Goal: Task Accomplishment & Management: Complete application form

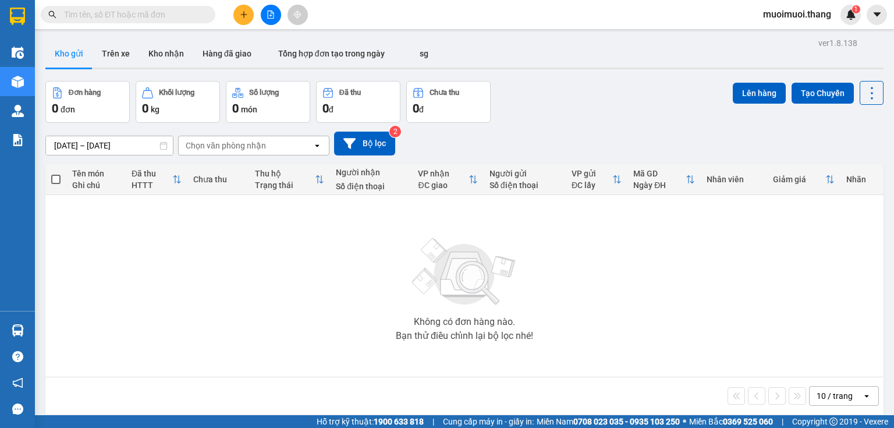
click at [243, 14] on icon "plus" at bounding box center [243, 14] width 6 height 1
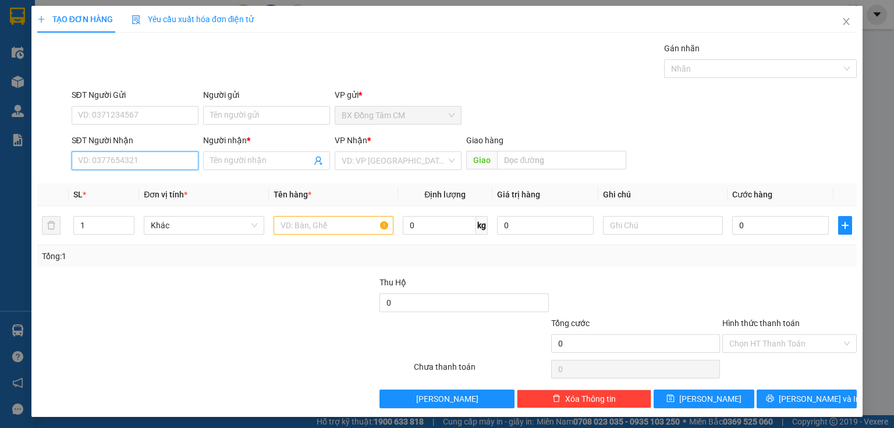
click at [111, 156] on input "SĐT Người Nhận" at bounding box center [135, 160] width 127 height 19
type input "0367563919"
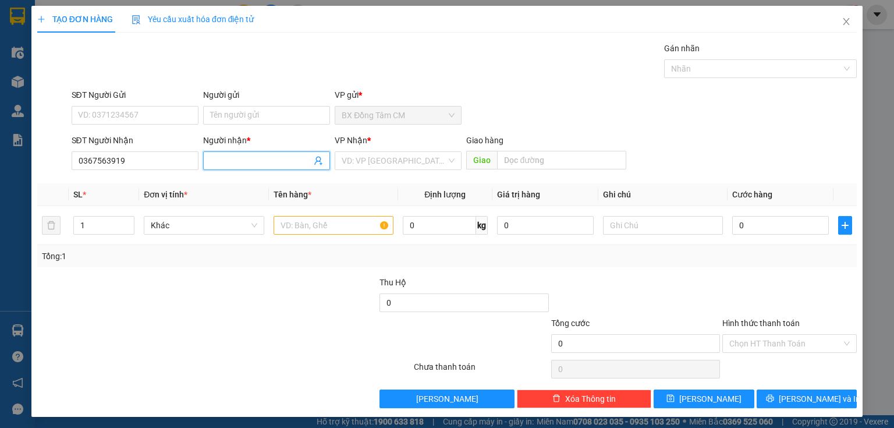
click at [252, 160] on input "Người nhận *" at bounding box center [260, 160] width 101 height 13
click at [416, 296] on input "0" at bounding box center [464, 302] width 169 height 19
click at [356, 231] on input "text" at bounding box center [334, 225] width 120 height 19
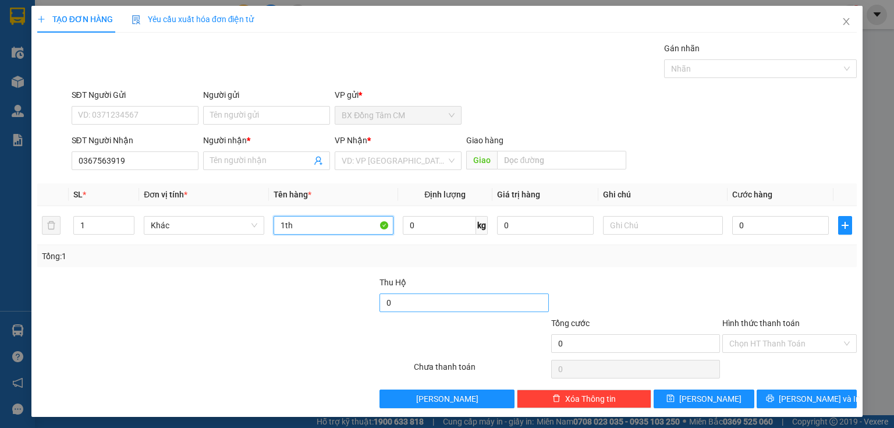
type input "1th"
click at [434, 294] on input "0" at bounding box center [464, 302] width 169 height 19
type input "1.460.000"
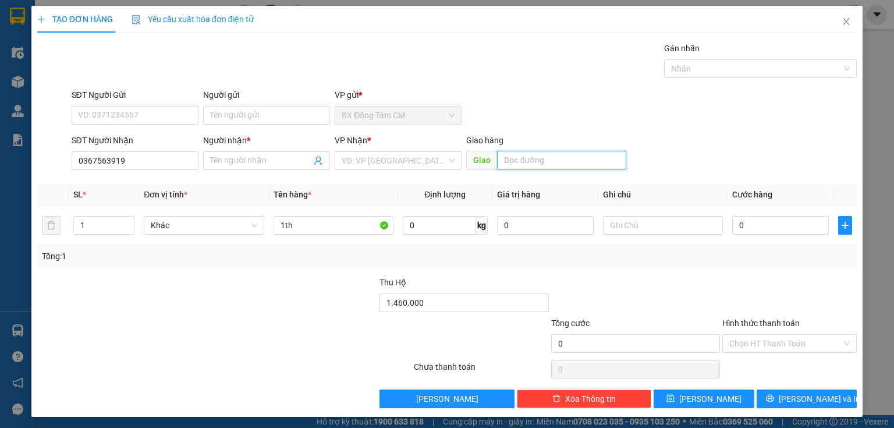
click at [568, 166] on input "text" at bounding box center [561, 160] width 129 height 19
type input "BÌNH ẢNH LONG AN"
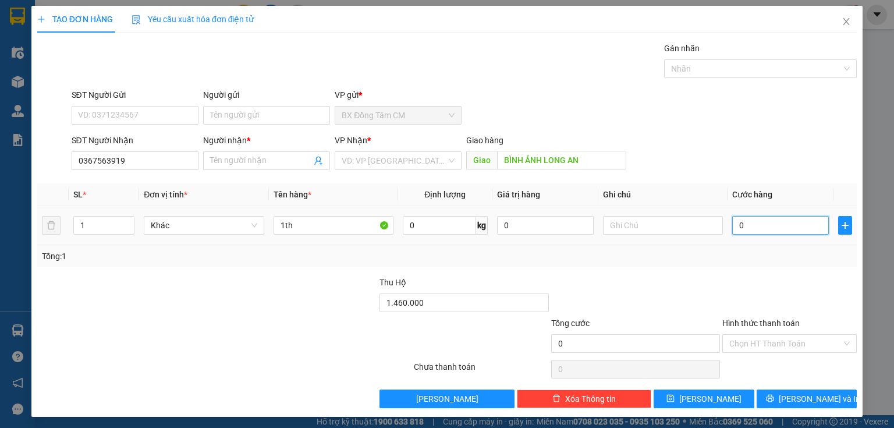
click at [775, 221] on input "0" at bounding box center [780, 225] width 97 height 19
type input "5"
type input "50"
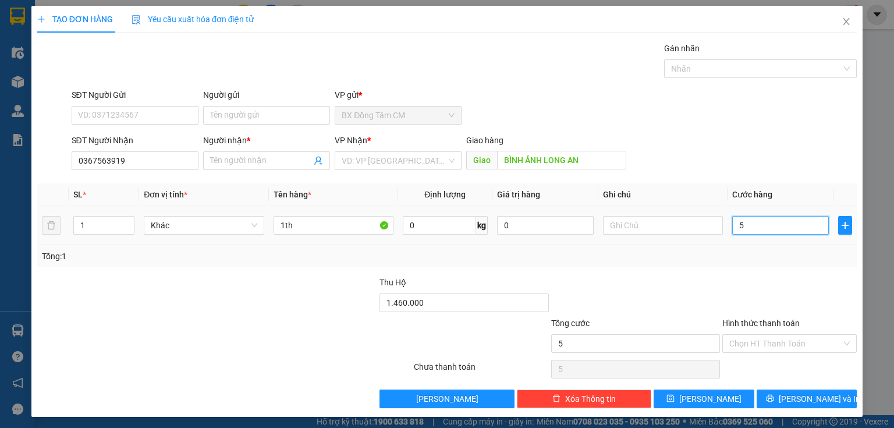
type input "50"
type input "500"
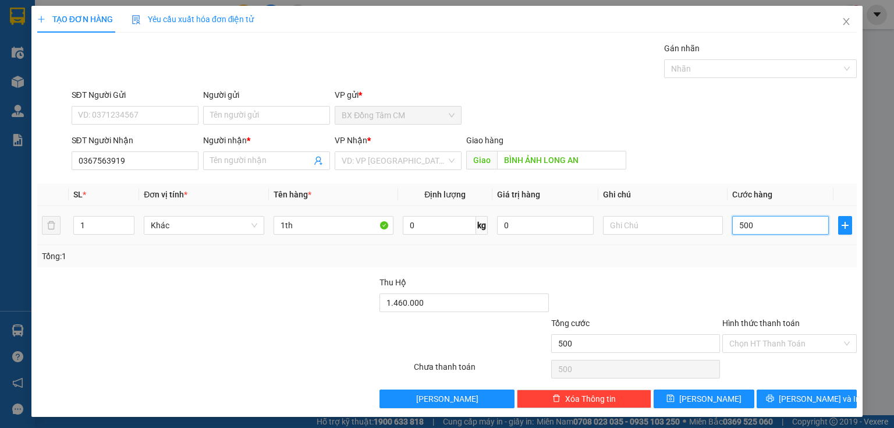
type input "5.000"
type input "50.000"
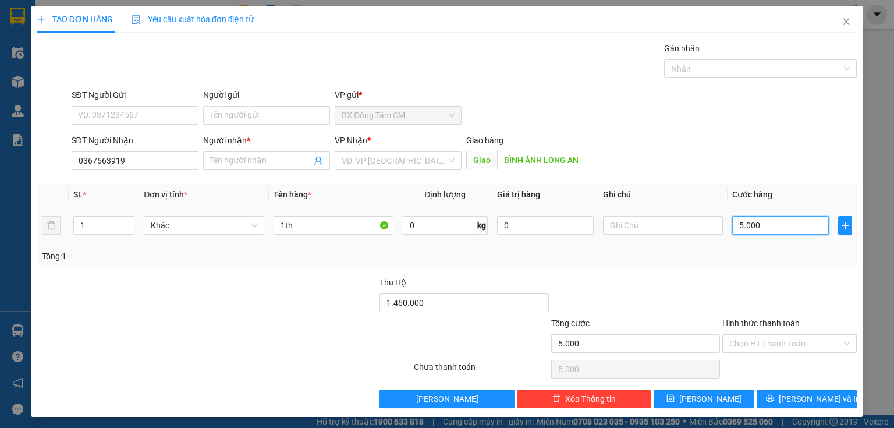
type input "50.000"
click at [754, 346] on input "Hình thức thanh toán" at bounding box center [785, 343] width 112 height 17
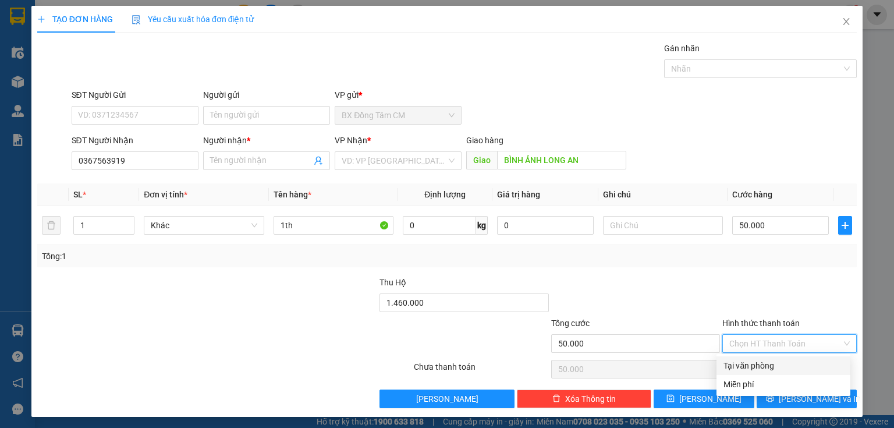
click at [747, 362] on div "Tại văn phòng" at bounding box center [784, 365] width 120 height 13
type input "0"
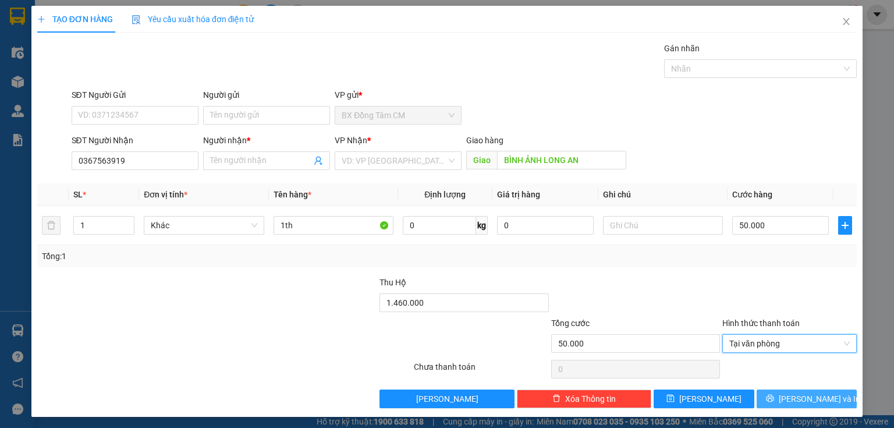
click at [784, 393] on button "[PERSON_NAME] và In" at bounding box center [807, 398] width 101 height 19
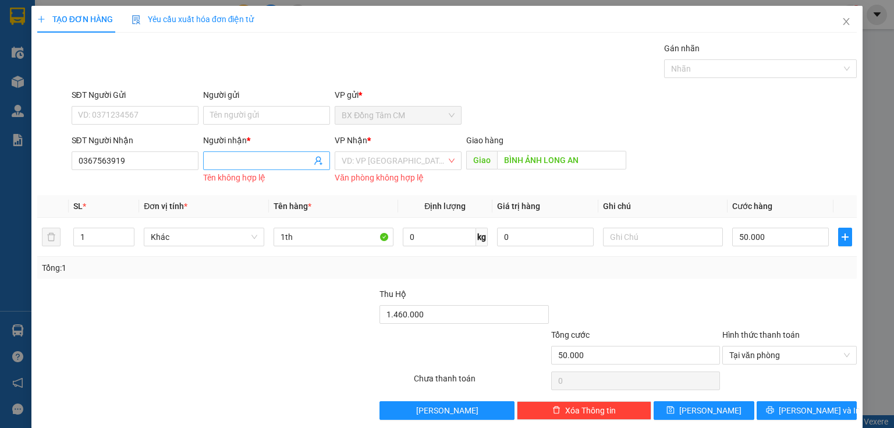
click at [302, 158] on input "Người nhận *" at bounding box center [260, 160] width 101 height 13
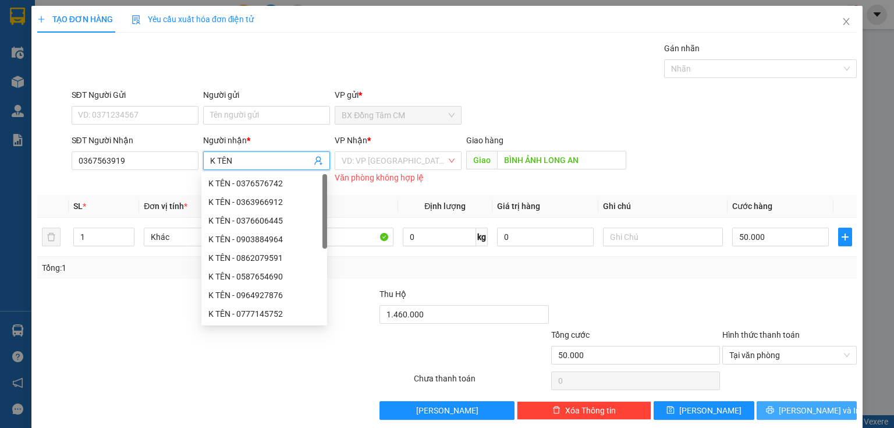
type input "K TÊN"
click at [805, 409] on span "[PERSON_NAME] và In" at bounding box center [819, 410] width 81 height 13
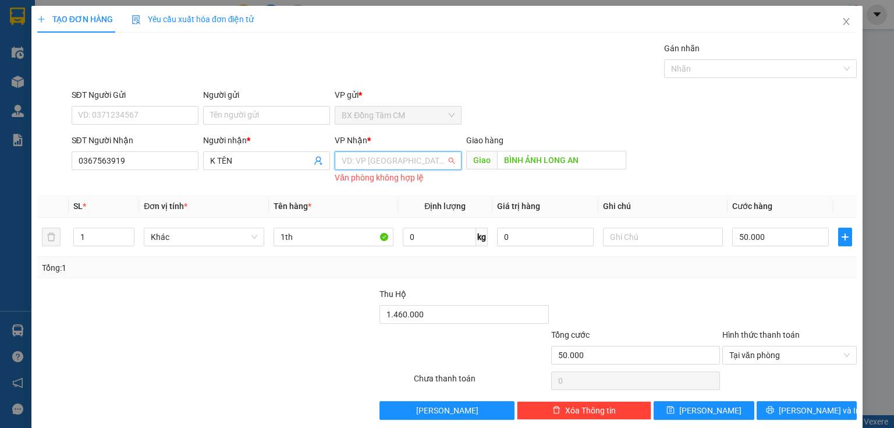
click at [438, 161] on input "search" at bounding box center [394, 160] width 105 height 17
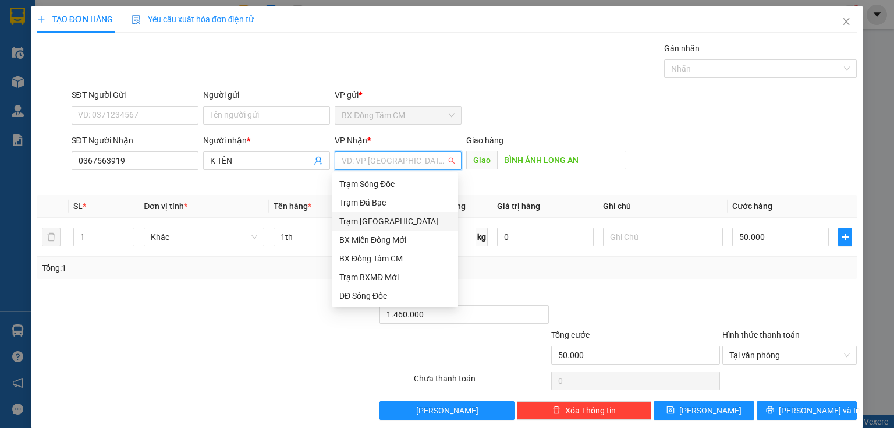
click at [395, 219] on div "Trạm [GEOGRAPHIC_DATA]" at bounding box center [395, 221] width 112 height 13
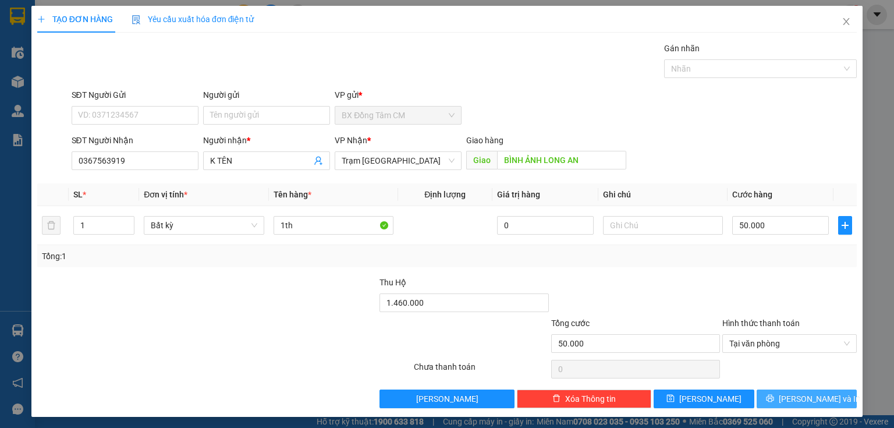
click at [814, 401] on span "[PERSON_NAME] và In" at bounding box center [819, 398] width 81 height 13
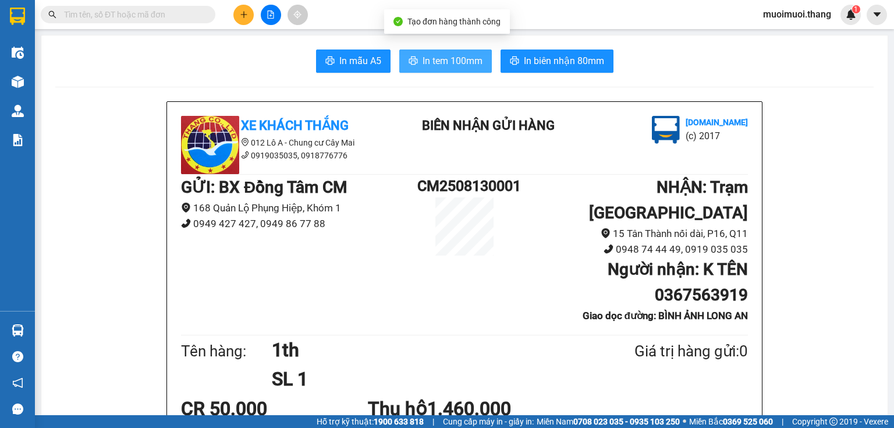
click at [430, 61] on span "In tem 100mm" at bounding box center [453, 61] width 60 height 15
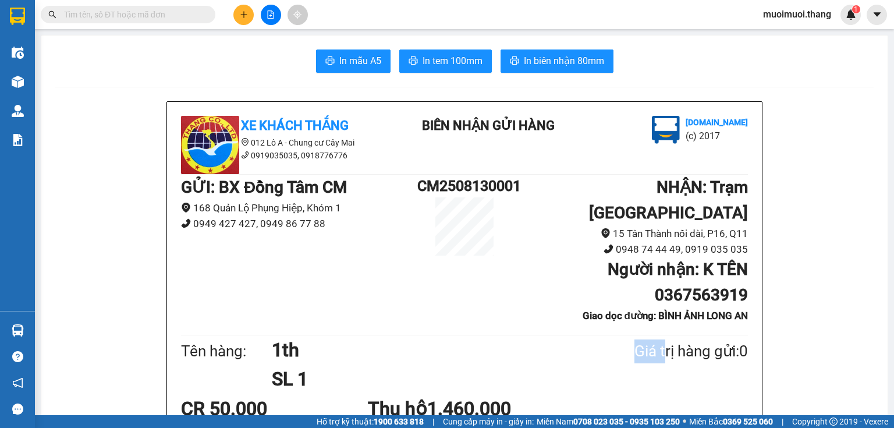
drag, startPoint x: 640, startPoint y: 348, endPoint x: 545, endPoint y: 307, distance: 103.0
click at [558, 335] on div "Tên hàng: 1th SL 1 Giá trị hàng gửi: 0" at bounding box center [464, 364] width 567 height 59
click at [182, 13] on input "text" at bounding box center [132, 14] width 137 height 13
drag, startPoint x: 242, startPoint y: 16, endPoint x: 242, endPoint y: 23, distance: 7.0
click at [242, 23] on button at bounding box center [243, 15] width 20 height 20
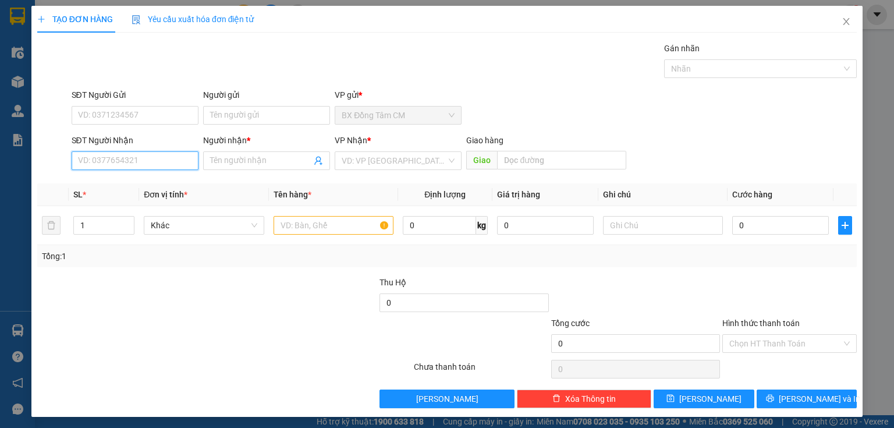
click at [166, 161] on input "SĐT Người Nhận" at bounding box center [135, 160] width 127 height 19
type input "0829577456"
click at [293, 164] on input "Người nhận *" at bounding box center [260, 160] width 101 height 13
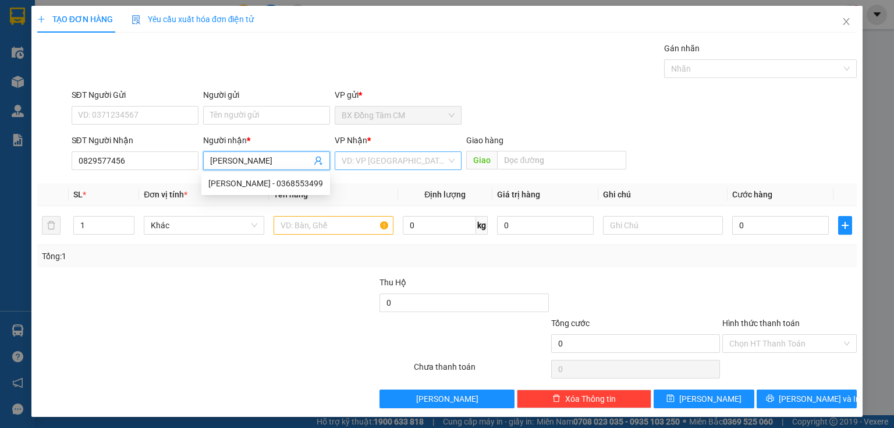
type input "[PERSON_NAME]"
click at [381, 153] on input "search" at bounding box center [394, 160] width 105 height 17
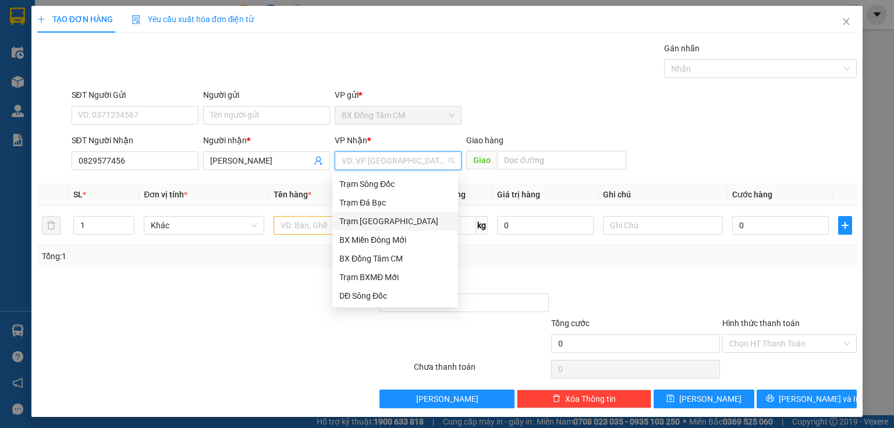
click at [373, 217] on div "Trạm [GEOGRAPHIC_DATA]" at bounding box center [395, 221] width 112 height 13
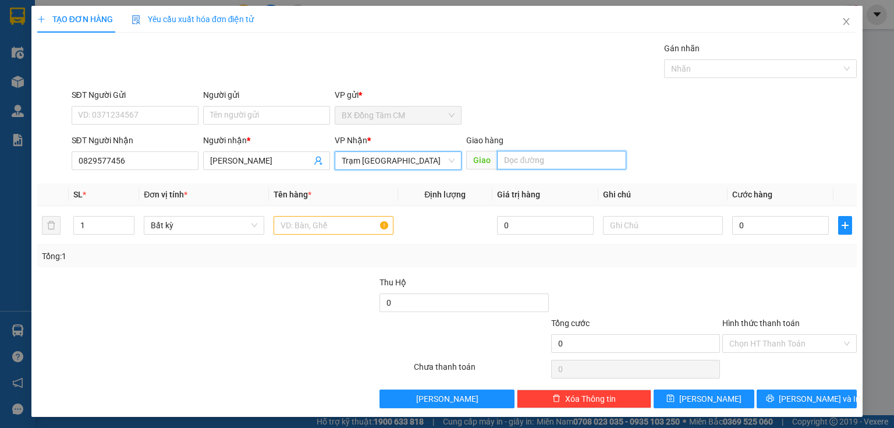
click at [530, 164] on input "text" at bounding box center [561, 160] width 129 height 19
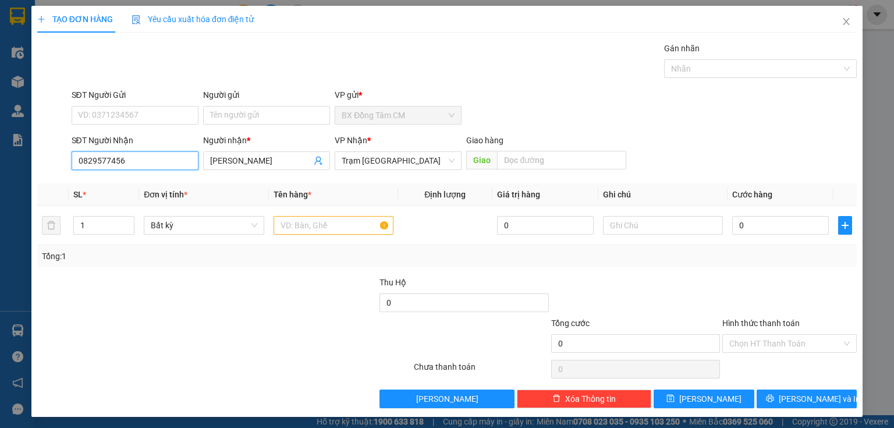
drag, startPoint x: 144, startPoint y: 154, endPoint x: 76, endPoint y: 151, distance: 68.7
click at [36, 169] on div "SĐT Người Nhận 0829577456 0829577456 Người nhận * [PERSON_NAME] VP Nhận * Trạm …" at bounding box center [447, 154] width 822 height 41
type input "0368553499"
click at [317, 222] on input "text" at bounding box center [334, 225] width 120 height 19
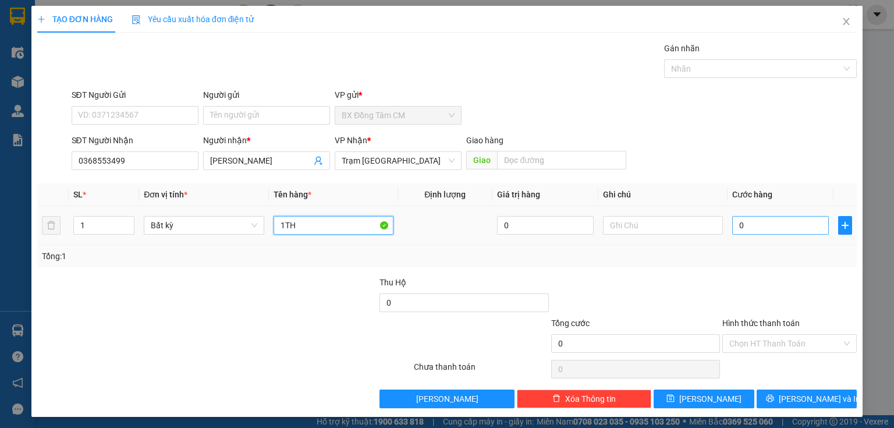
type input "1TH"
click at [814, 227] on input "0" at bounding box center [780, 225] width 97 height 19
type input "4"
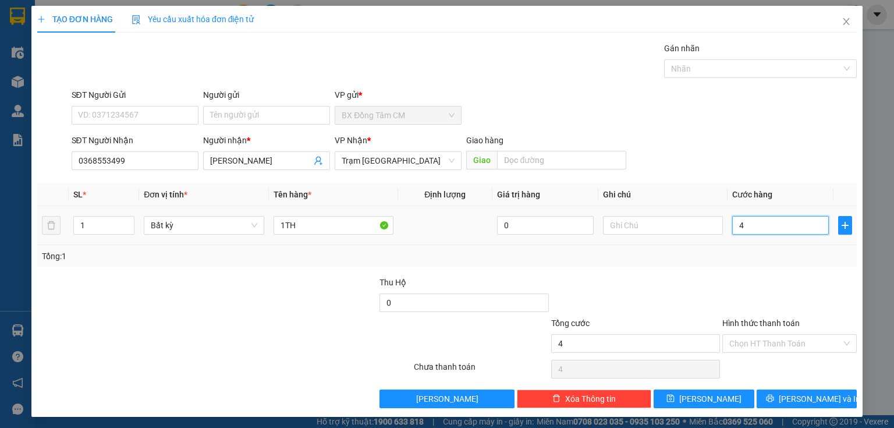
type input "40"
type input "400"
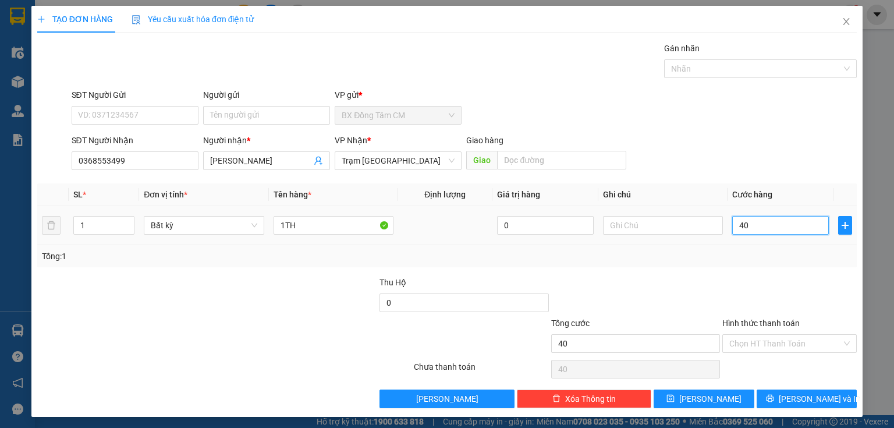
type input "400"
type input "4.000"
type input "40.000"
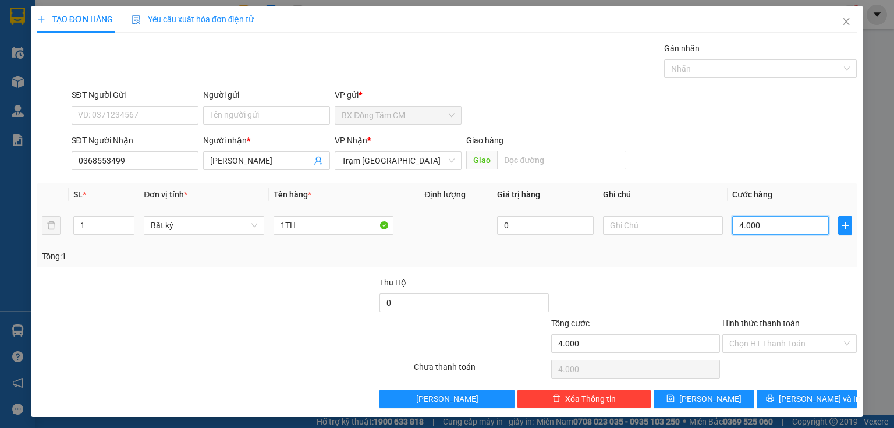
type input "40.000"
click at [810, 394] on span "[PERSON_NAME] và In" at bounding box center [819, 398] width 81 height 13
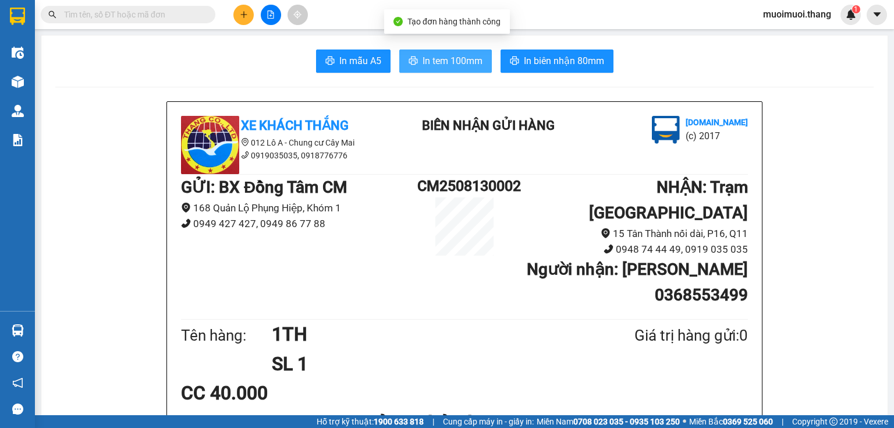
click at [452, 68] on span "In tem 100mm" at bounding box center [453, 61] width 60 height 15
click at [233, 17] on div at bounding box center [270, 15] width 87 height 20
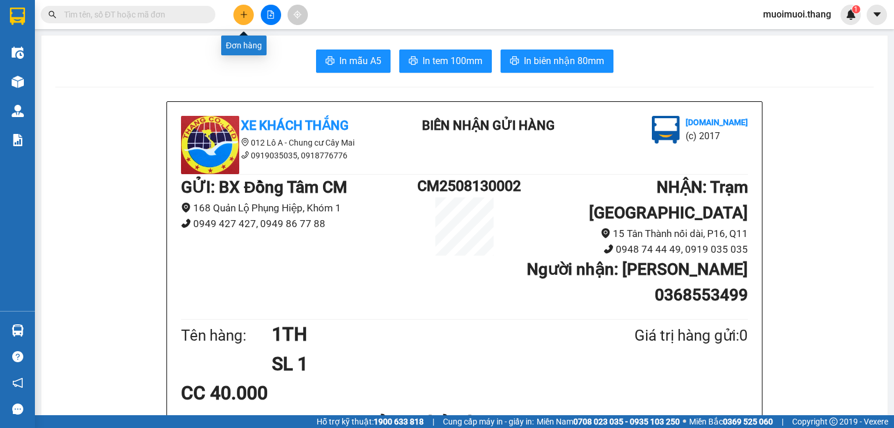
click at [240, 16] on icon "plus" at bounding box center [244, 14] width 8 height 8
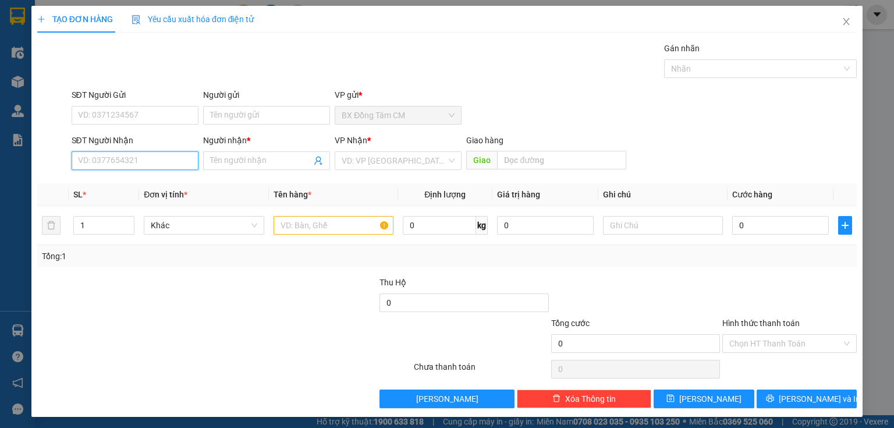
click at [105, 157] on input "SĐT Người Nhận" at bounding box center [135, 160] width 127 height 19
type input "0944230342"
click at [130, 187] on div "0944230342 - k ten" at bounding box center [134, 183] width 112 height 13
type input "k ten"
type input "bến lức"
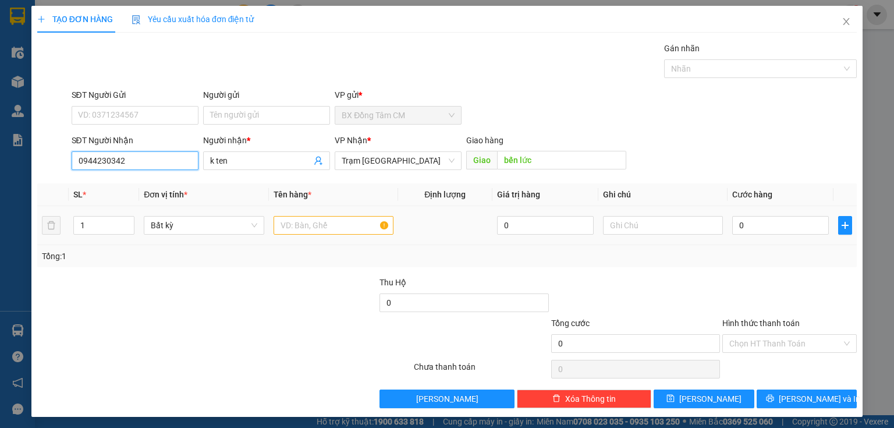
type input "0944230342"
click at [290, 224] on input "text" at bounding box center [334, 225] width 120 height 19
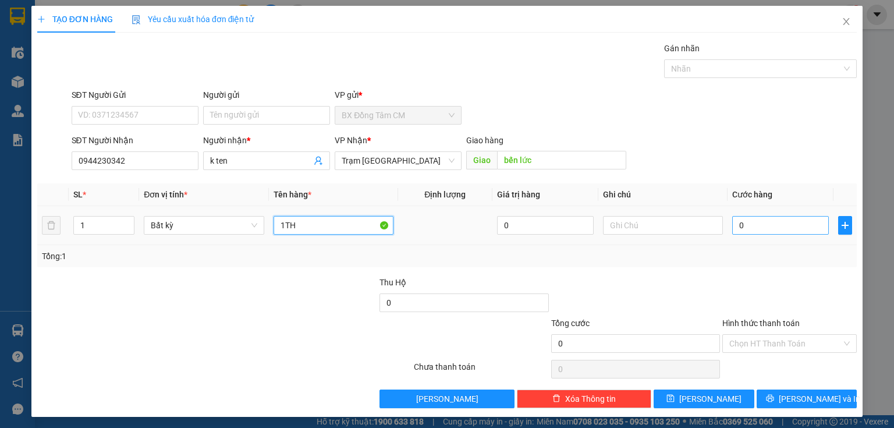
type input "1TH"
click at [752, 224] on input "0" at bounding box center [780, 225] width 97 height 19
type input "47"
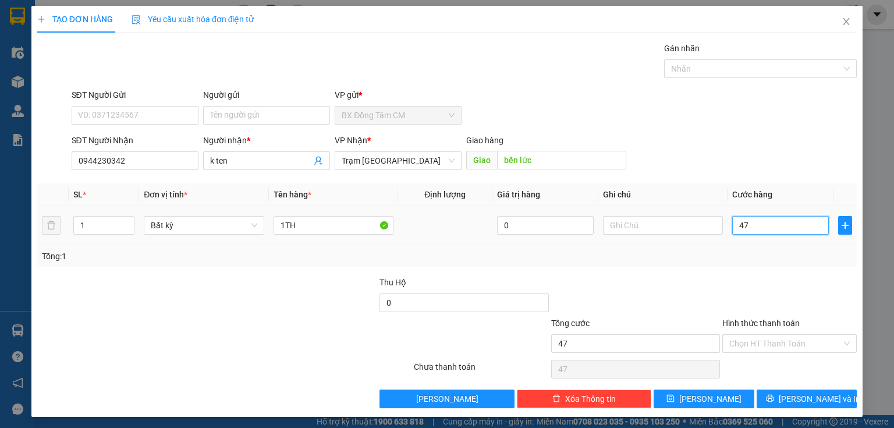
type input "470"
type input "4.700"
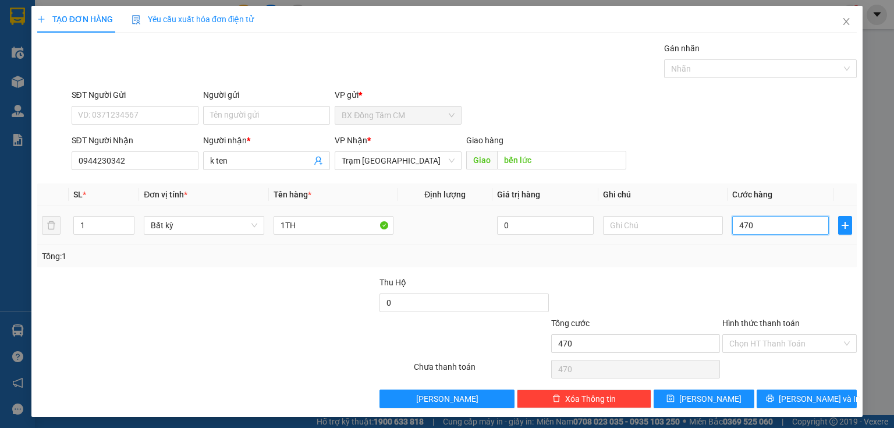
type input "4.700"
type input "47.000"
type input "4.700"
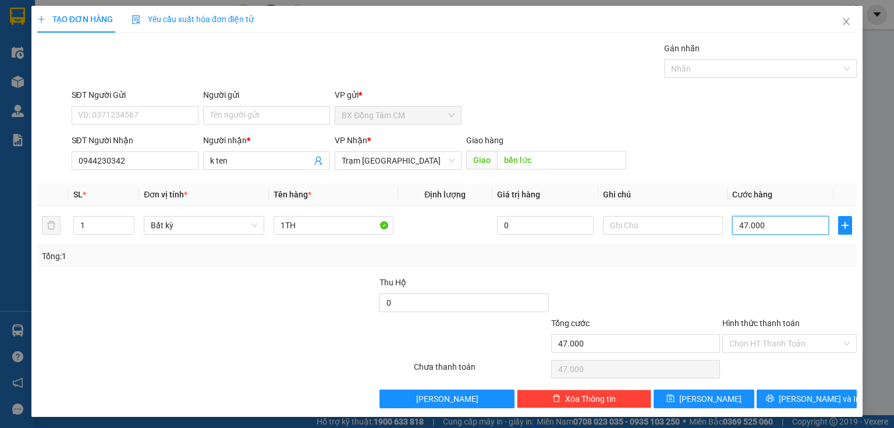
type input "4.700"
type input "470"
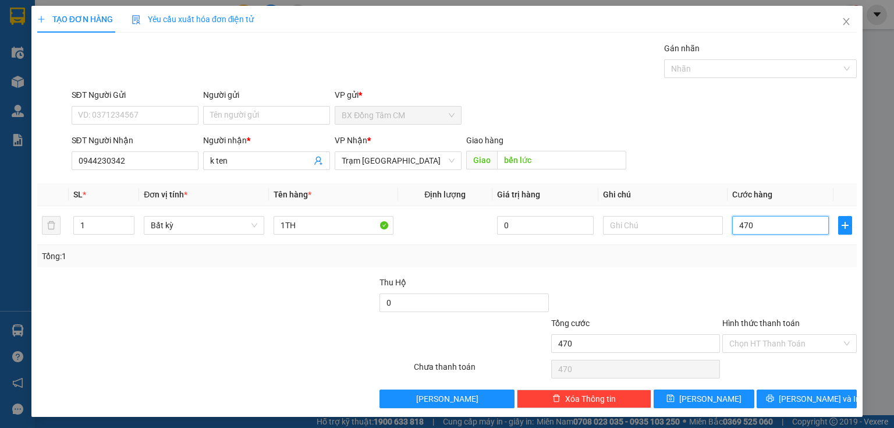
type input "47"
type input "4"
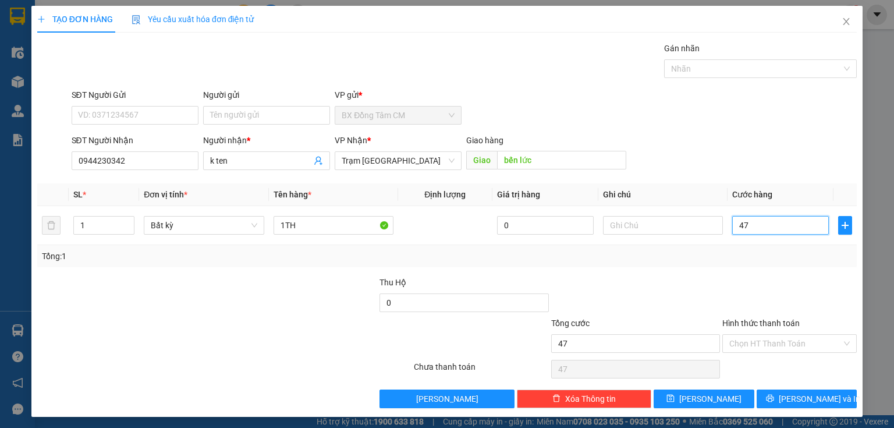
type input "4"
type input "40"
type input "400"
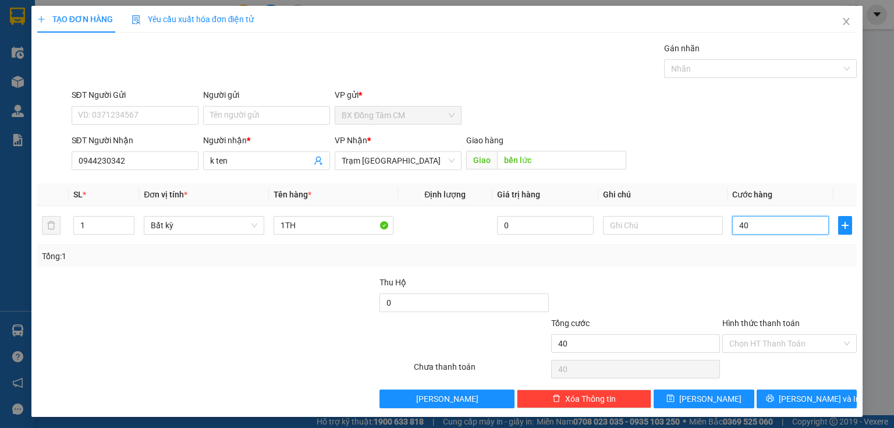
type input "400"
type input "4.000"
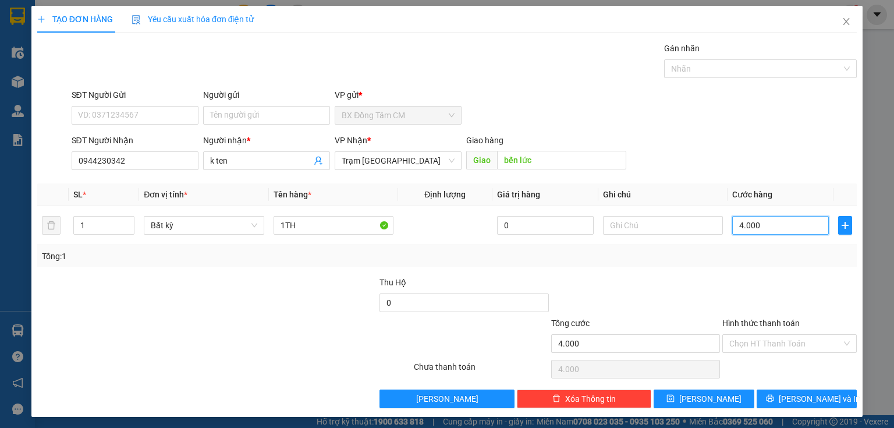
type input "40.000"
click at [799, 403] on span "[PERSON_NAME] và In" at bounding box center [819, 398] width 81 height 13
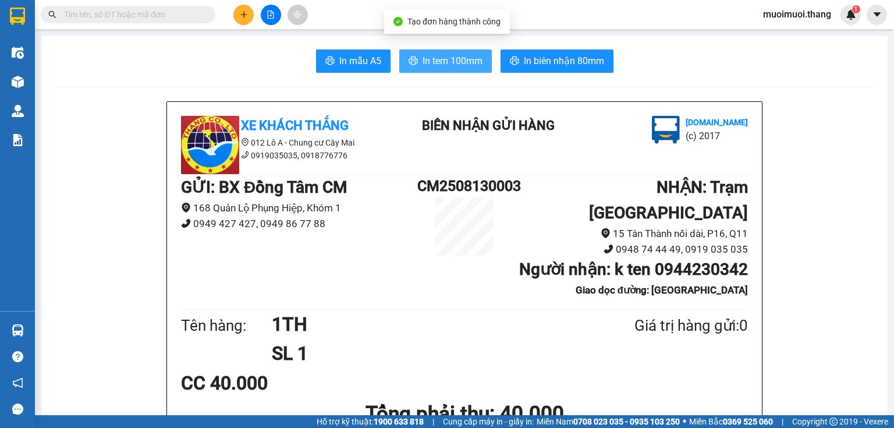
click at [448, 56] on span "In tem 100mm" at bounding box center [453, 61] width 60 height 15
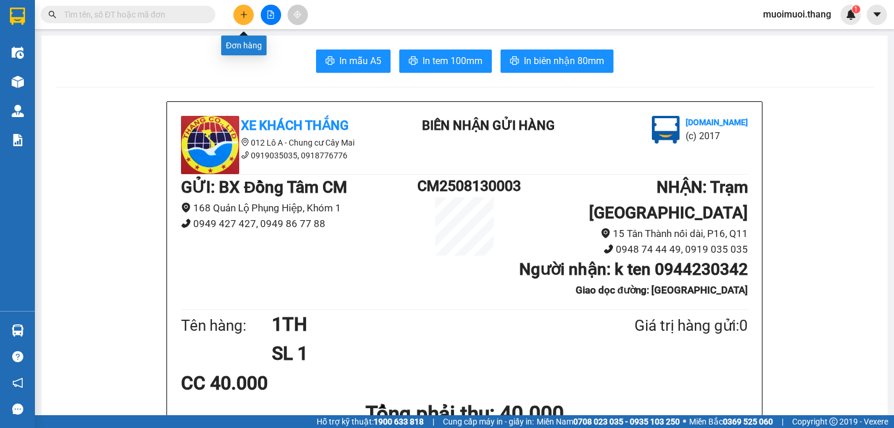
click at [237, 14] on button at bounding box center [243, 15] width 20 height 20
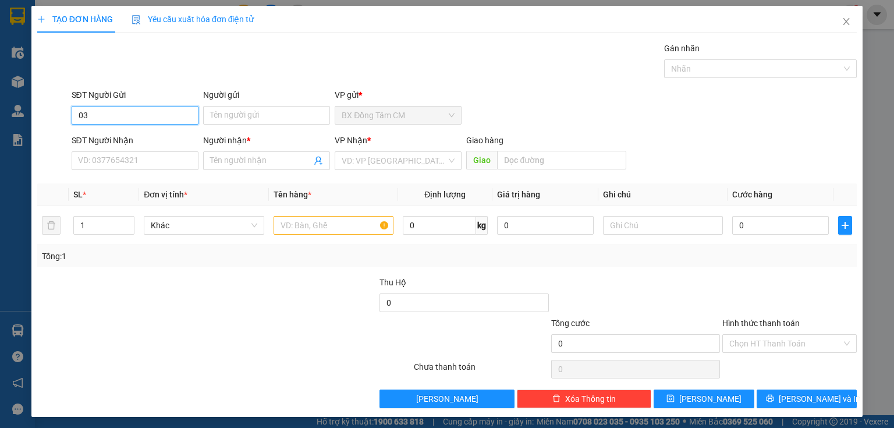
type input "0"
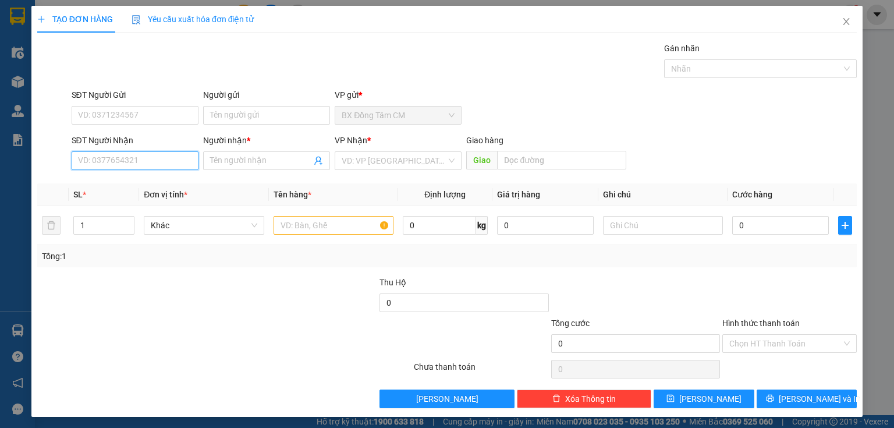
click at [155, 158] on input "SĐT Người Nhận" at bounding box center [135, 160] width 127 height 19
click at [168, 193] on div "0373391584 0373391584 - K TEN" at bounding box center [134, 183] width 126 height 23
click at [157, 165] on input "0373391" at bounding box center [135, 160] width 127 height 19
click at [132, 182] on div "0373391584 - K TEN" at bounding box center [134, 183] width 112 height 13
type input "0373391584"
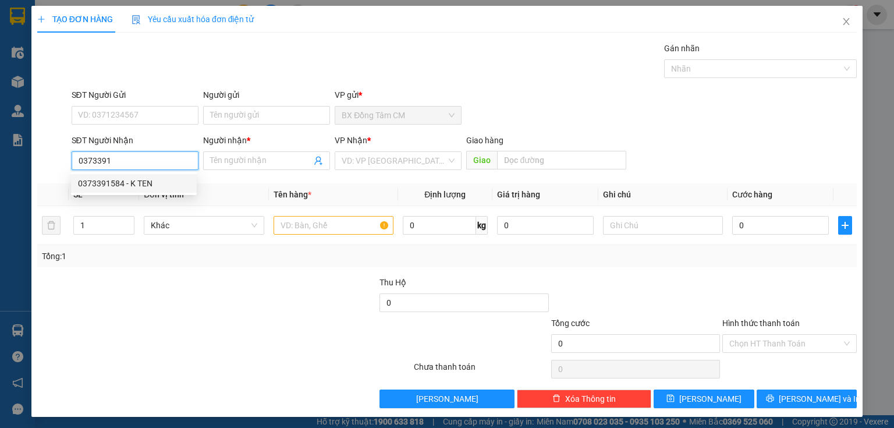
type input "K TEN"
type input "VINH LONG"
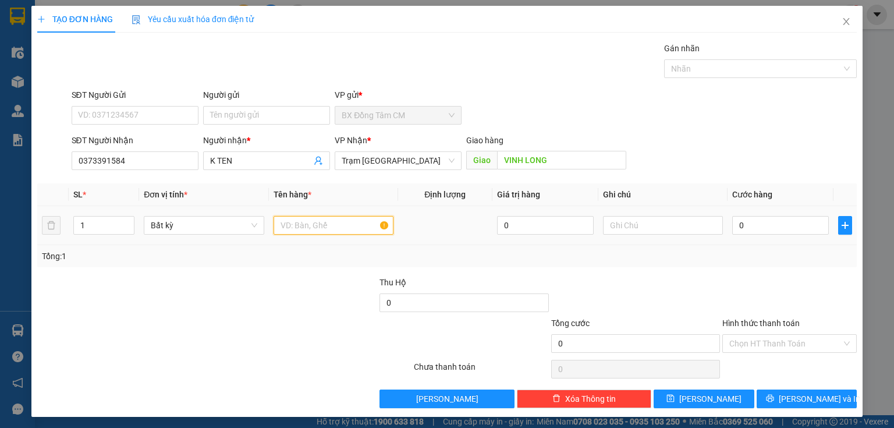
click at [347, 231] on input "text" at bounding box center [334, 225] width 120 height 19
type input "1 BAO XANH"
click at [753, 229] on input "0" at bounding box center [780, 225] width 97 height 19
type input "1"
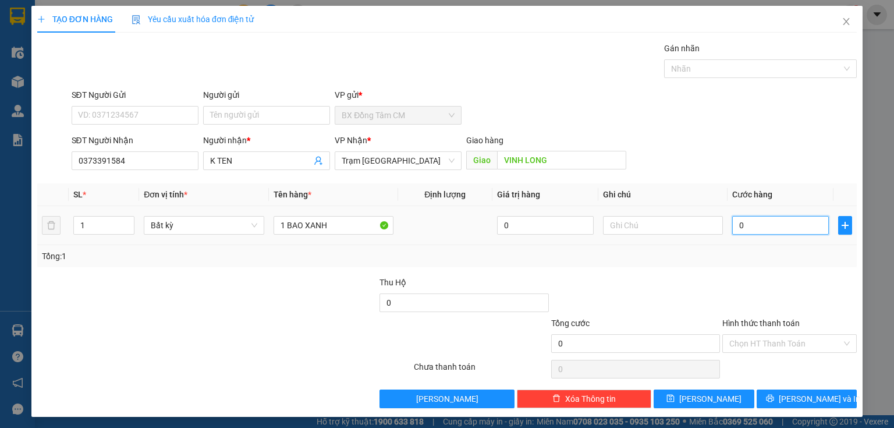
type input "1"
type input "10"
type input "100"
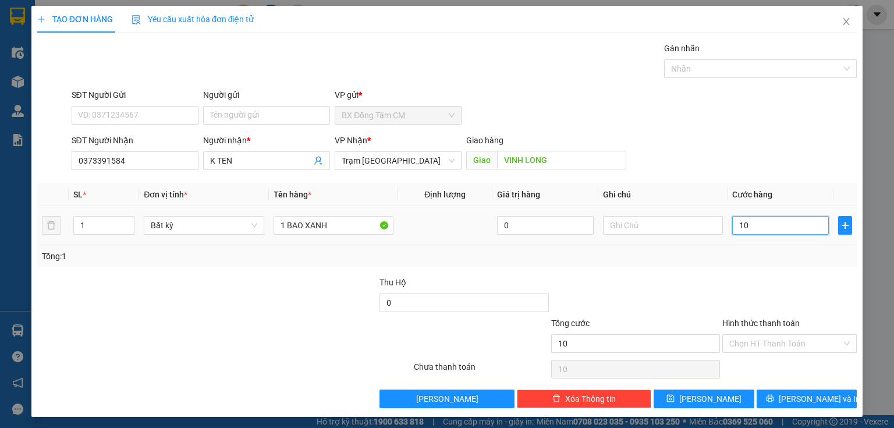
type input "100"
type input "1.000"
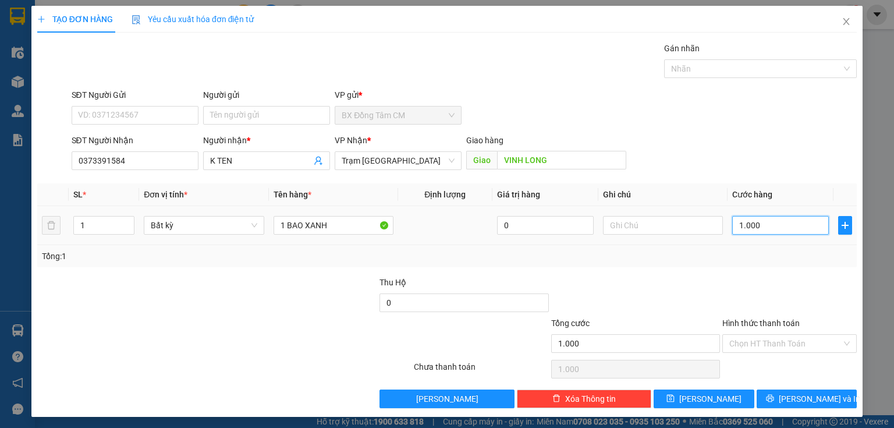
type input "10.000"
type input "100.000"
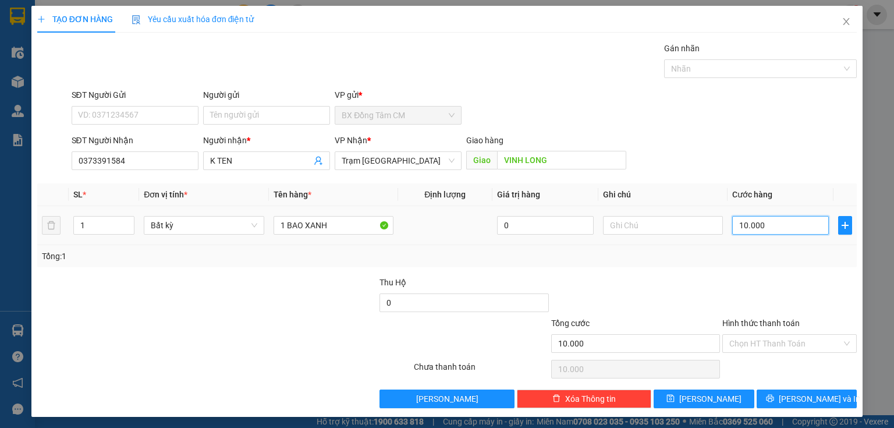
type input "100.000"
click at [774, 398] on icon "printer" at bounding box center [770, 398] width 8 height 8
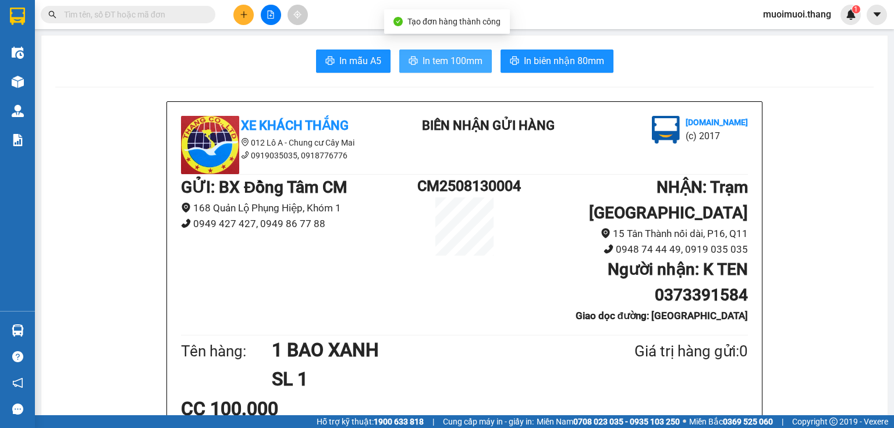
click at [431, 58] on span "In tem 100mm" at bounding box center [453, 61] width 60 height 15
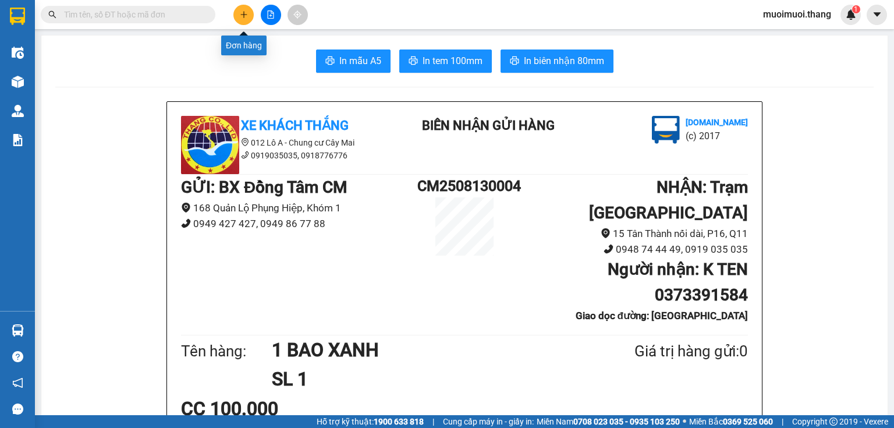
click at [247, 18] on icon "plus" at bounding box center [244, 14] width 8 height 8
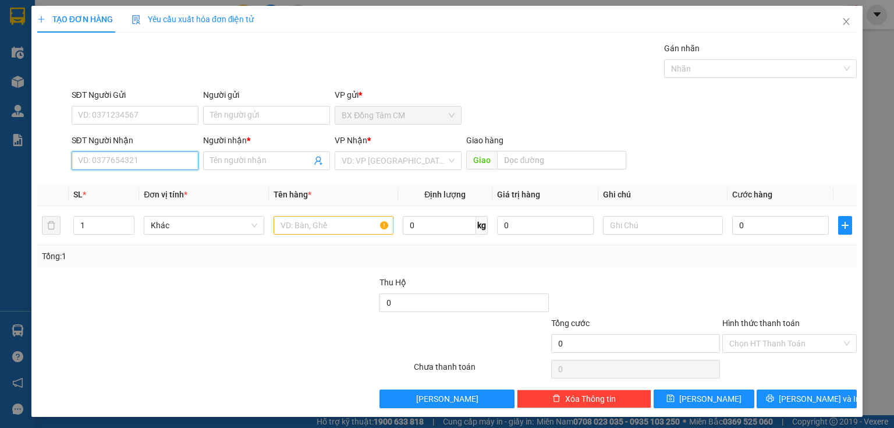
click at [154, 163] on input "SĐT Người Nhận" at bounding box center [135, 160] width 127 height 19
click at [243, 165] on input "Người nhận *" at bounding box center [260, 160] width 101 height 13
click at [133, 162] on input "094727414" at bounding box center [135, 160] width 127 height 19
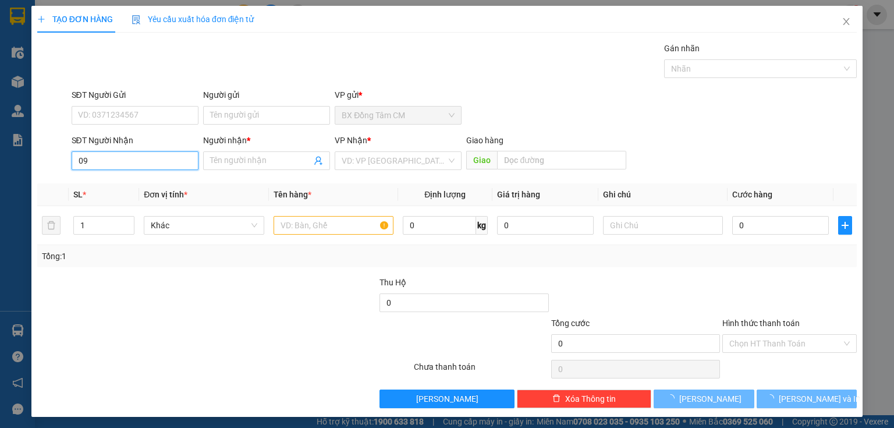
type input "0"
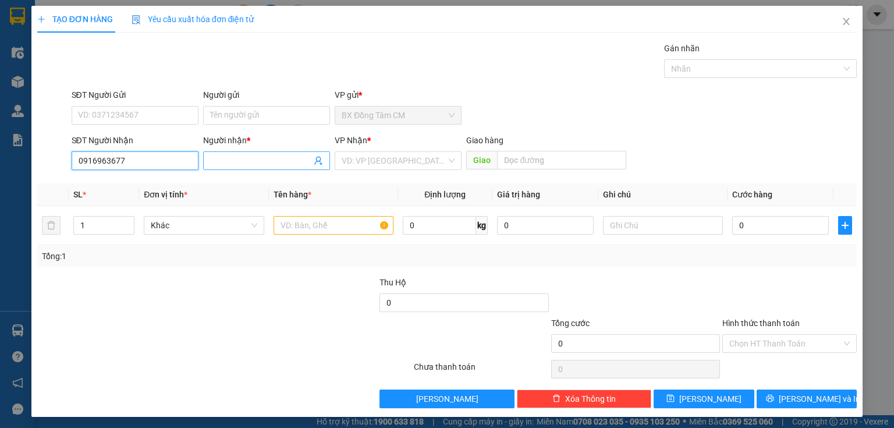
type input "0916963677"
click at [291, 155] on input "Người nhận *" at bounding box center [260, 160] width 101 height 13
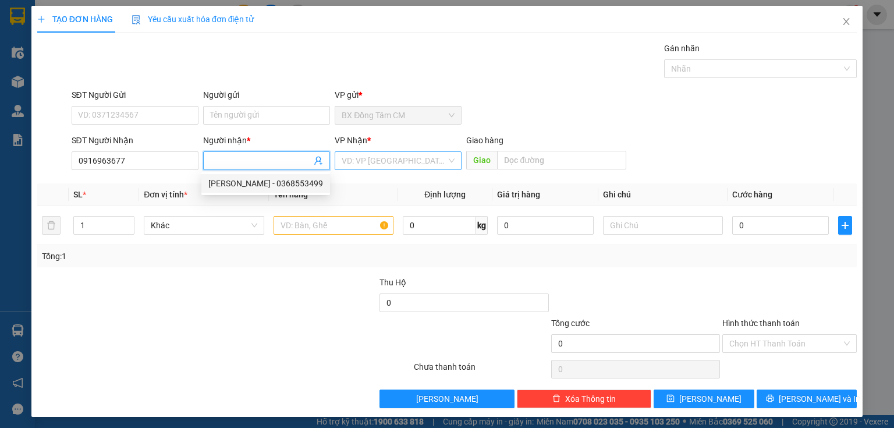
click at [396, 163] on input "search" at bounding box center [394, 160] width 105 height 17
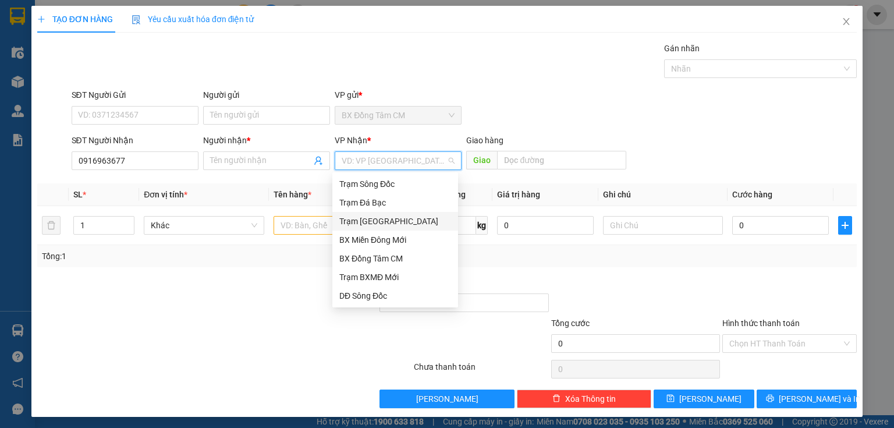
drag, startPoint x: 371, startPoint y: 224, endPoint x: 289, endPoint y: 178, distance: 93.8
click at [370, 224] on div "Trạm [GEOGRAPHIC_DATA]" at bounding box center [395, 221] width 112 height 13
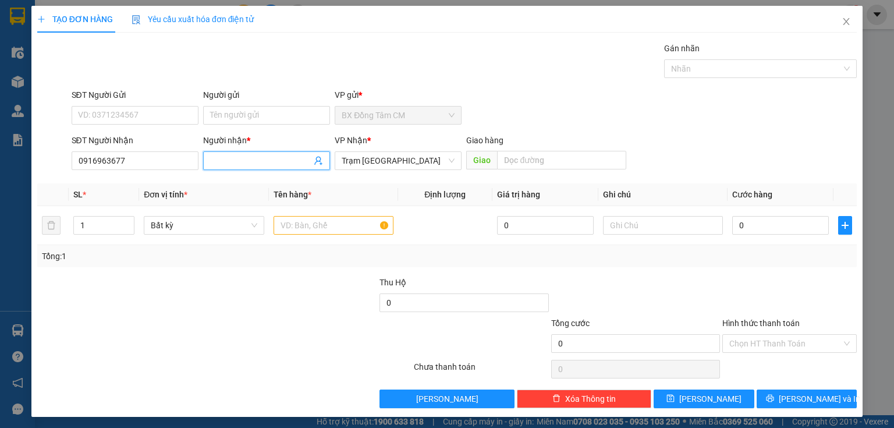
click at [295, 163] on input "Người nhận *" at bounding box center [260, 160] width 101 height 13
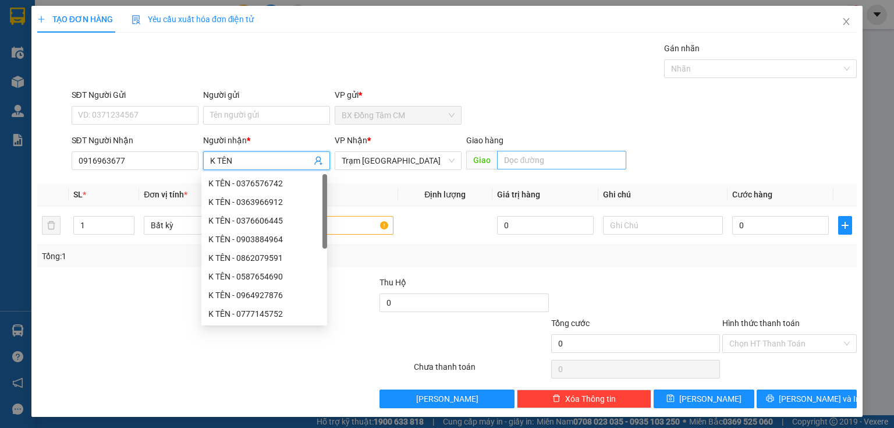
type input "K TÊN"
click at [553, 163] on input "text" at bounding box center [561, 160] width 129 height 19
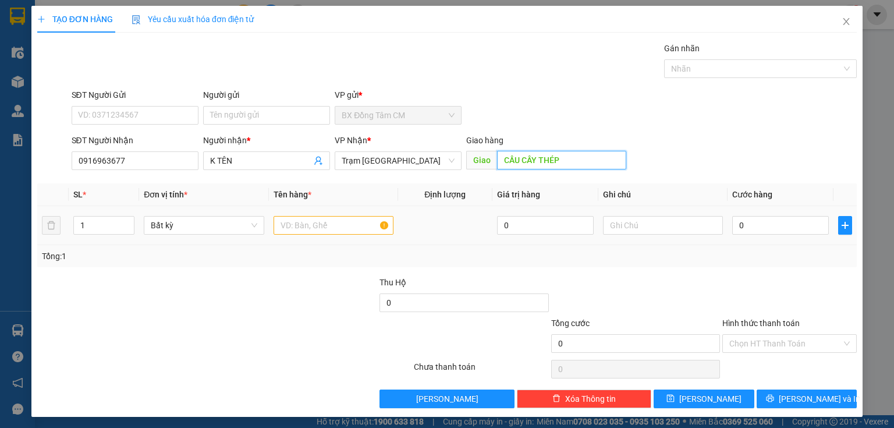
type input "CẦU CÂY THÉP"
click at [346, 221] on input "text" at bounding box center [334, 225] width 120 height 19
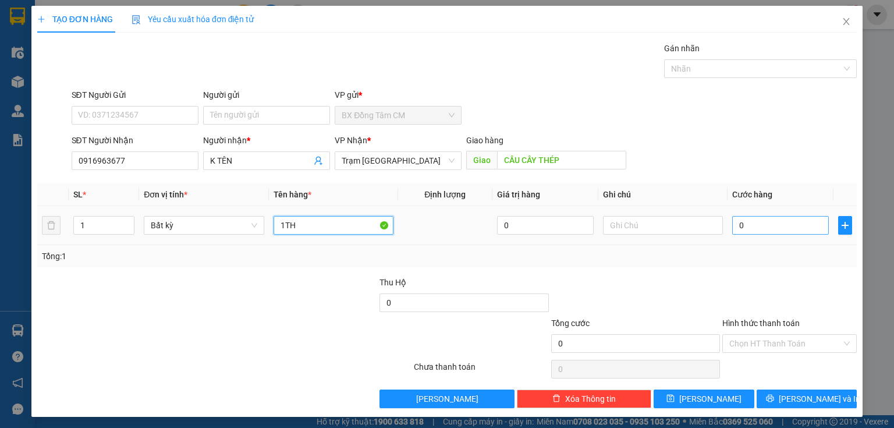
type input "1TH"
click at [791, 228] on input "0" at bounding box center [780, 225] width 97 height 19
type input "4"
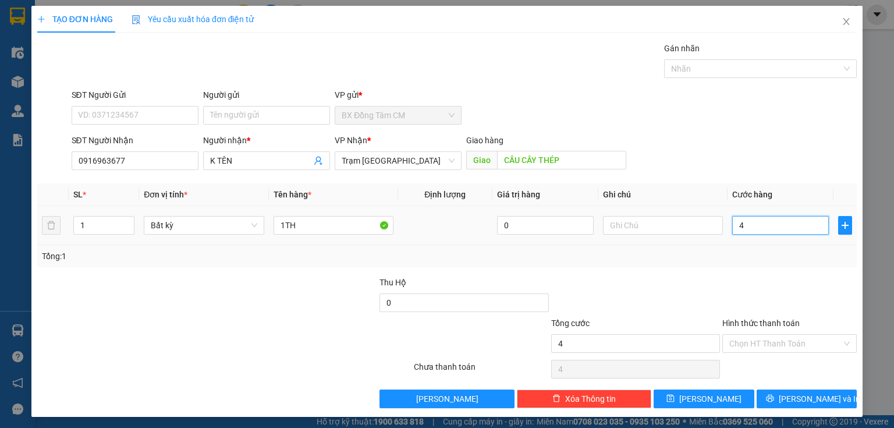
type input "40"
type input "400"
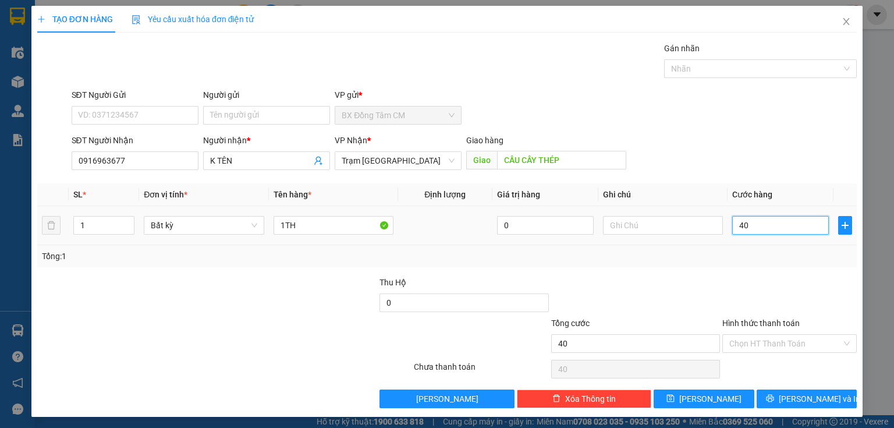
type input "400"
type input "4.000"
type input "40.000"
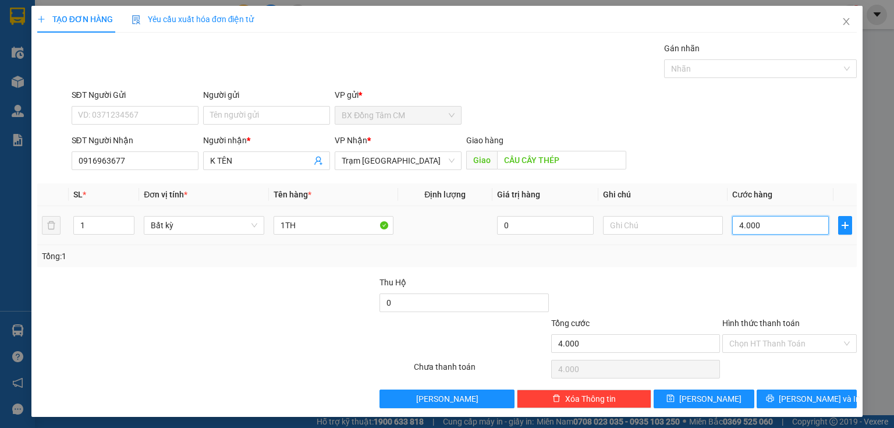
type input "40.000"
type input "400.000"
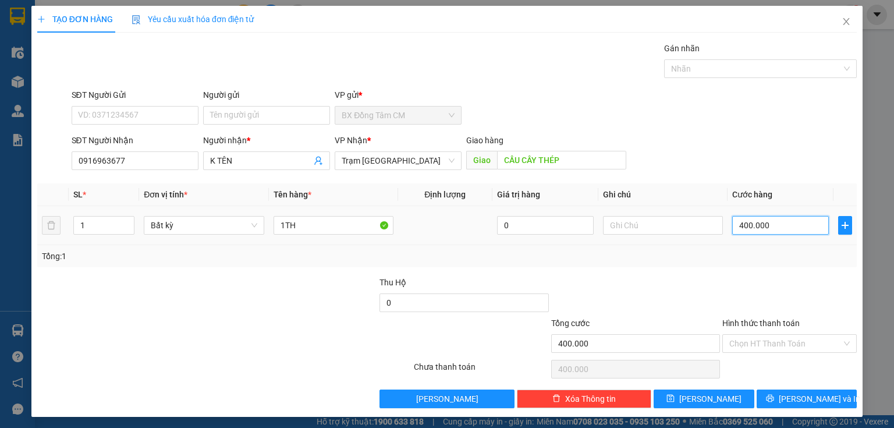
type input "40.000"
click at [774, 397] on icon "printer" at bounding box center [770, 398] width 8 height 8
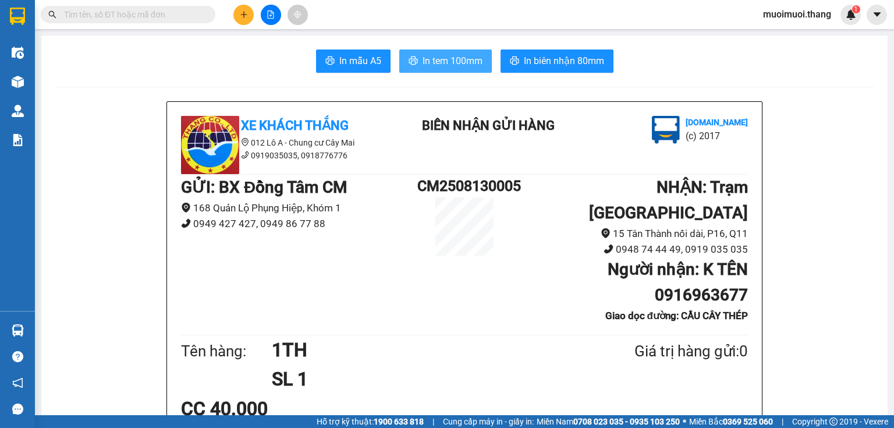
click at [439, 58] on span "In tem 100mm" at bounding box center [453, 61] width 60 height 15
click at [240, 15] on icon "plus" at bounding box center [244, 14] width 8 height 8
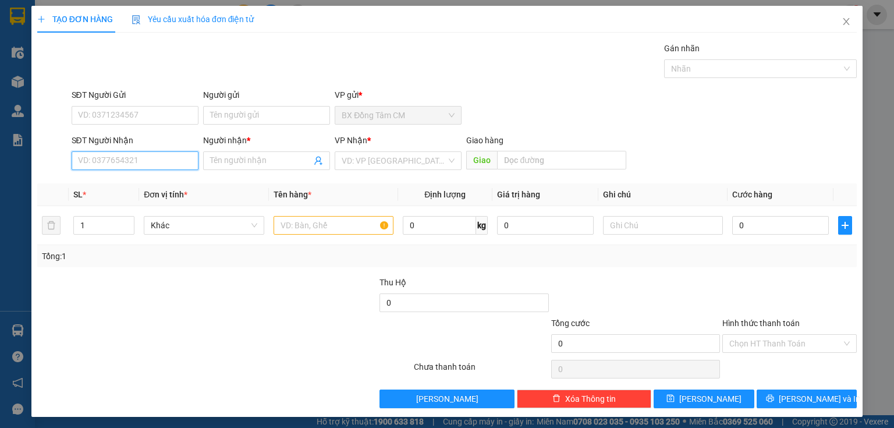
drag, startPoint x: 163, startPoint y: 161, endPoint x: 198, endPoint y: 123, distance: 51.1
click at [163, 159] on input "SĐT Người Nhận" at bounding box center [135, 160] width 127 height 19
type input "0941246544"
click at [253, 157] on input "Người nhận *" at bounding box center [260, 160] width 101 height 13
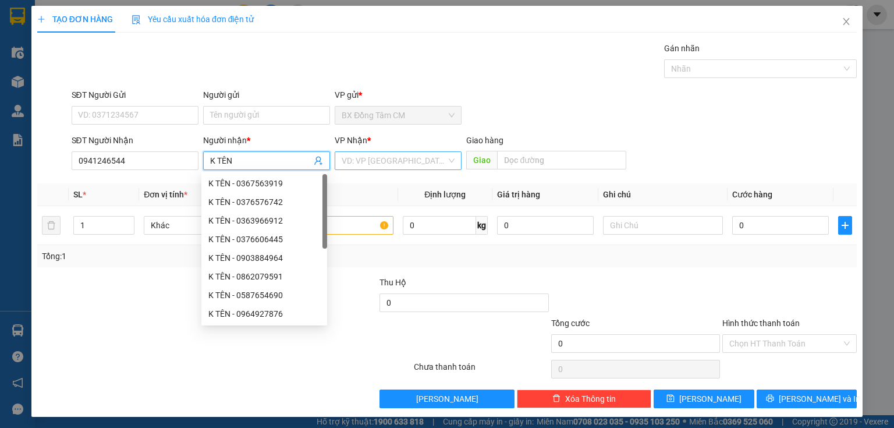
type input "K TÊN"
click at [421, 158] on input "search" at bounding box center [394, 160] width 105 height 17
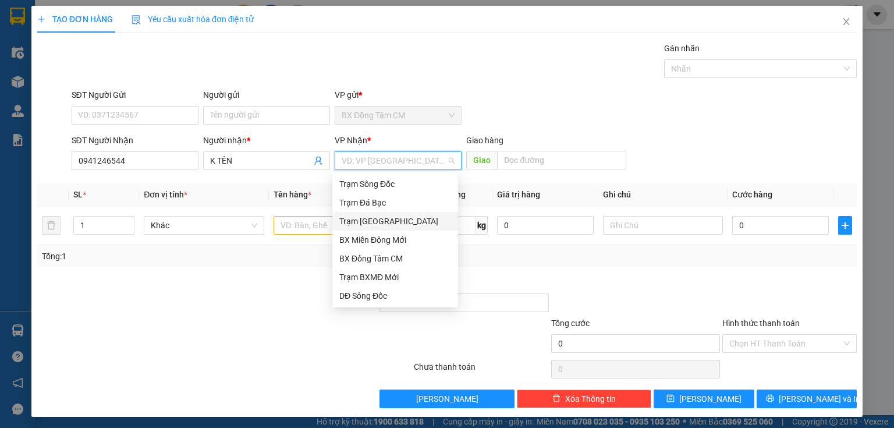
click at [391, 219] on div "Trạm [GEOGRAPHIC_DATA]" at bounding box center [395, 221] width 112 height 13
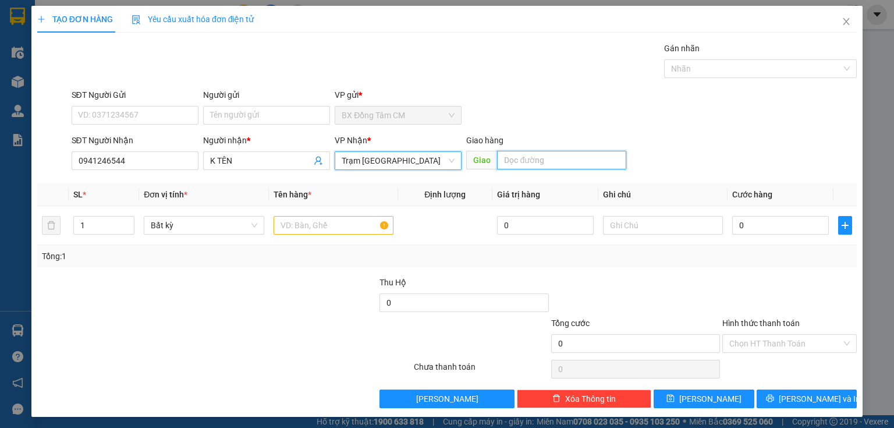
click at [545, 164] on input "text" at bounding box center [561, 160] width 129 height 19
type input "NGÃ TƯ ĐỒNG TÂM"
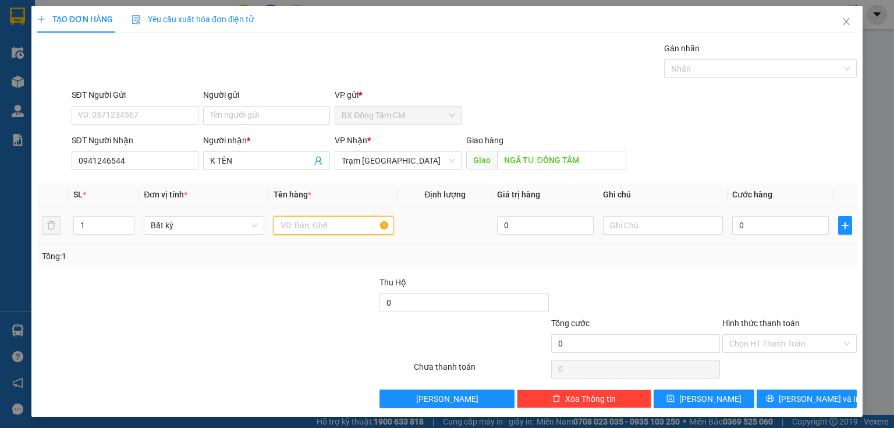
click at [341, 233] on input "text" at bounding box center [334, 225] width 120 height 19
type input "1TH"
click at [782, 221] on input "0" at bounding box center [780, 225] width 97 height 19
type input "4"
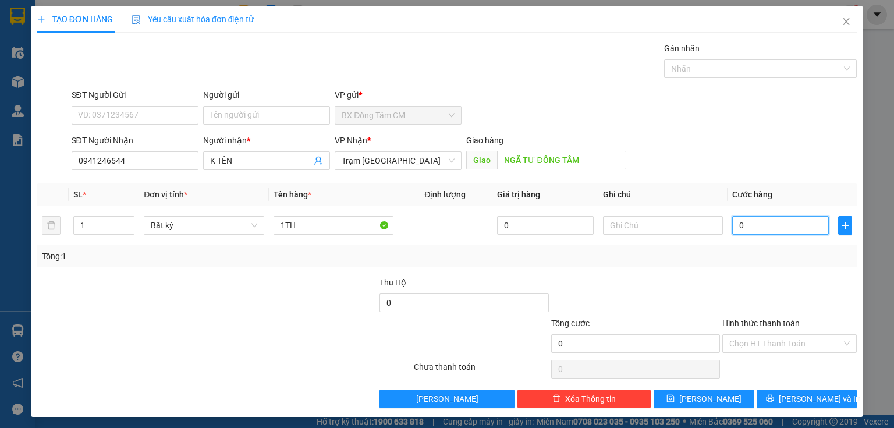
type input "4"
type input "40"
type input "400"
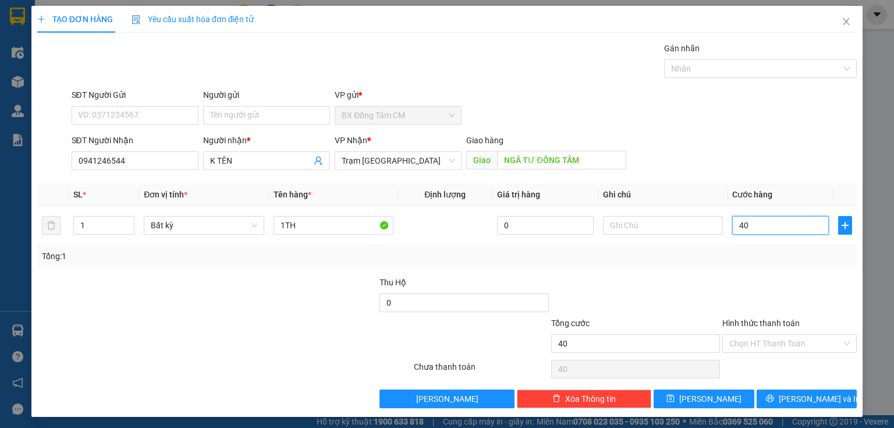
type input "400"
type input "4.000"
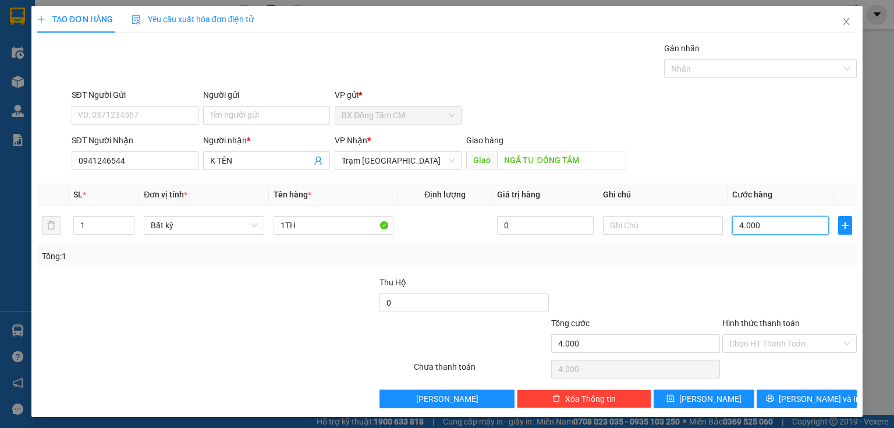
type input "40.000"
click at [797, 399] on span "[PERSON_NAME] và In" at bounding box center [819, 398] width 81 height 13
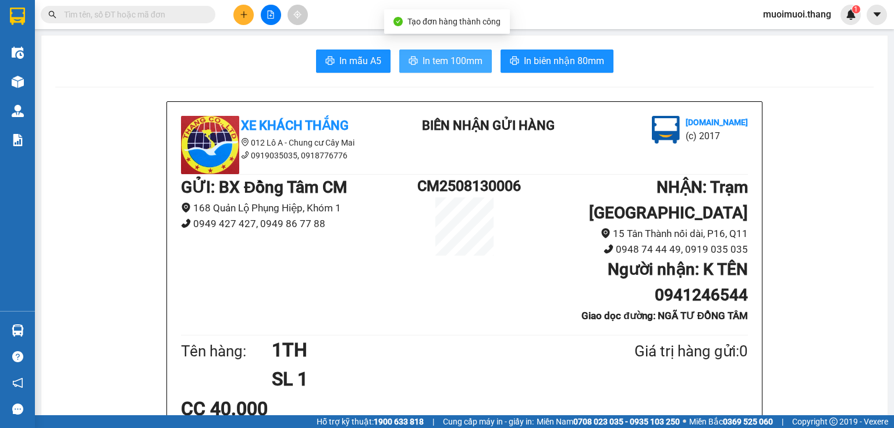
click at [424, 58] on span "In tem 100mm" at bounding box center [453, 61] width 60 height 15
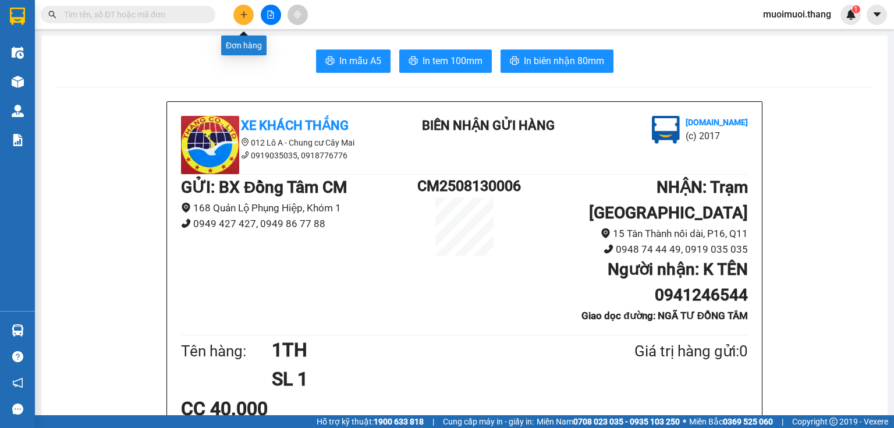
click at [247, 16] on icon "plus" at bounding box center [244, 14] width 8 height 8
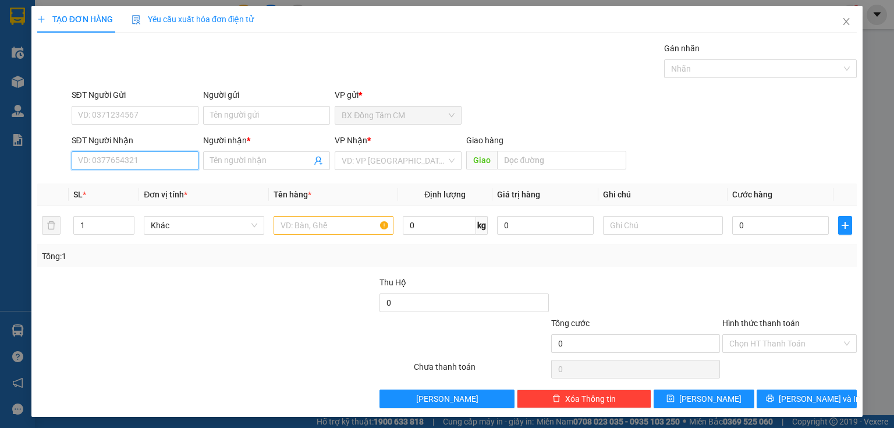
click at [157, 161] on input "SĐT Người Nhận" at bounding box center [135, 160] width 127 height 19
type input "0917376161"
click at [281, 157] on input "Người nhận *" at bounding box center [260, 160] width 101 height 13
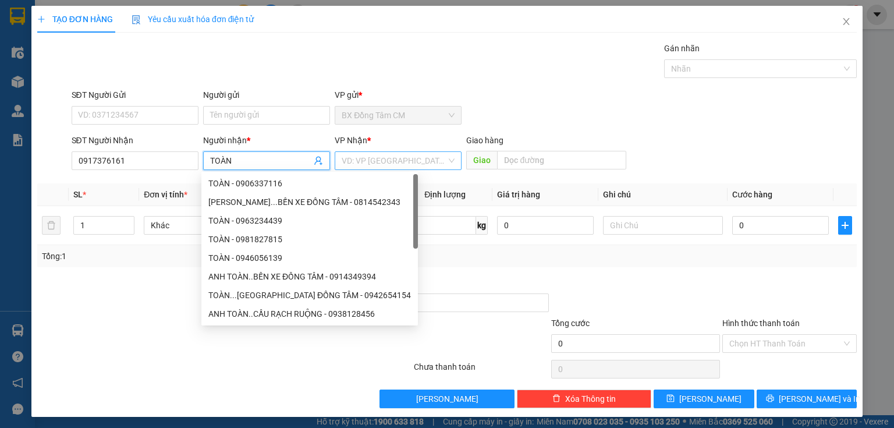
type input "TOÀN"
click at [406, 155] on input "search" at bounding box center [394, 160] width 105 height 17
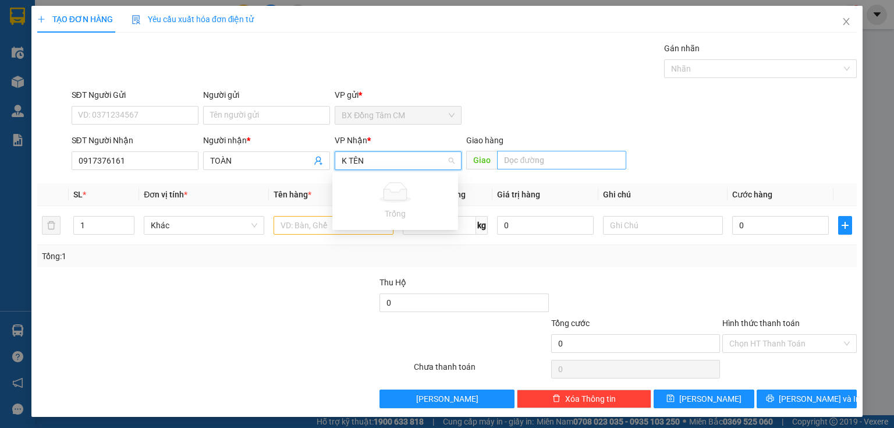
type input "K TÊN"
click at [570, 163] on input "text" at bounding box center [561, 160] width 129 height 19
click at [395, 154] on input "search" at bounding box center [394, 160] width 105 height 17
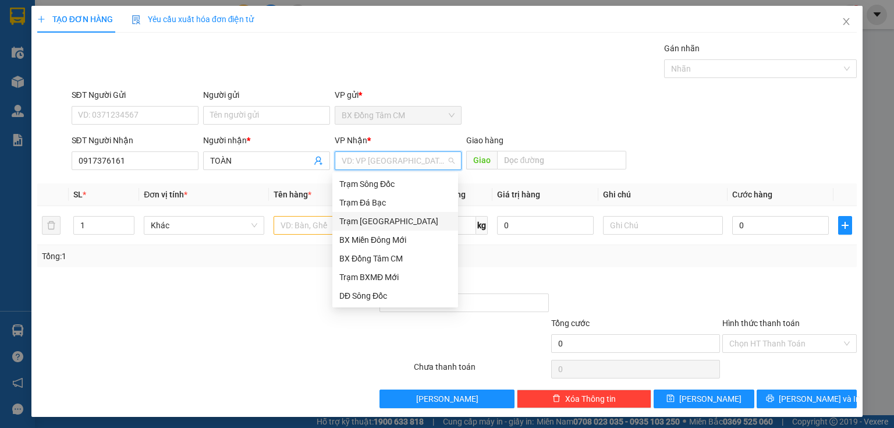
drag, startPoint x: 376, startPoint y: 223, endPoint x: 435, endPoint y: 198, distance: 64.4
click at [377, 222] on div "Trạm [GEOGRAPHIC_DATA]" at bounding box center [395, 221] width 112 height 13
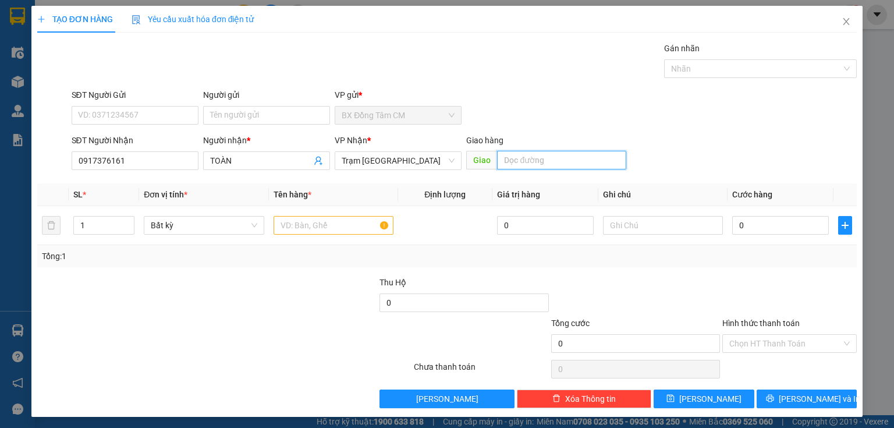
click at [534, 155] on input "text" at bounding box center [561, 160] width 129 height 19
type input "MỸ THO TIỀN GIANG"
click at [333, 224] on input "text" at bounding box center [334, 225] width 120 height 19
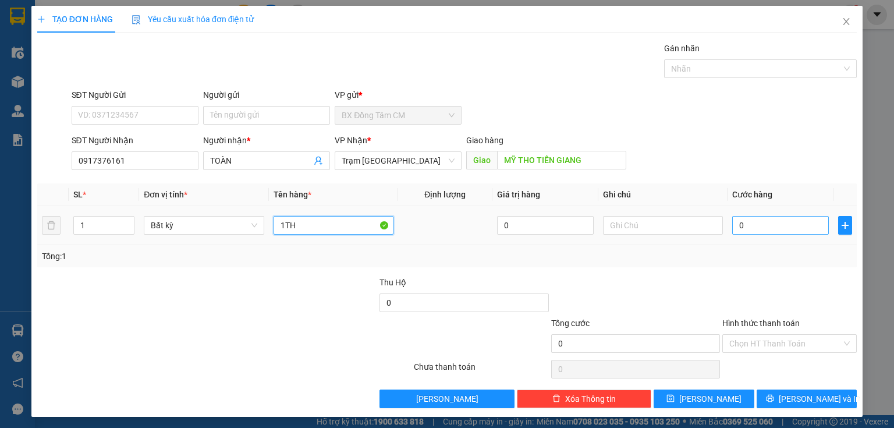
type input "1TH"
click at [799, 229] on input "0" at bounding box center [780, 225] width 97 height 19
type input "4"
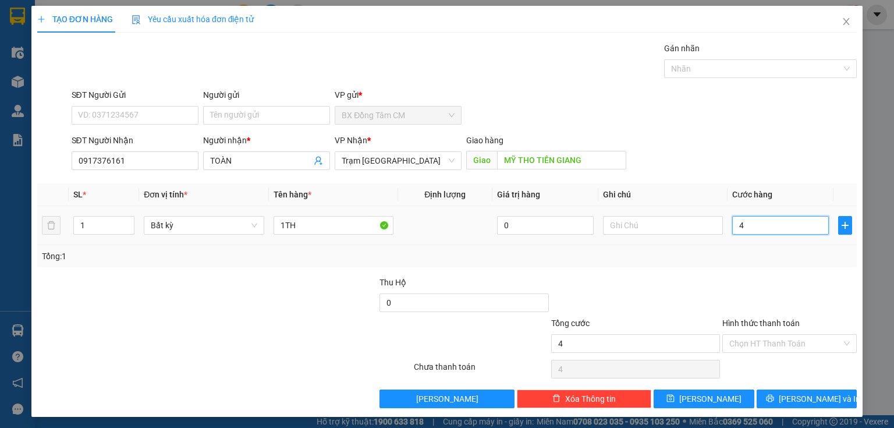
type input "40"
type input "400"
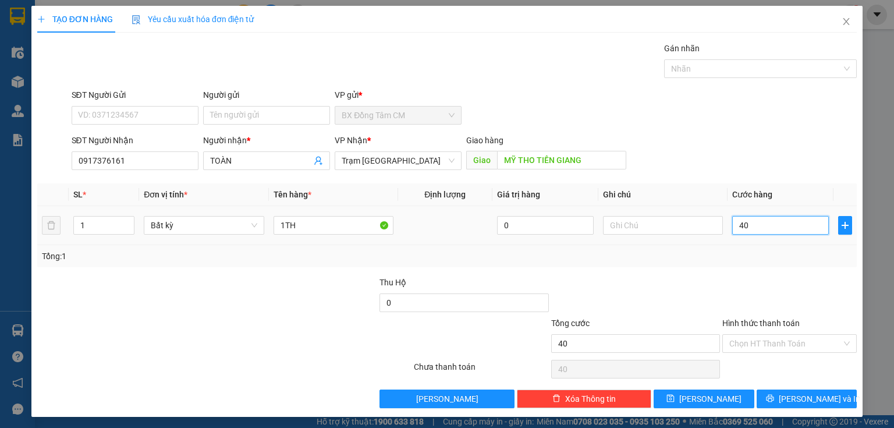
type input "400"
type input "4.000"
type input "40.000"
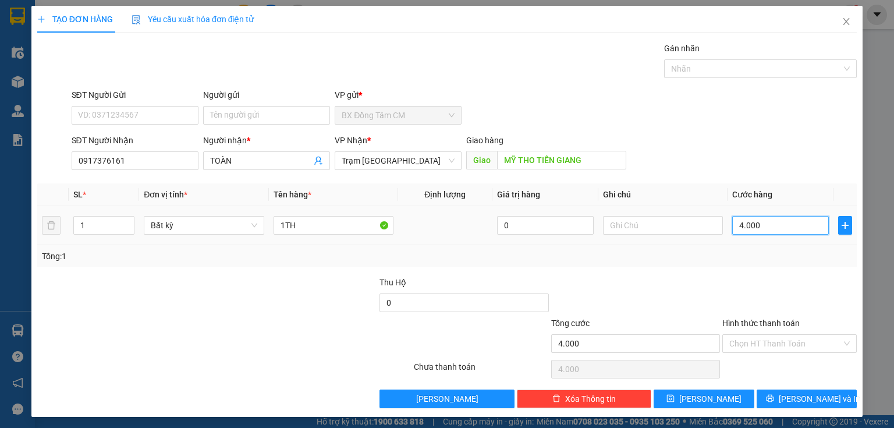
type input "40.000"
click at [793, 398] on span "[PERSON_NAME] và In" at bounding box center [819, 398] width 81 height 13
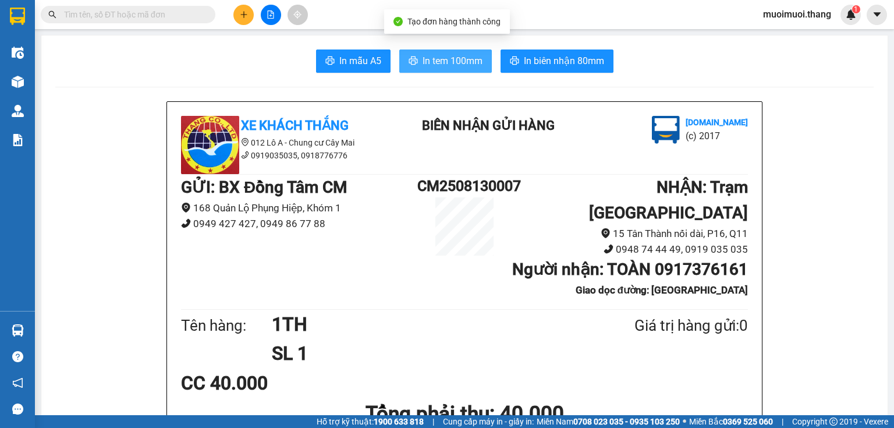
click at [421, 71] on button "In tem 100mm" at bounding box center [445, 60] width 93 height 23
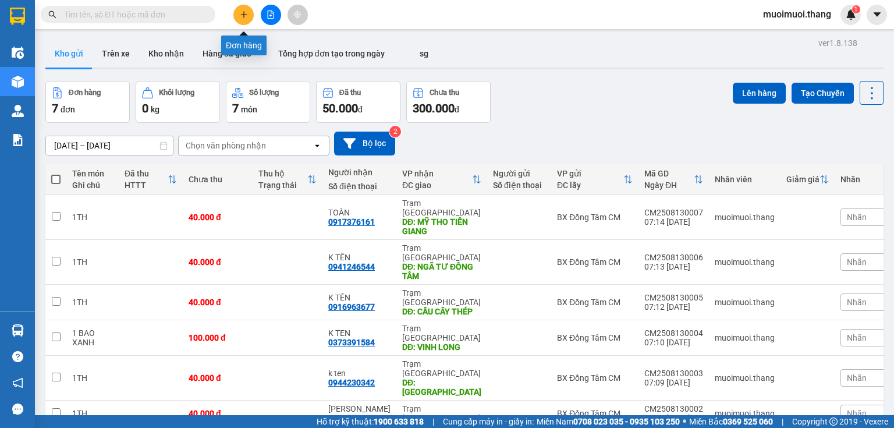
click at [243, 13] on icon "plus" at bounding box center [243, 14] width 1 height 6
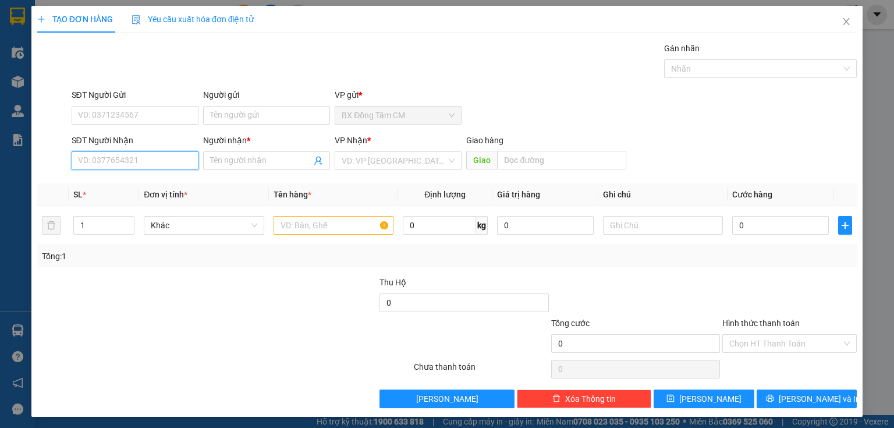
click at [165, 164] on input "SĐT Người Nhận" at bounding box center [135, 160] width 127 height 19
type input "0359390229"
click at [129, 189] on div "0359390229 - THỊNH" at bounding box center [134, 183] width 112 height 13
type input "THỊNH"
type input "CAN THO"
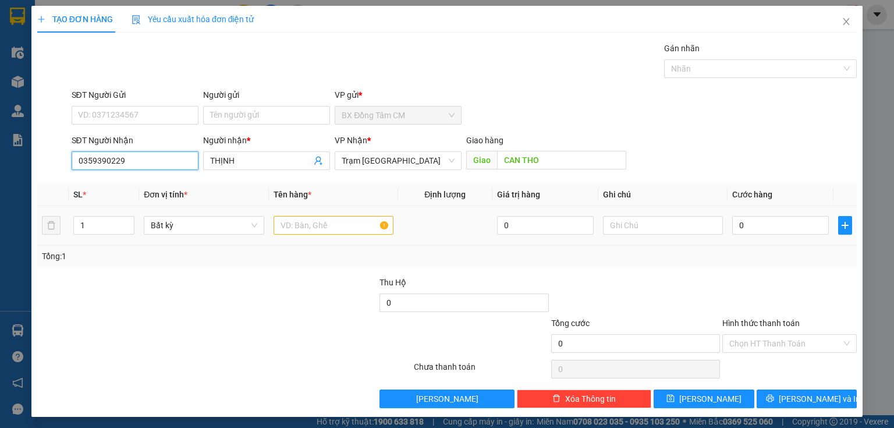
type input "0359390229"
click at [339, 228] on input "text" at bounding box center [334, 225] width 120 height 19
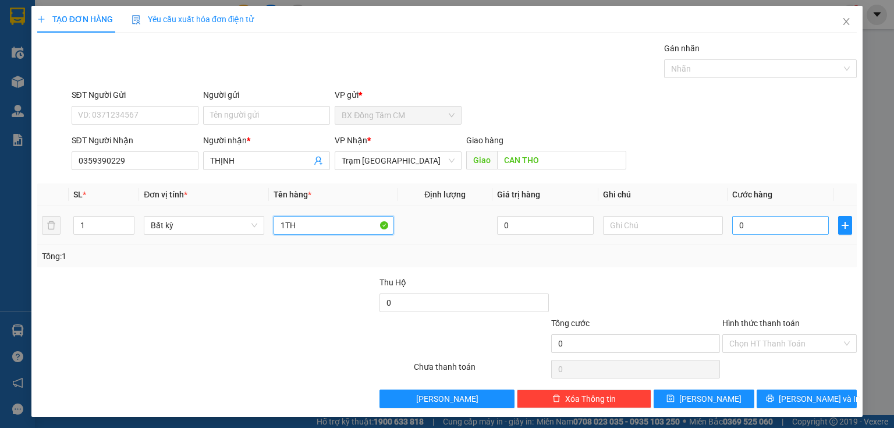
type input "1TH"
click at [766, 223] on input "0" at bounding box center [780, 225] width 97 height 19
type input "5"
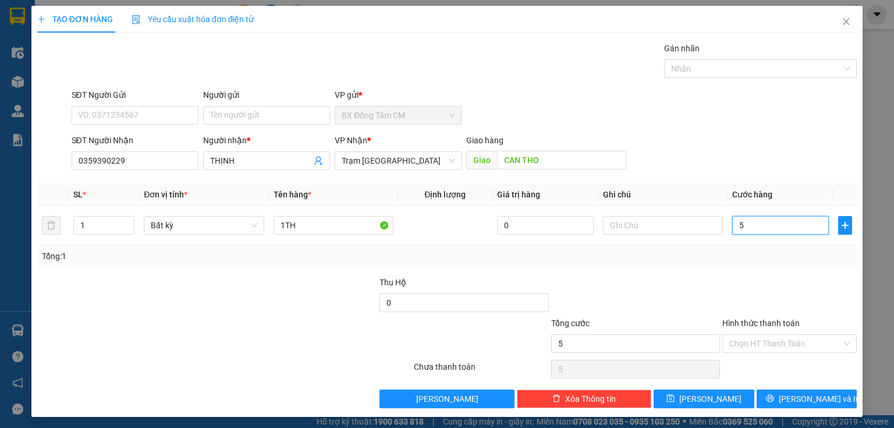
type input "50"
type input "500"
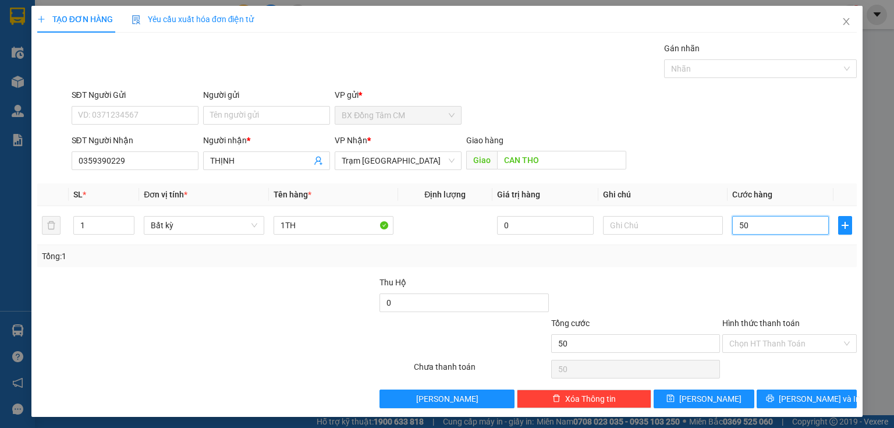
type input "500"
type input "5.000"
type input "50.000"
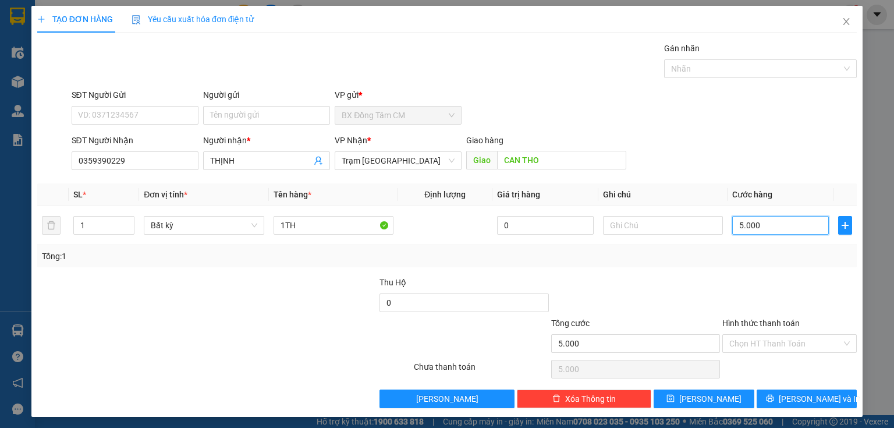
type input "50.000"
click at [746, 341] on input "Hình thức thanh toán" at bounding box center [785, 343] width 112 height 17
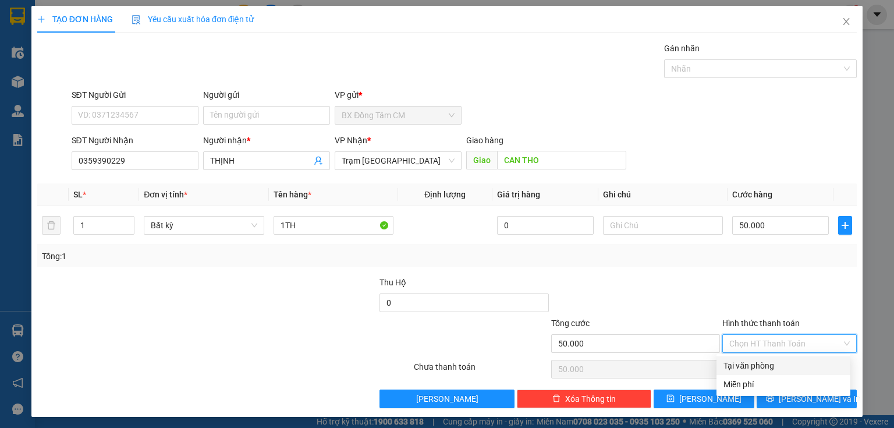
click at [747, 369] on div "Tại văn phòng" at bounding box center [784, 365] width 120 height 13
type input "0"
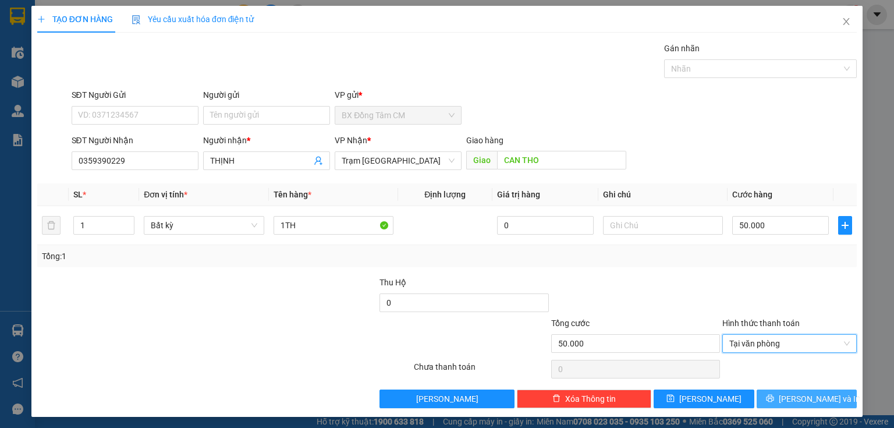
click at [800, 398] on span "[PERSON_NAME] và In" at bounding box center [819, 398] width 81 height 13
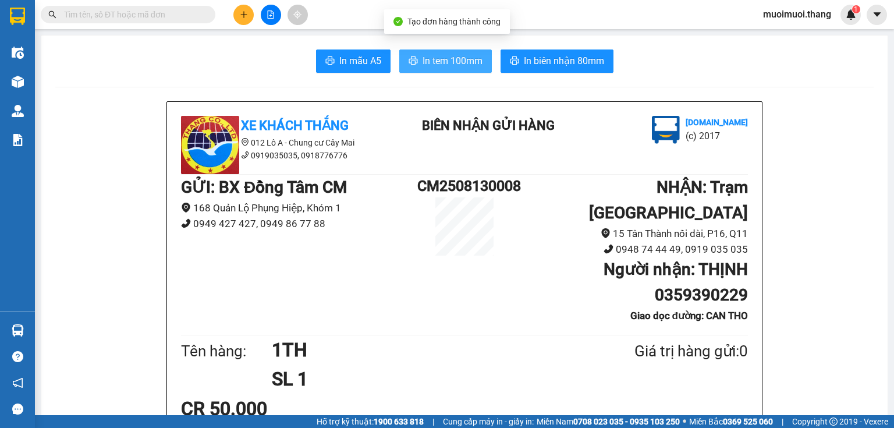
click at [442, 65] on span "In tem 100mm" at bounding box center [453, 61] width 60 height 15
click at [247, 14] on icon "plus" at bounding box center [244, 14] width 8 height 8
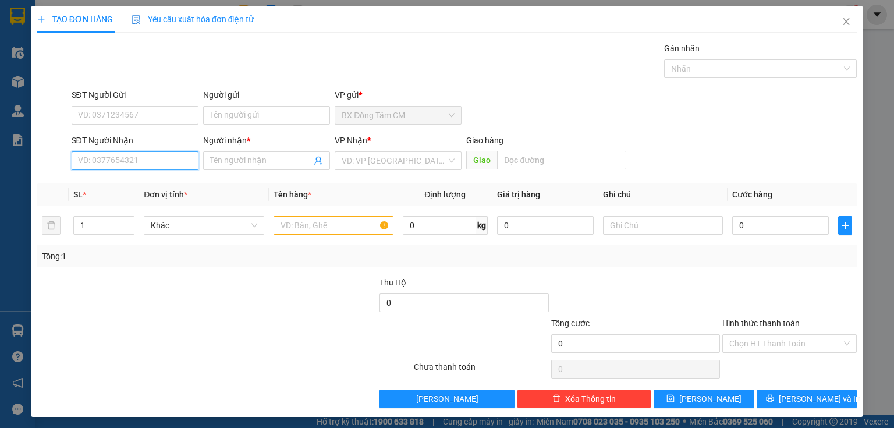
click at [125, 163] on input "SĐT Người Nhận" at bounding box center [135, 160] width 127 height 19
type input "0822303566"
click at [156, 187] on div "0822303566 - K TÊN" at bounding box center [134, 183] width 112 height 13
type input "K TÊN"
type input "THÂN CỬU NGHĨA"
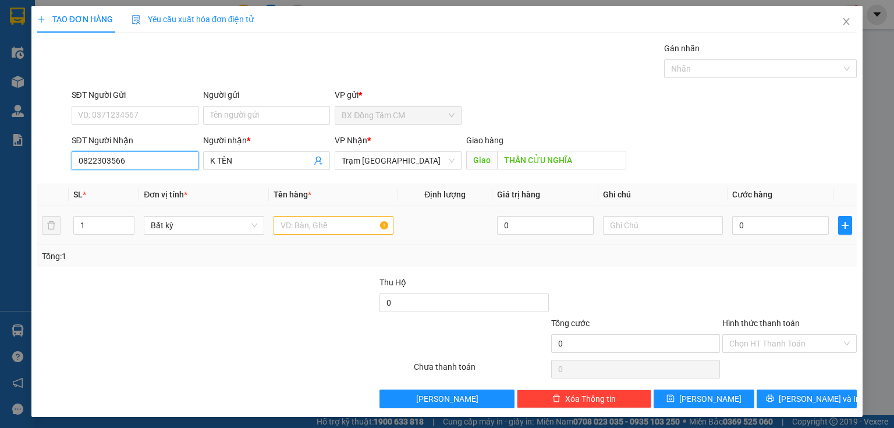
type input "0822303566"
click at [356, 230] on input "text" at bounding box center [334, 225] width 120 height 19
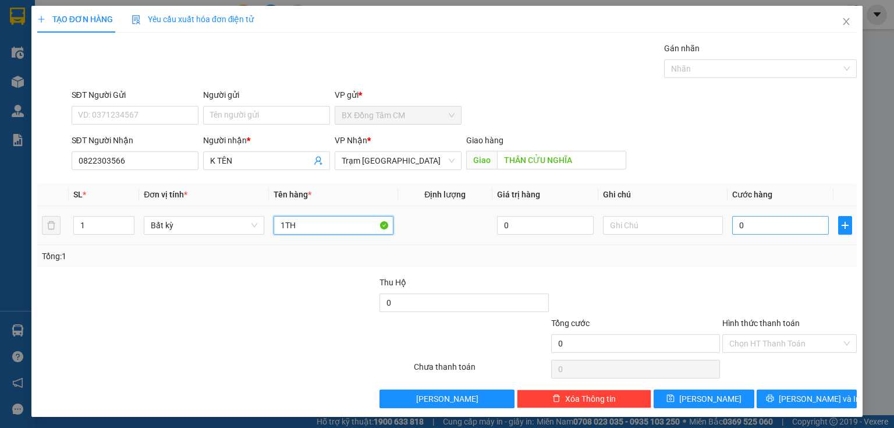
type input "1TH"
click at [754, 227] on input "0" at bounding box center [780, 225] width 97 height 19
type input "5"
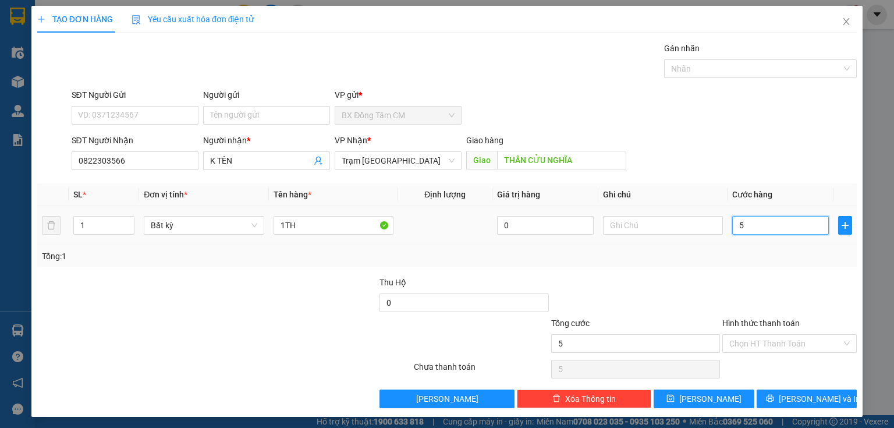
type input "50"
type input "500"
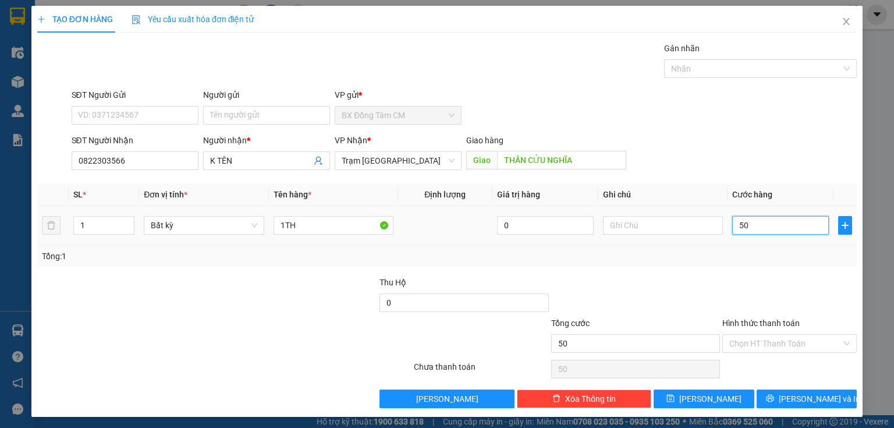
type input "500"
type input "5.000"
type input "50.000"
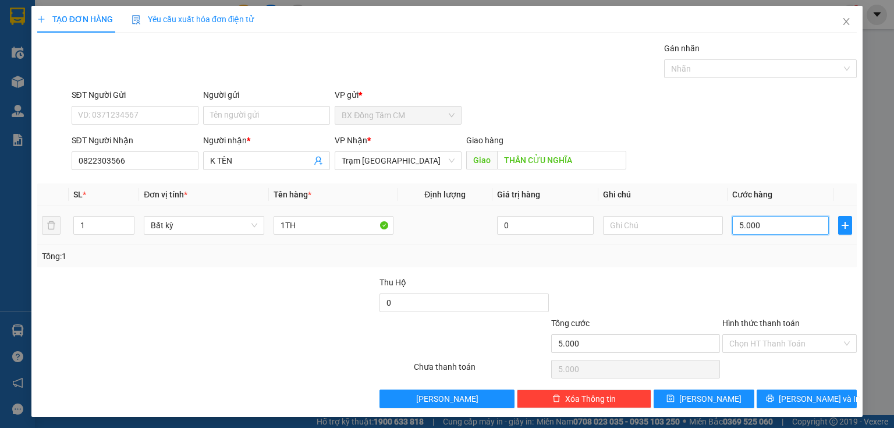
type input "50.000"
click at [803, 400] on span "[PERSON_NAME] và In" at bounding box center [819, 398] width 81 height 13
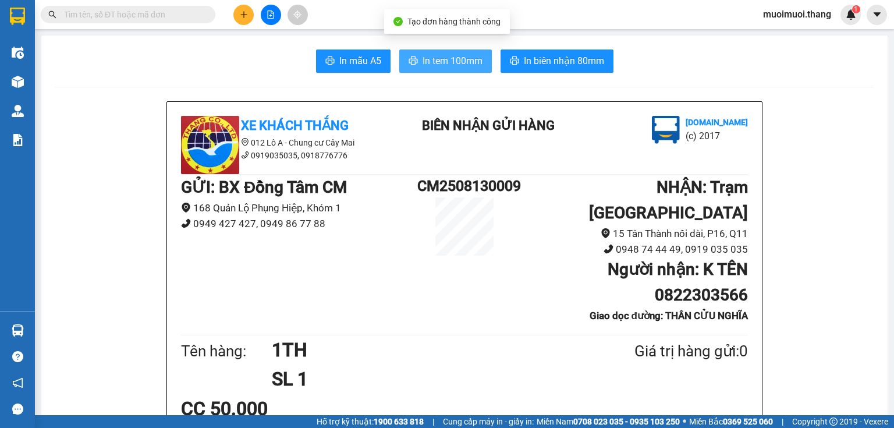
click at [457, 53] on button "In tem 100mm" at bounding box center [445, 60] width 93 height 23
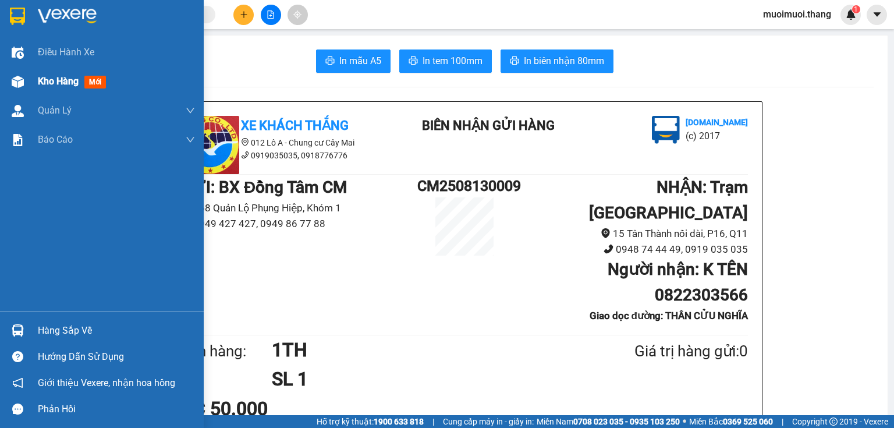
click at [39, 91] on div "Kho hàng mới" at bounding box center [116, 81] width 157 height 29
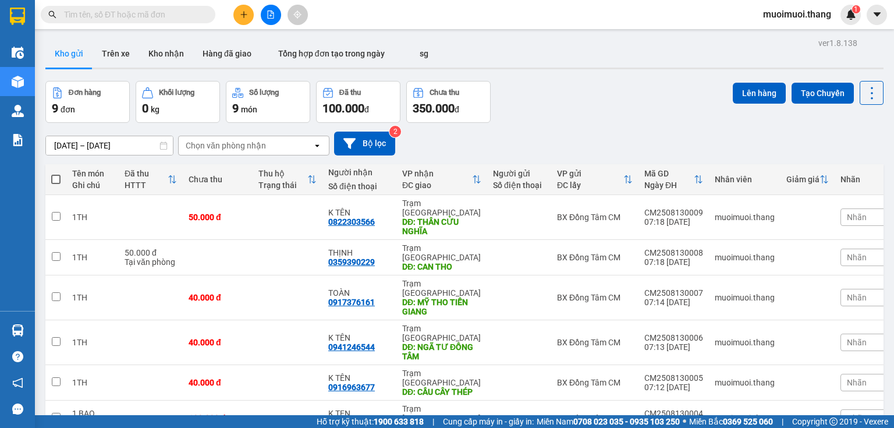
click at [238, 9] on button at bounding box center [243, 15] width 20 height 20
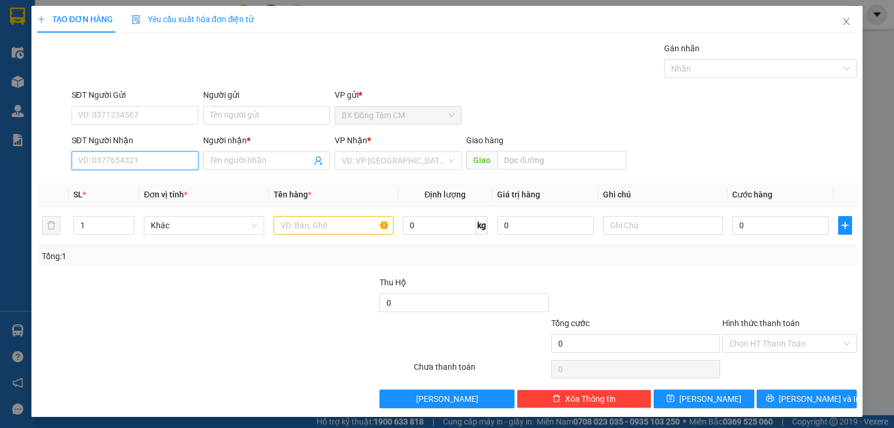
click at [135, 156] on input "SĐT Người Nhận" at bounding box center [135, 160] width 127 height 19
type input "0932935168"
click at [91, 194] on div "0932935168 0932935168 - HÀ" at bounding box center [143, 183] width 145 height 23
click at [129, 164] on input "0932935168" at bounding box center [135, 160] width 127 height 19
click at [117, 189] on div "0932935168 - HÀ" at bounding box center [143, 183] width 131 height 13
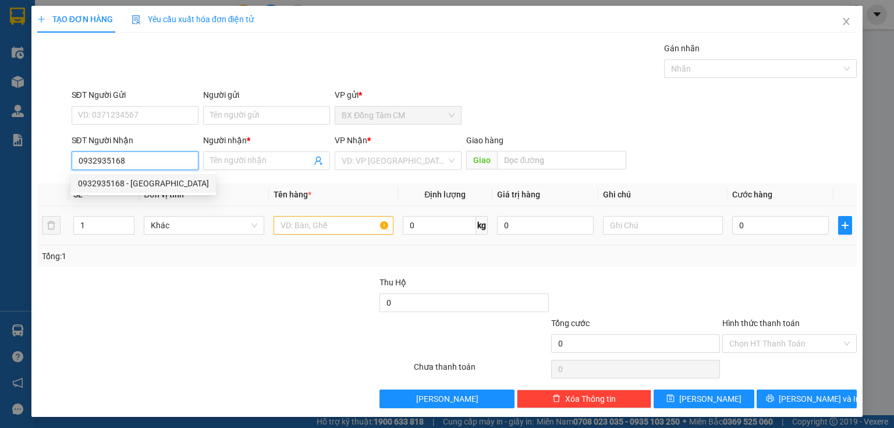
type input "HÀ"
type input "CAN THO"
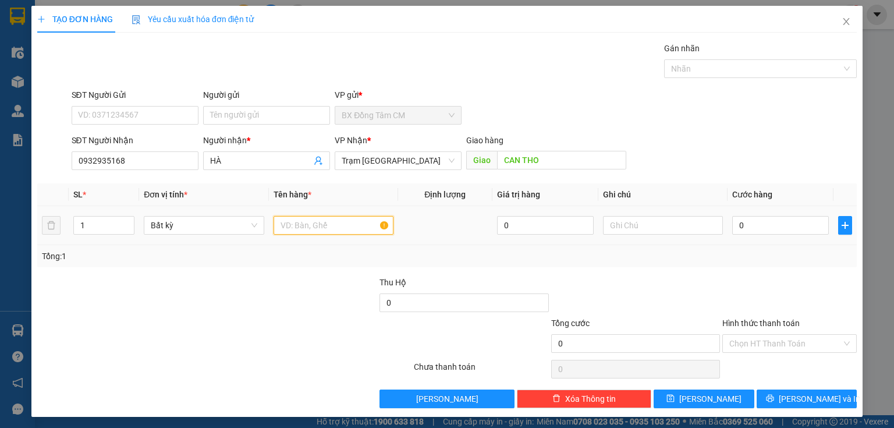
click at [324, 221] on input "text" at bounding box center [334, 225] width 120 height 19
type input "3TH"
click at [767, 218] on input "0" at bounding box center [780, 225] width 97 height 19
type input "3"
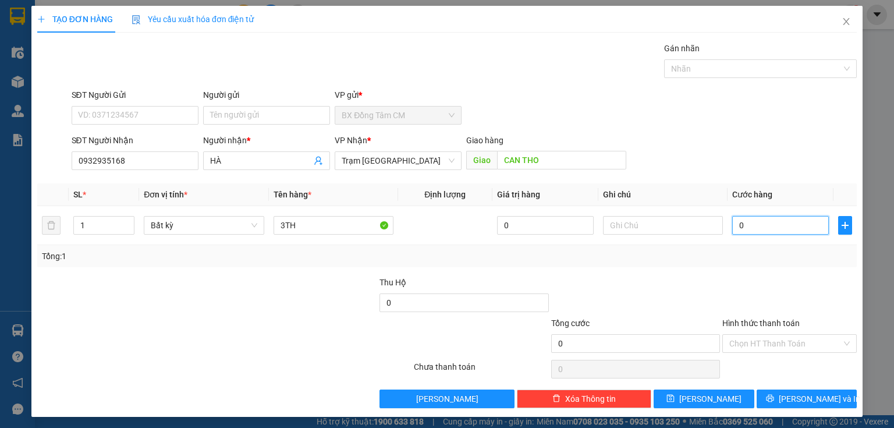
type input "3"
type input "36"
type input "360"
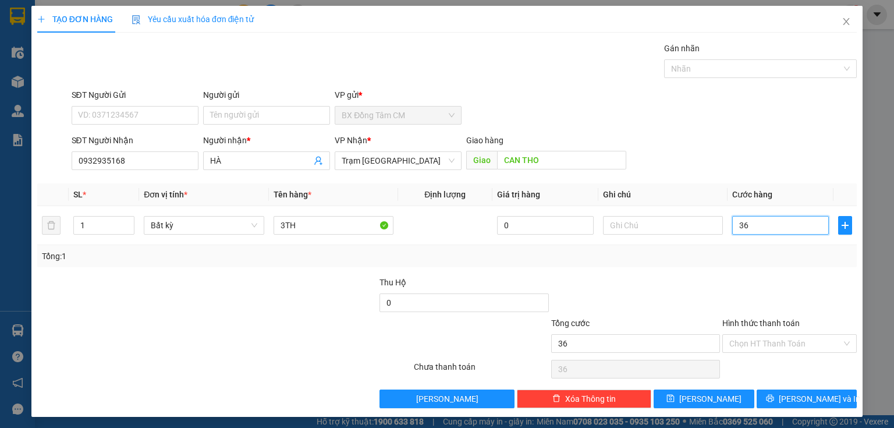
type input "360"
type input "3.600"
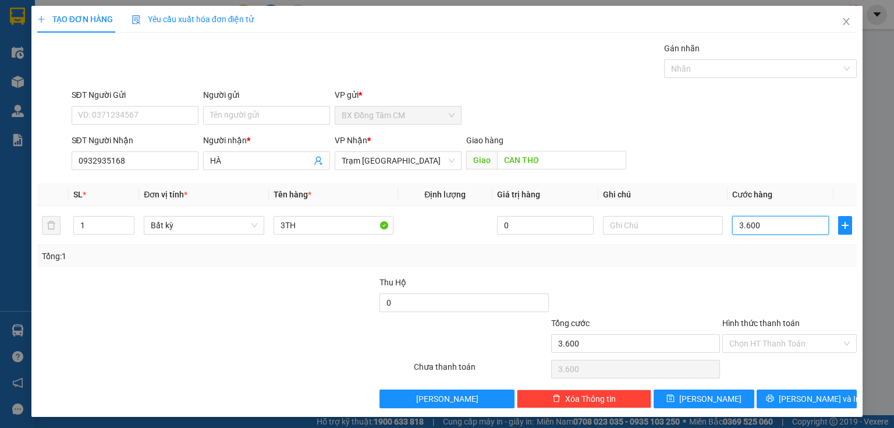
type input "36.000"
type input "360.000"
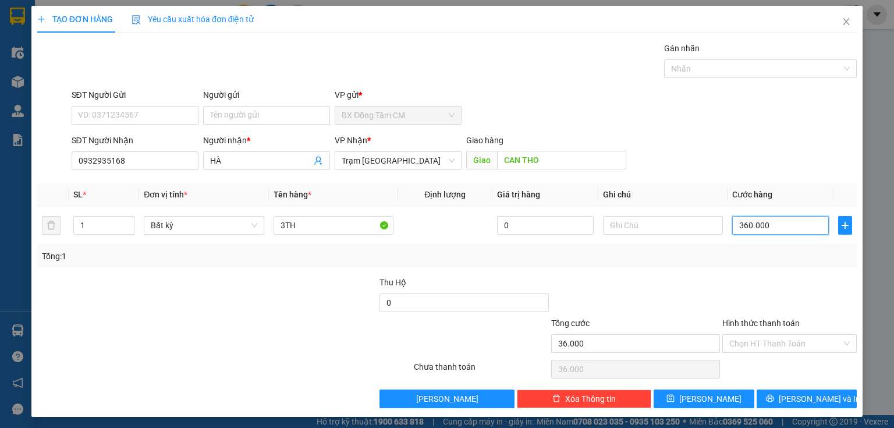
type input "360.000"
click at [806, 400] on span "[PERSON_NAME] và In" at bounding box center [819, 398] width 81 height 13
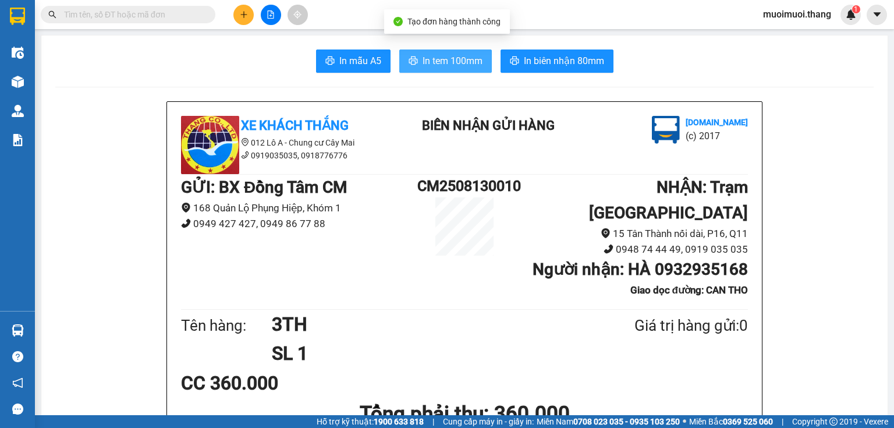
click at [450, 51] on button "In tem 100mm" at bounding box center [445, 60] width 93 height 23
click at [242, 15] on icon "plus" at bounding box center [244, 14] width 8 height 8
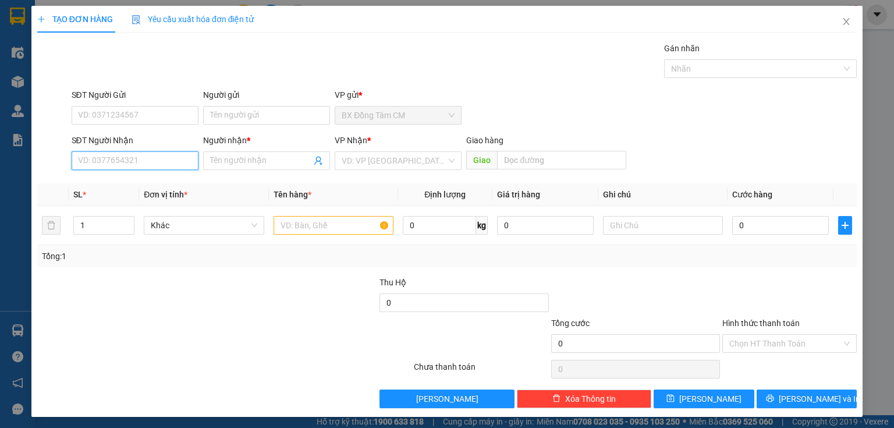
click at [119, 151] on input "SĐT Người Nhận" at bounding box center [135, 160] width 127 height 19
drag, startPoint x: 112, startPoint y: 182, endPoint x: 119, endPoint y: 182, distance: 6.4
click at [114, 182] on div "0328014144 - PHƯƠNG DUY" at bounding box center [135, 183] width 115 height 13
type input "0328014144"
type input "PHƯƠNG DUY"
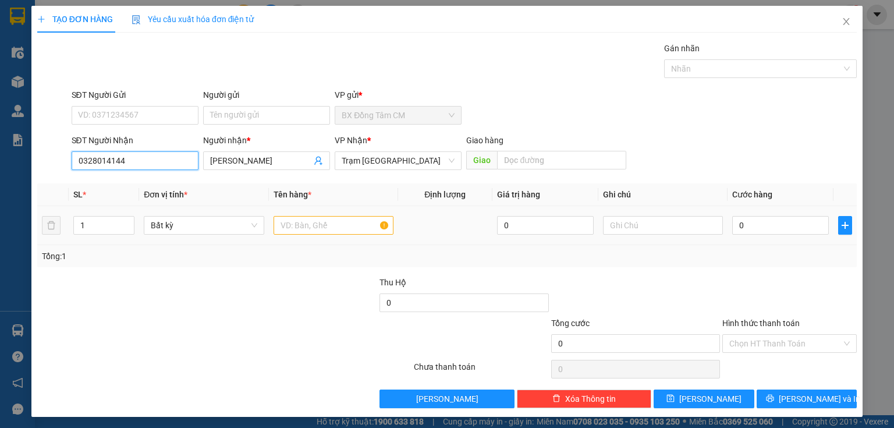
type input "0328014144"
click at [291, 222] on input "text" at bounding box center [334, 225] width 120 height 19
type input "1TH"
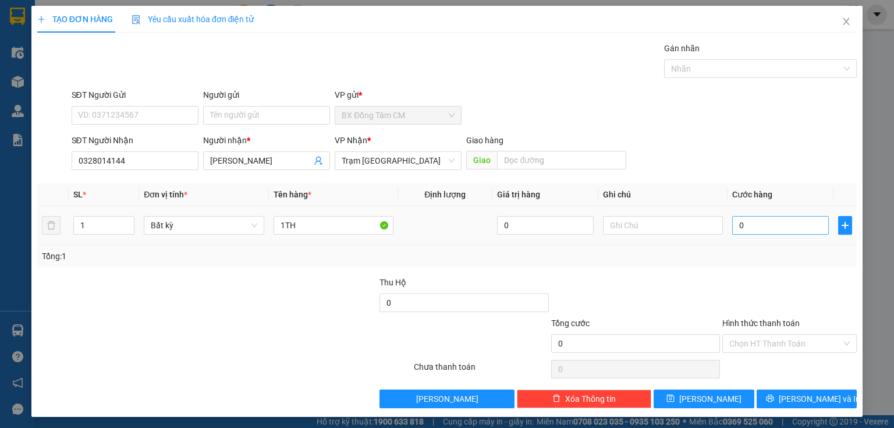
drag, startPoint x: 778, startPoint y: 211, endPoint x: 753, endPoint y: 226, distance: 28.8
click at [753, 226] on td "0" at bounding box center [781, 225] width 106 height 39
click at [751, 226] on input "0" at bounding box center [780, 225] width 97 height 19
type input "5"
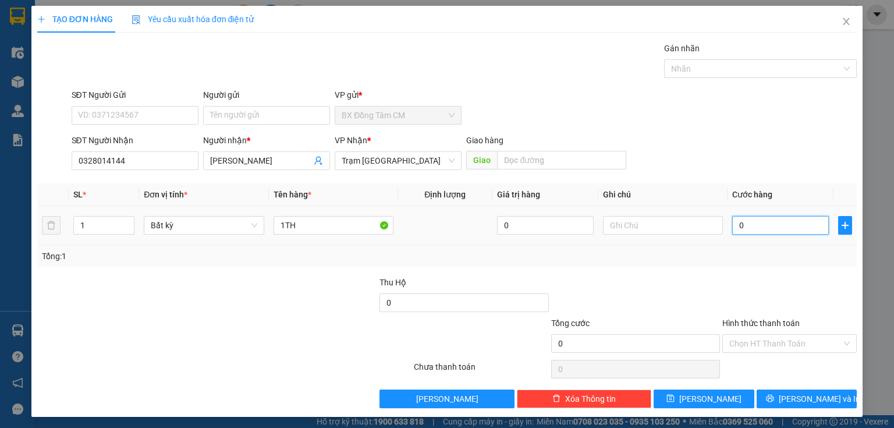
type input "5"
type input "50"
type input "500"
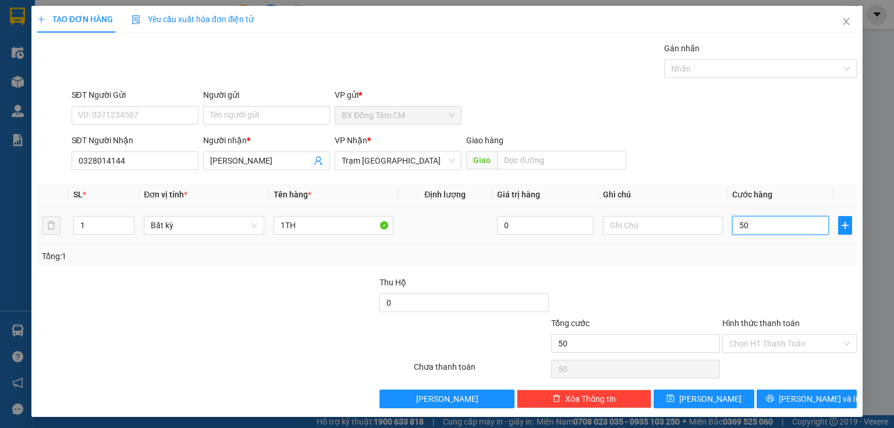
type input "500"
type input "5.000"
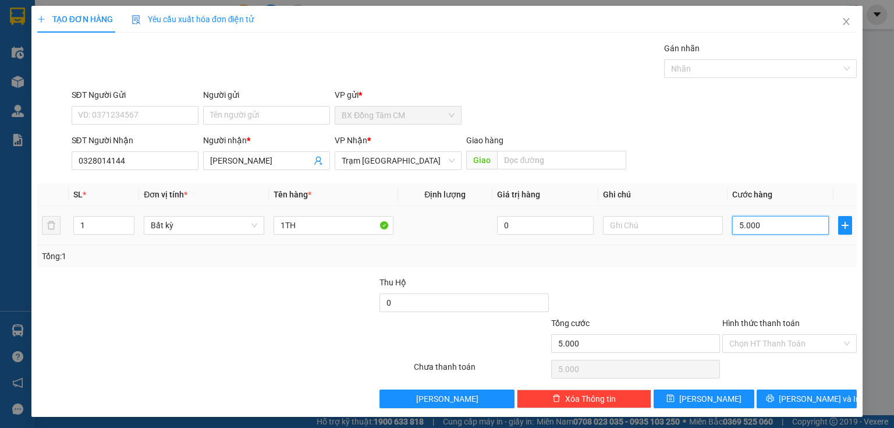
type input "50.000"
click at [795, 389] on button "[PERSON_NAME] và In" at bounding box center [807, 398] width 101 height 19
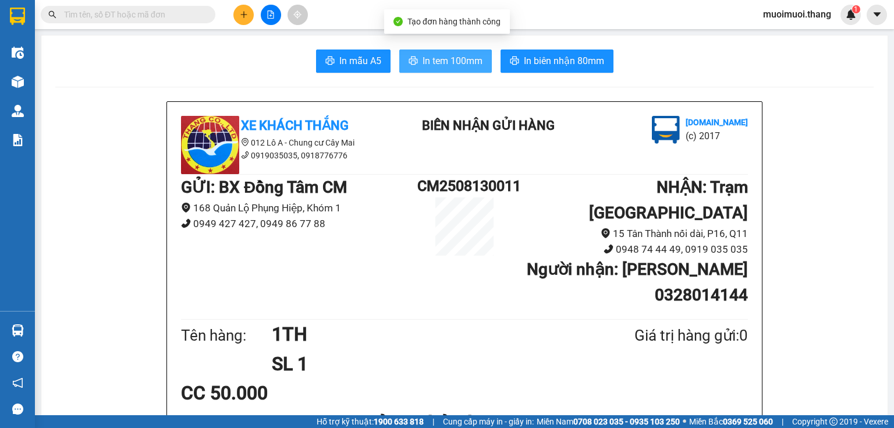
click at [415, 51] on button "In tem 100mm" at bounding box center [445, 60] width 93 height 23
click at [236, 3] on div "Kết quả tìm kiếm ( 0 ) Bộ lọc No Data muoimuoi.thang 1" at bounding box center [447, 14] width 894 height 29
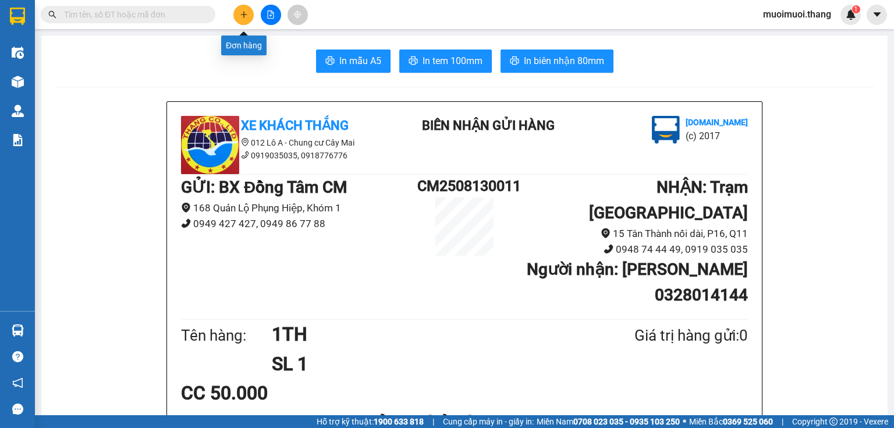
click at [238, 8] on button at bounding box center [243, 15] width 20 height 20
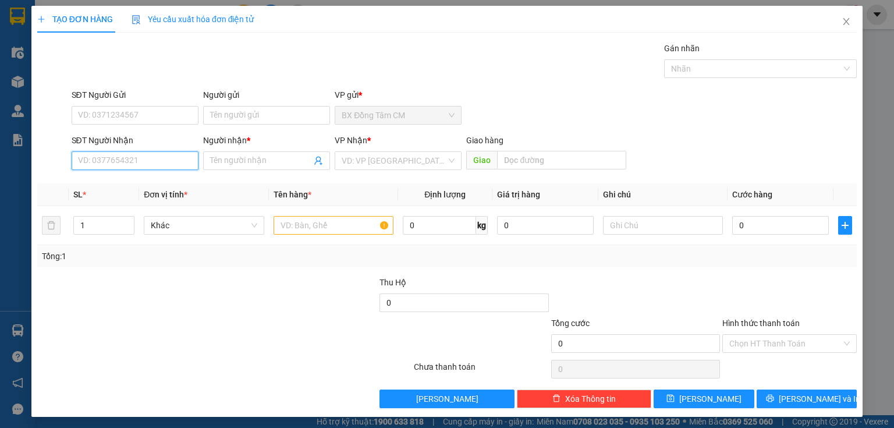
click at [137, 163] on input "SĐT Người Nhận" at bounding box center [135, 160] width 127 height 19
type input "0909742201"
click at [127, 183] on div "0909742201 - K TEN" at bounding box center [134, 183] width 112 height 13
type input "K TEN"
type input "CÂN THƠ"
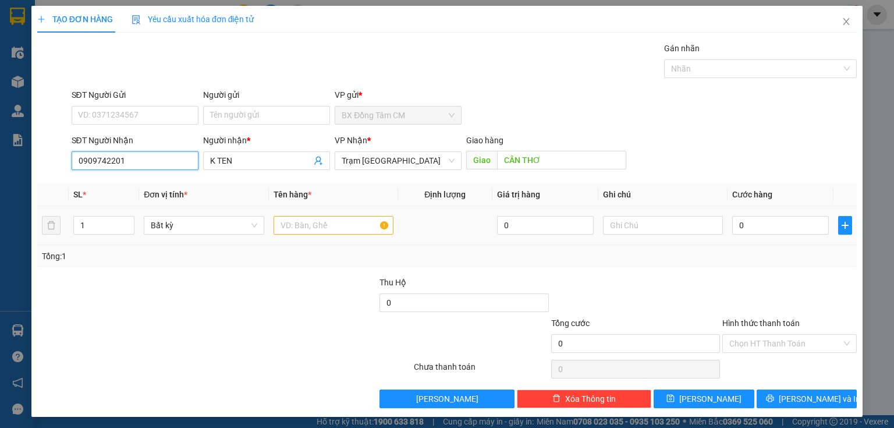
type input "0909742201"
click at [317, 230] on input "text" at bounding box center [334, 225] width 120 height 19
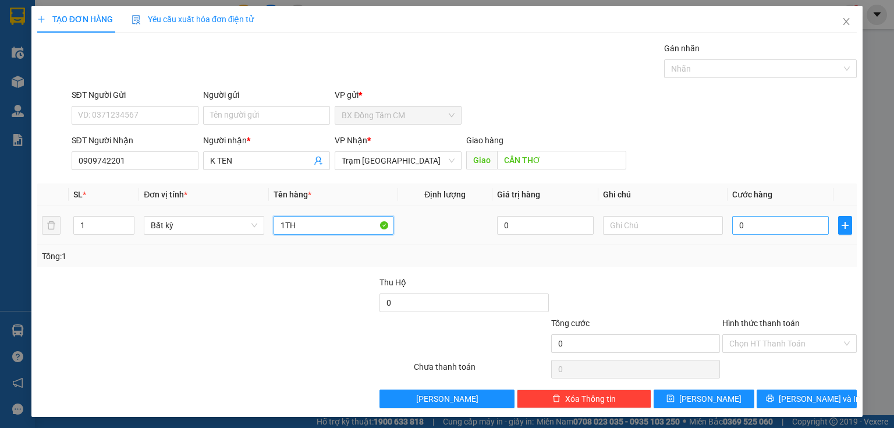
type input "1TH"
click at [767, 224] on input "0" at bounding box center [780, 225] width 97 height 19
type input "1"
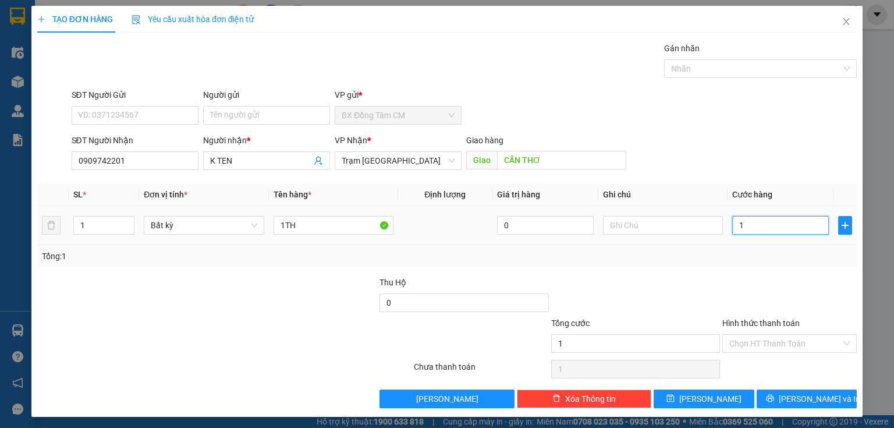
type input "12"
type input "120"
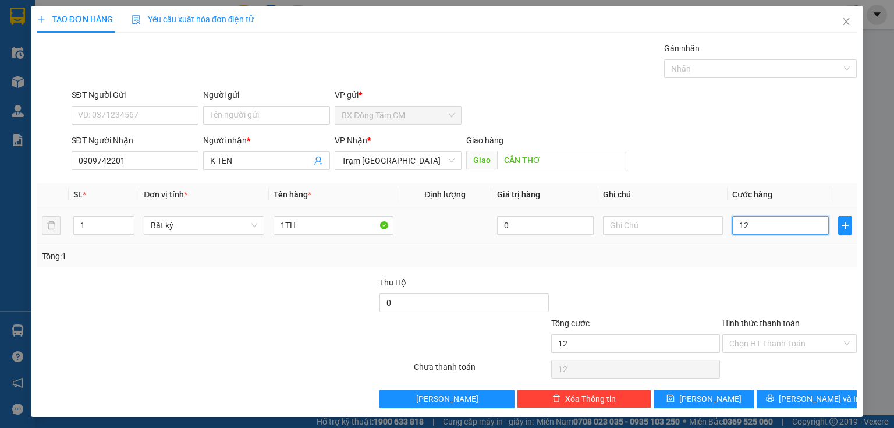
type input "120"
type input "1.200"
type input "12.000"
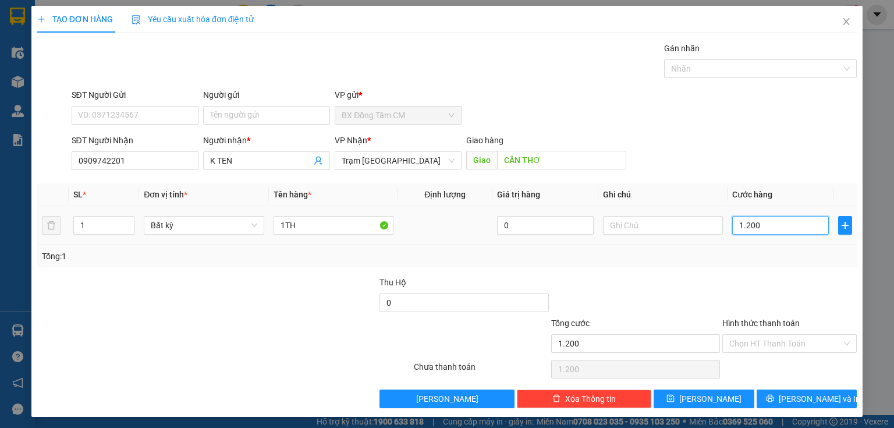
type input "12.000"
type input "120.000"
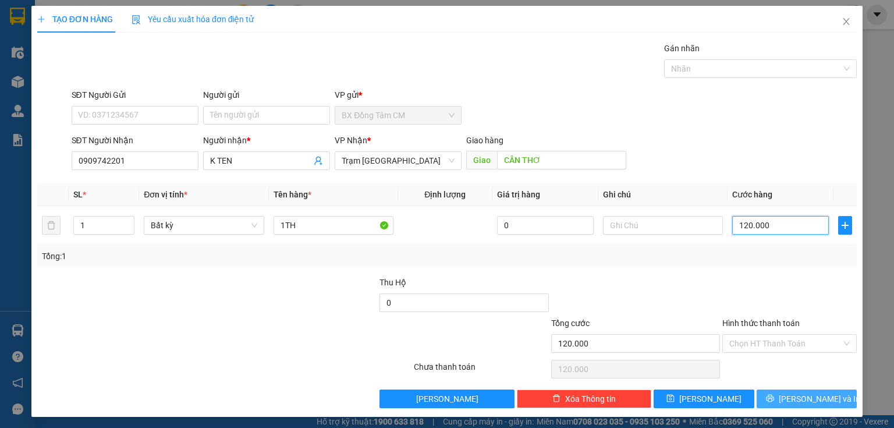
type input "120.000"
click at [800, 400] on span "[PERSON_NAME] và In" at bounding box center [819, 398] width 81 height 13
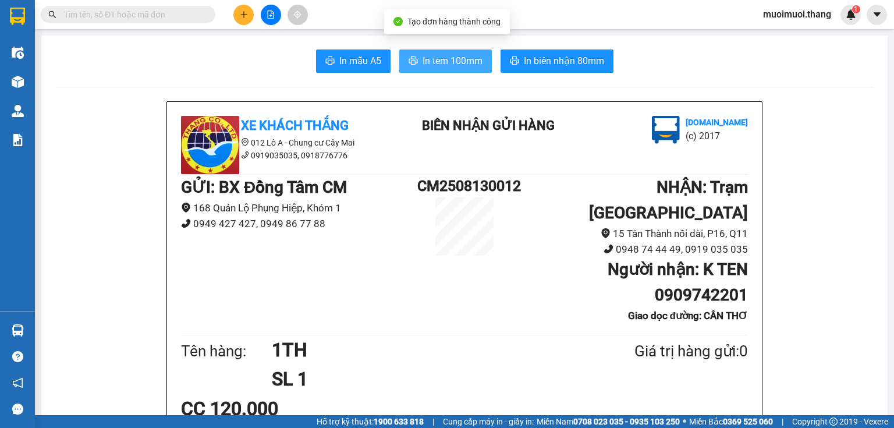
click at [439, 59] on span "In tem 100mm" at bounding box center [453, 61] width 60 height 15
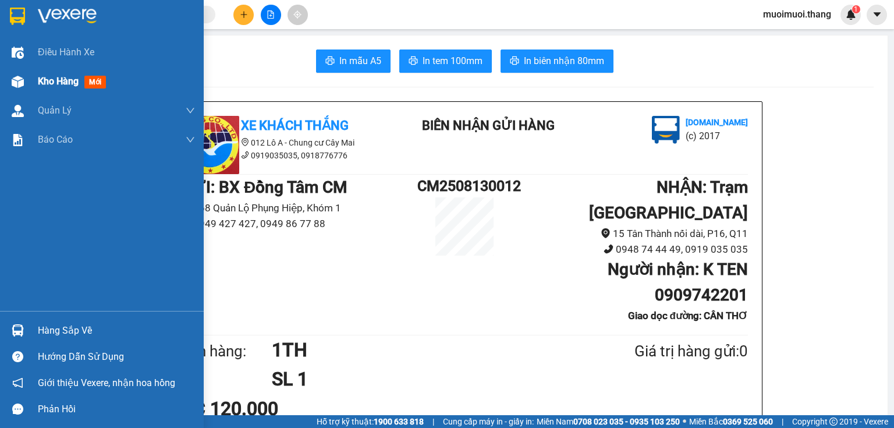
click at [26, 73] on div at bounding box center [18, 82] width 20 height 20
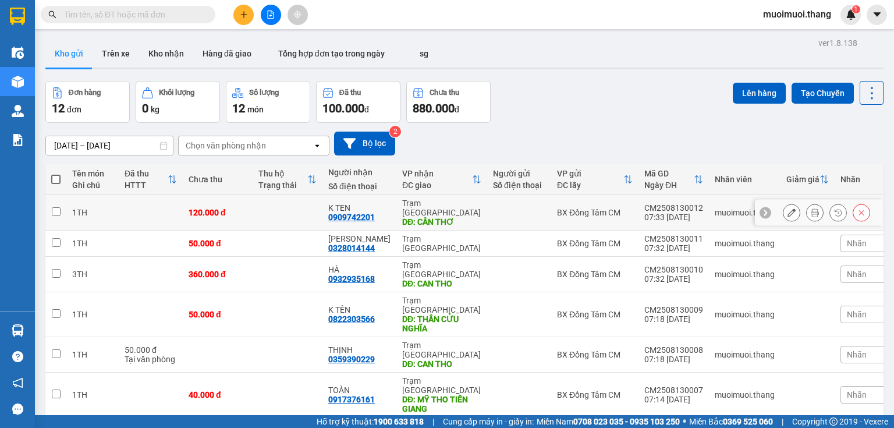
click at [402, 217] on div "DĐ: CÂN THƠ" at bounding box center [441, 221] width 79 height 9
checkbox input "true"
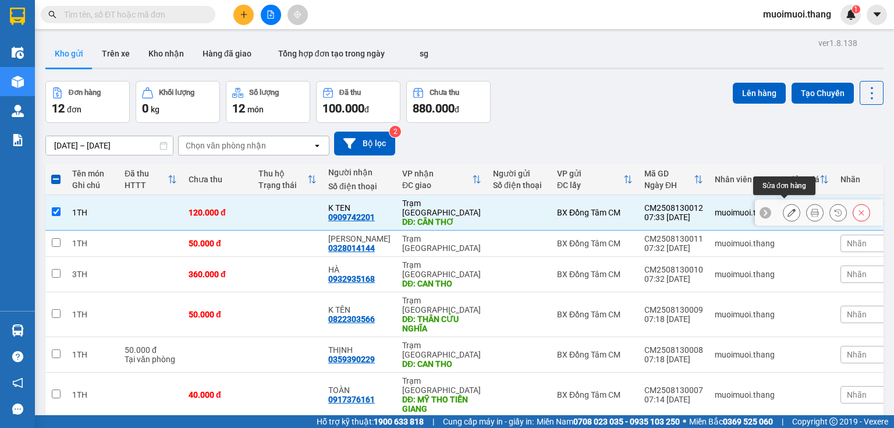
click at [788, 208] on icon at bounding box center [792, 212] width 8 height 8
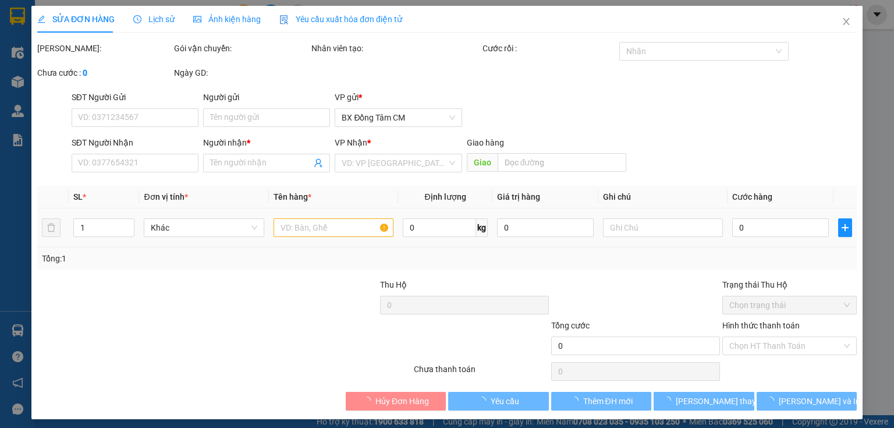
type input "0909742201"
type input "K TEN"
type input "CÂN THƠ"
type input "120.000"
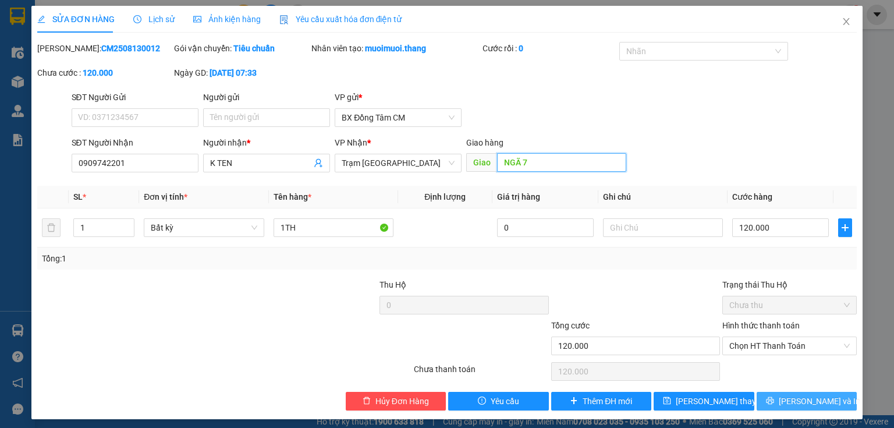
type input "NGÃ 7"
click at [771, 395] on button "[PERSON_NAME] và In" at bounding box center [807, 401] width 101 height 19
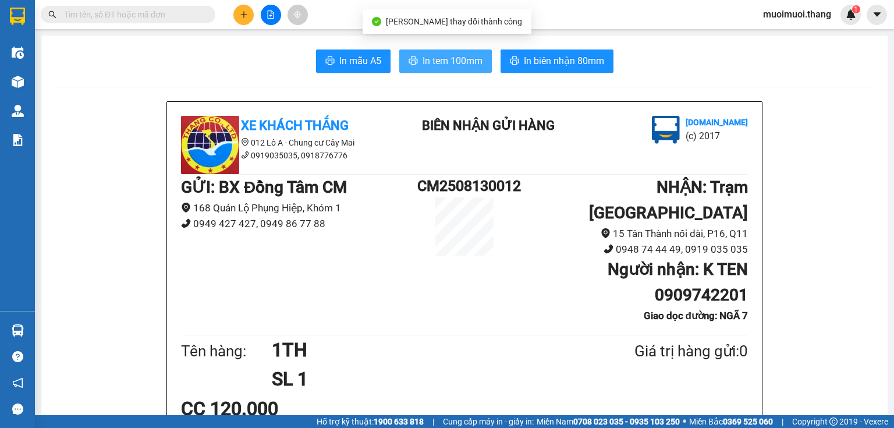
click at [431, 60] on span "In tem 100mm" at bounding box center [453, 61] width 60 height 15
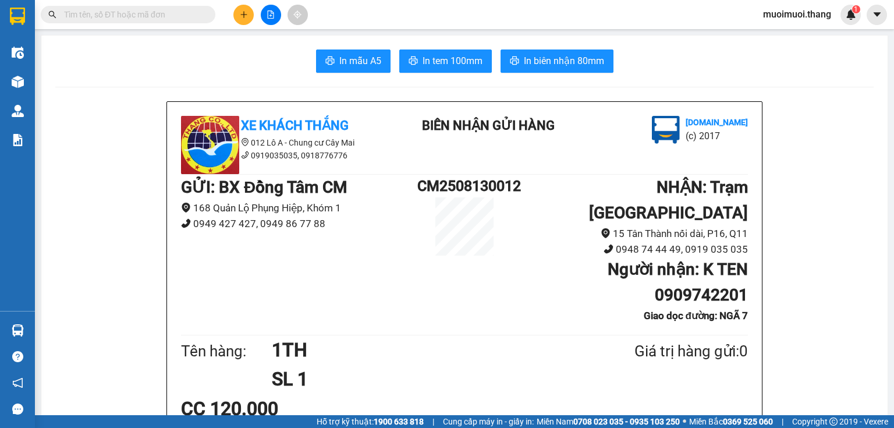
click at [236, 24] on div at bounding box center [270, 15] width 87 height 20
click at [240, 14] on icon "plus" at bounding box center [244, 14] width 8 height 8
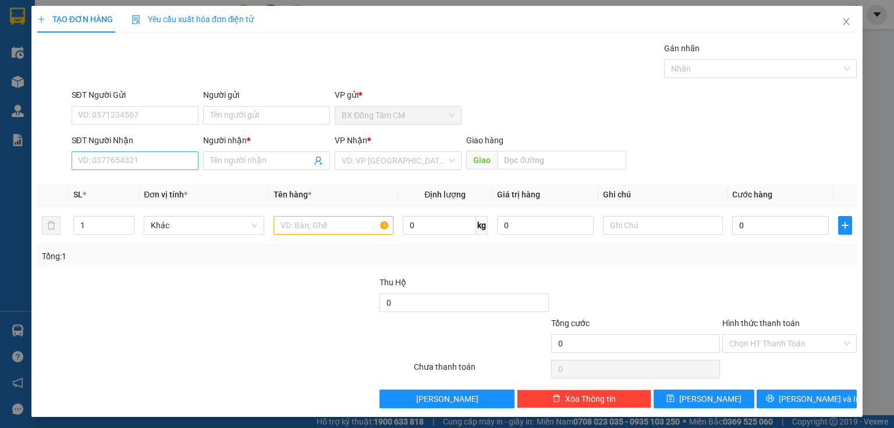
click at [123, 165] on div "SĐT Người Nhận VD: 0377654321" at bounding box center [135, 154] width 127 height 41
click at [123, 165] on input "SĐT Người Nhận" at bounding box center [135, 160] width 127 height 19
type input "0909948622"
click at [148, 186] on div "0909948622 - CÔNG" at bounding box center [134, 183] width 112 height 13
type input "CÔNG"
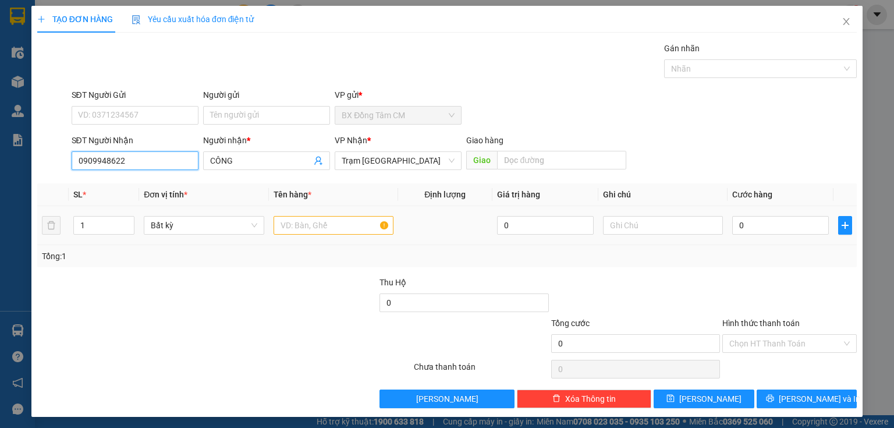
type input "0909948622"
click at [300, 219] on input "text" at bounding box center [334, 225] width 120 height 19
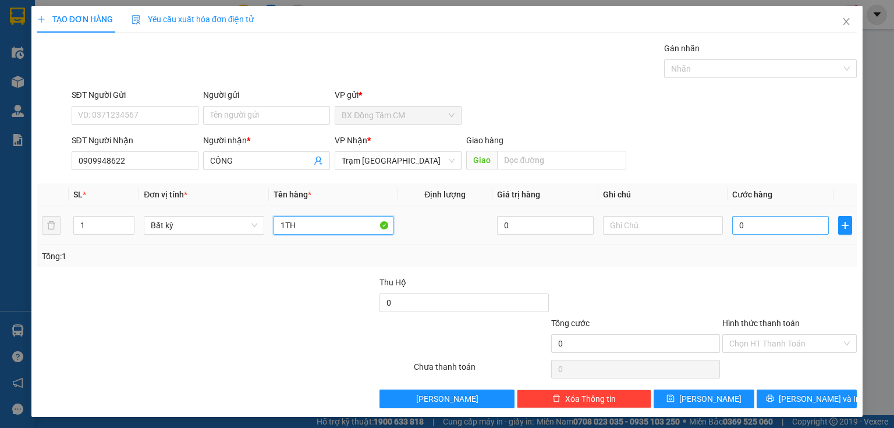
type input "1TH"
click at [741, 226] on input "0" at bounding box center [780, 225] width 97 height 19
type input "1"
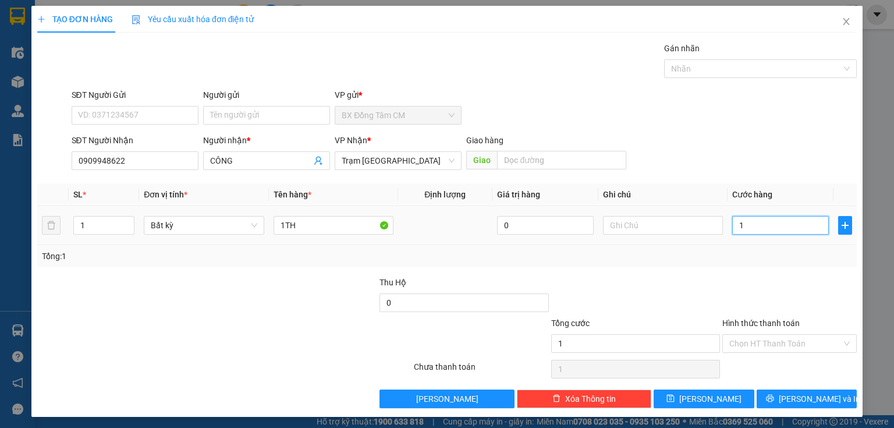
type input "10"
type input "100"
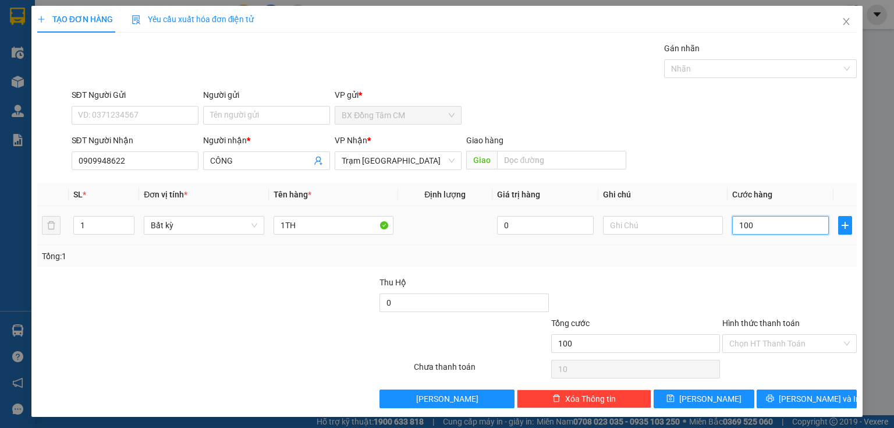
type input "100"
type input "1.000"
type input "10.000"
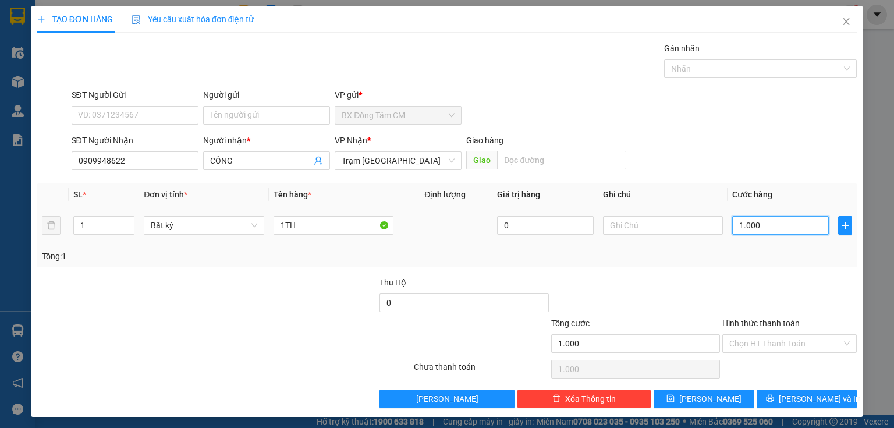
type input "10.000"
type input "100.000"
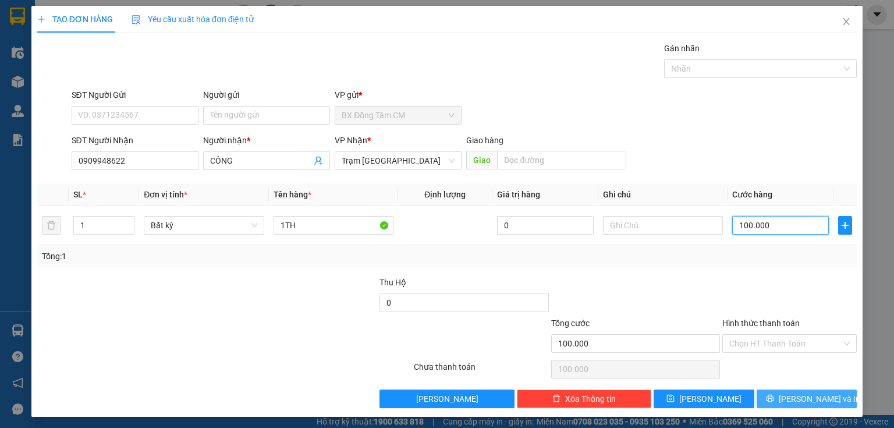
type input "100.000"
click at [795, 399] on span "[PERSON_NAME] và In" at bounding box center [819, 398] width 81 height 13
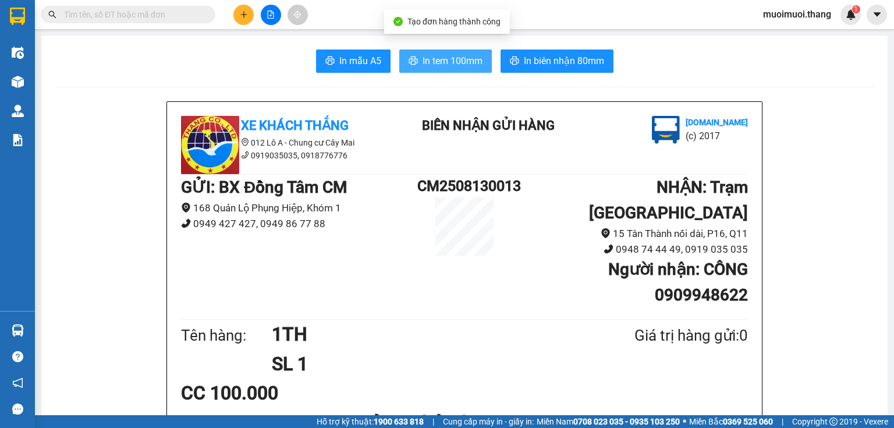
click at [477, 57] on span "In tem 100mm" at bounding box center [453, 61] width 60 height 15
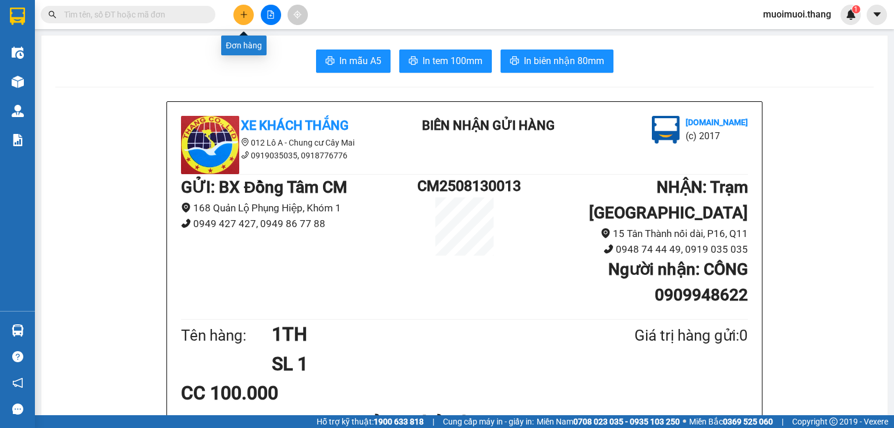
click at [244, 19] on button at bounding box center [243, 15] width 20 height 20
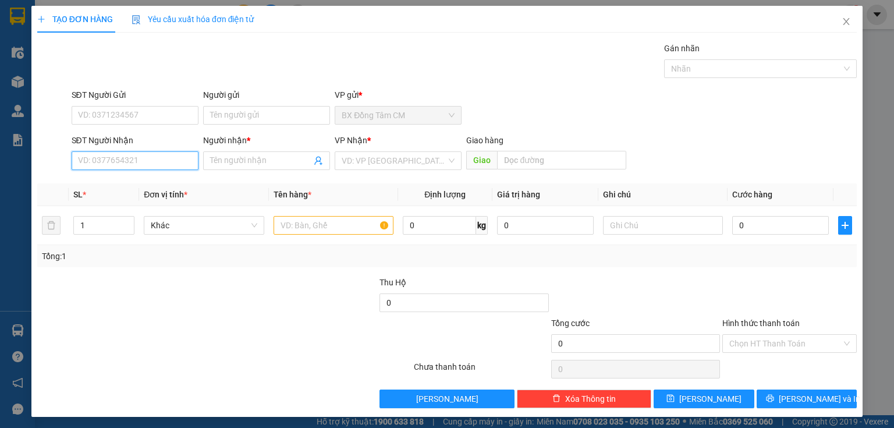
click at [104, 155] on input "SĐT Người Nhận" at bounding box center [135, 160] width 127 height 19
click at [88, 165] on input "0962227256" at bounding box center [135, 160] width 127 height 19
click at [91, 166] on input "0962227256" at bounding box center [135, 160] width 127 height 19
click at [108, 166] on input "0962227256" at bounding box center [135, 160] width 127 height 19
type input "0962227256"
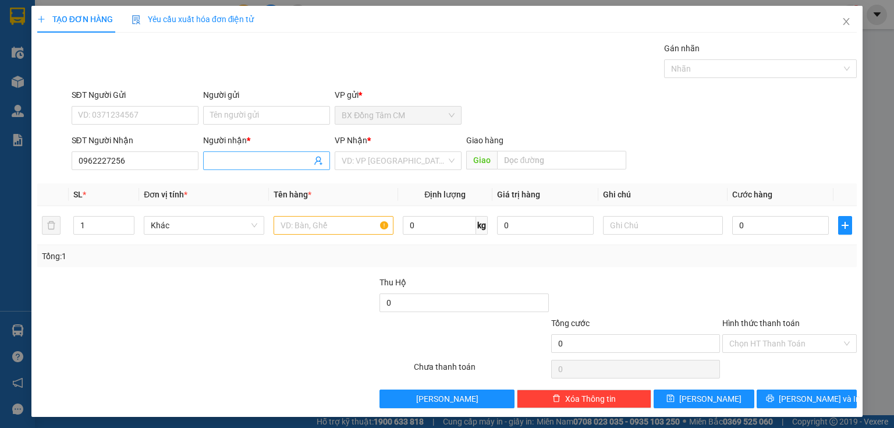
click at [289, 168] on span at bounding box center [266, 160] width 127 height 19
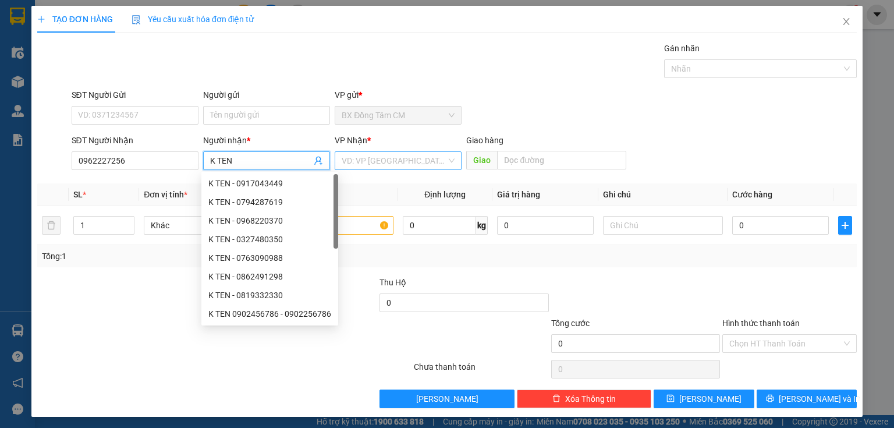
type input "K TEN"
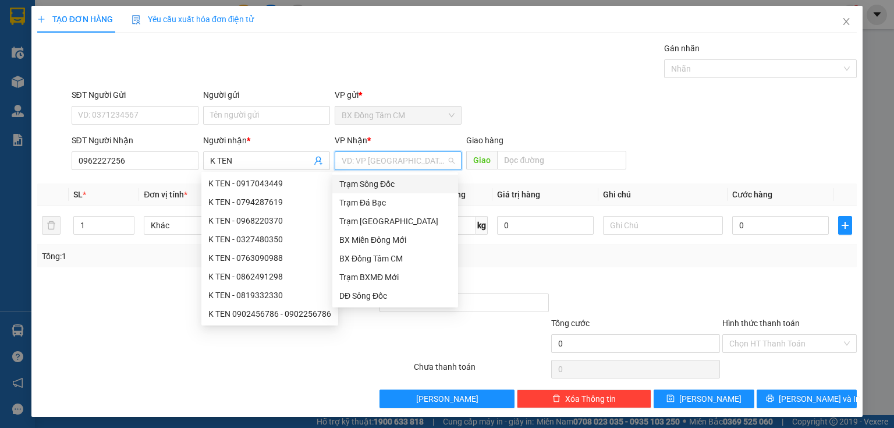
click at [373, 165] on input "search" at bounding box center [394, 160] width 105 height 17
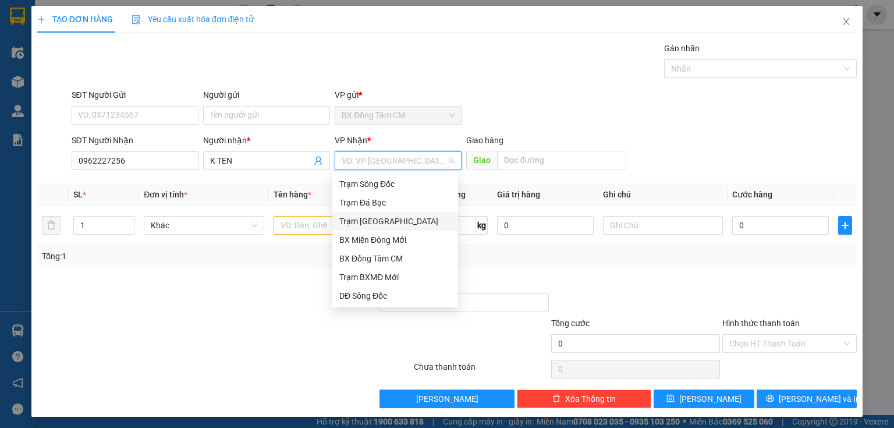
click at [389, 222] on div "Trạm [GEOGRAPHIC_DATA]" at bounding box center [395, 221] width 112 height 13
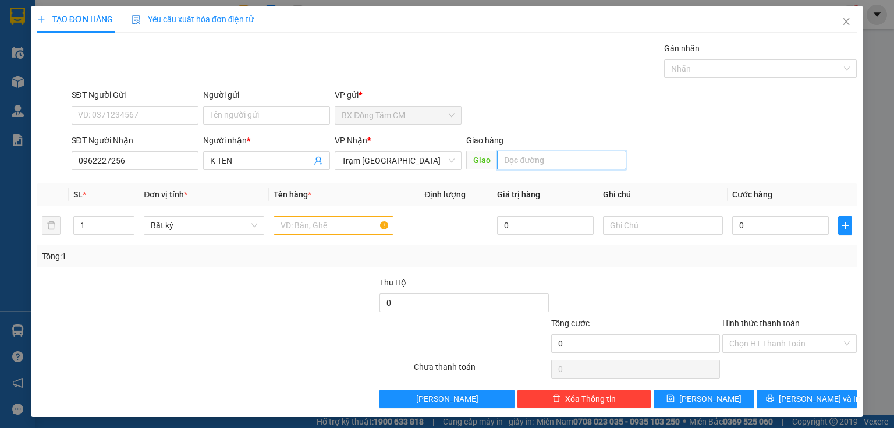
click at [577, 156] on input "text" at bounding box center [561, 160] width 129 height 19
type input "TIỀN GIANG"
click at [328, 218] on input "text" at bounding box center [334, 225] width 120 height 19
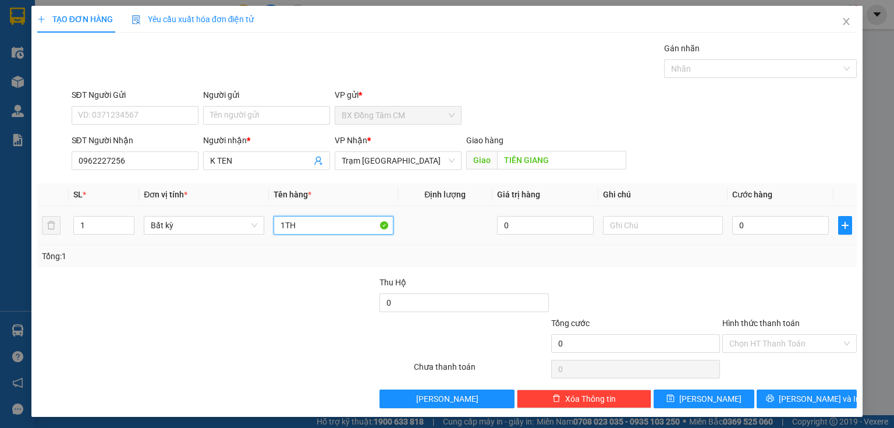
type input "1TH"
drag, startPoint x: 700, startPoint y: 215, endPoint x: 745, endPoint y: 219, distance: 45.1
click at [703, 214] on div at bounding box center [663, 225] width 120 height 23
click at [745, 219] on input "0" at bounding box center [780, 225] width 97 height 19
type input "6"
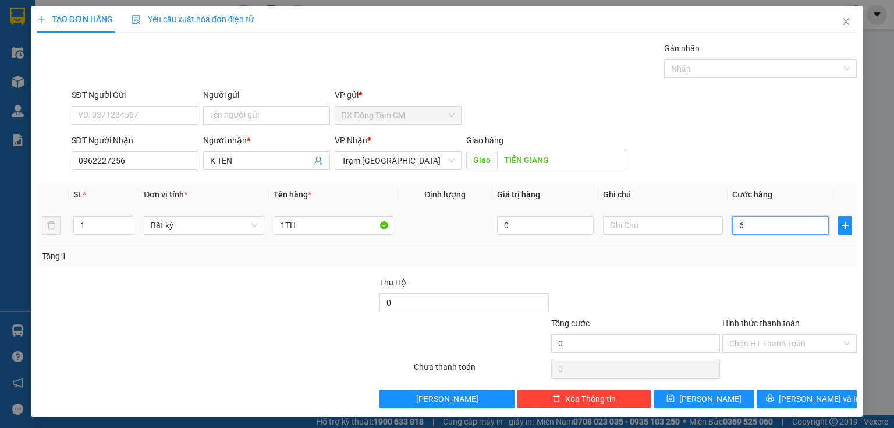
type input "6"
type input "66"
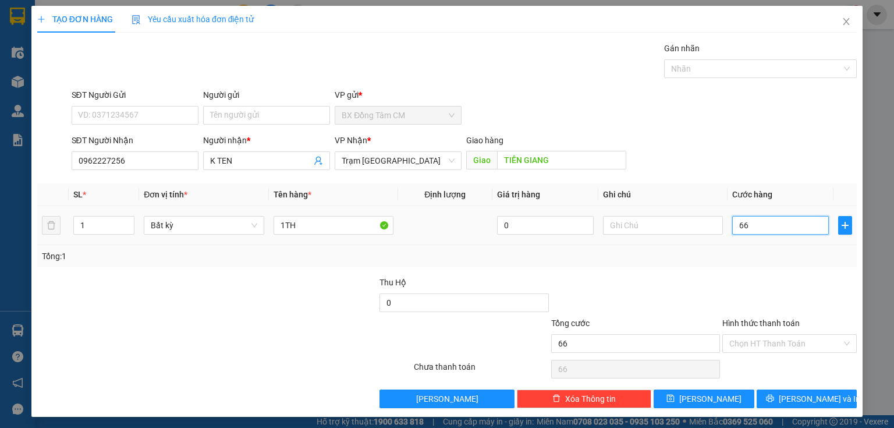
type input "660"
type input "6.600"
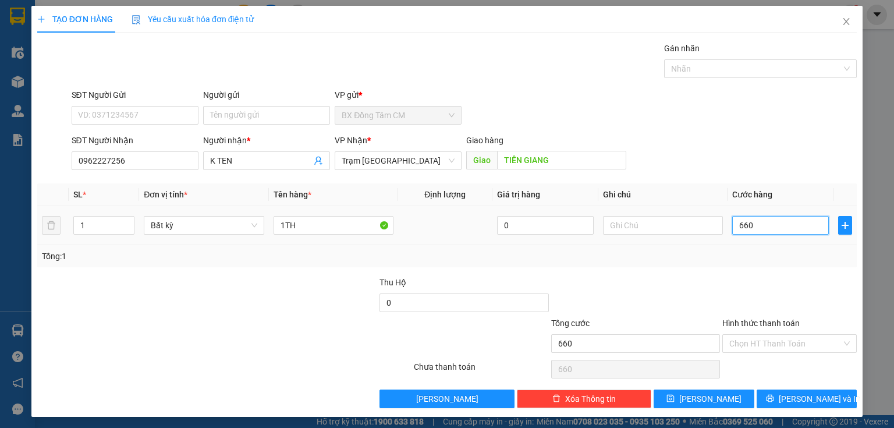
type input "6.600"
type input "66.000"
type input "660.000"
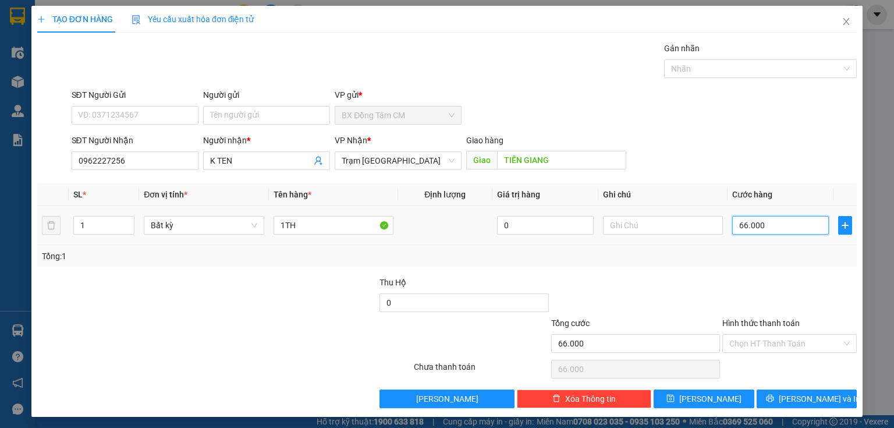
type input "660.000"
drag, startPoint x: 778, startPoint y: 393, endPoint x: 799, endPoint y: 385, distance: 21.7
click at [780, 392] on button "[PERSON_NAME] và In" at bounding box center [807, 398] width 101 height 19
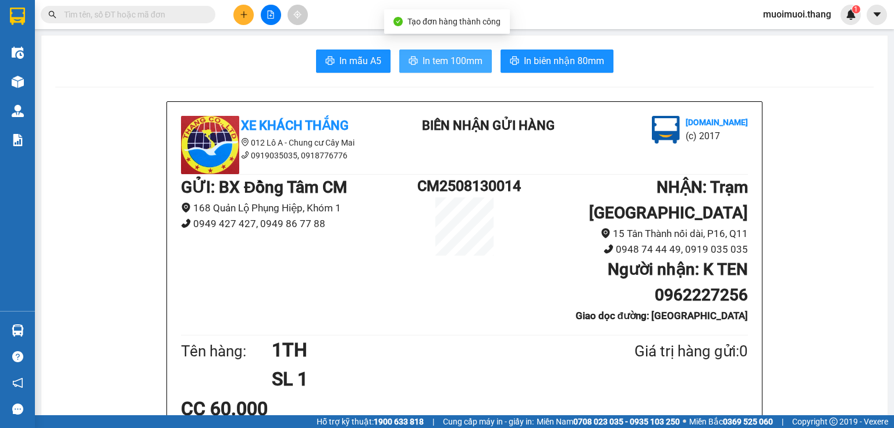
click at [413, 56] on button "In tem 100mm" at bounding box center [445, 60] width 93 height 23
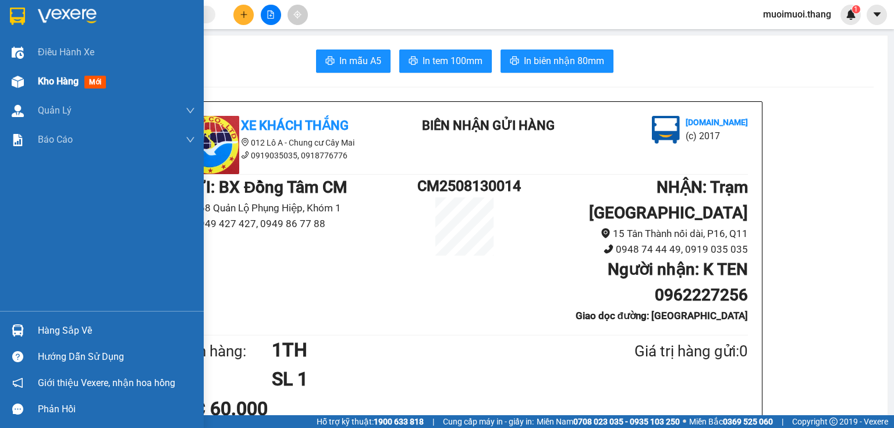
click at [106, 79] on span "mới" at bounding box center [95, 82] width 22 height 13
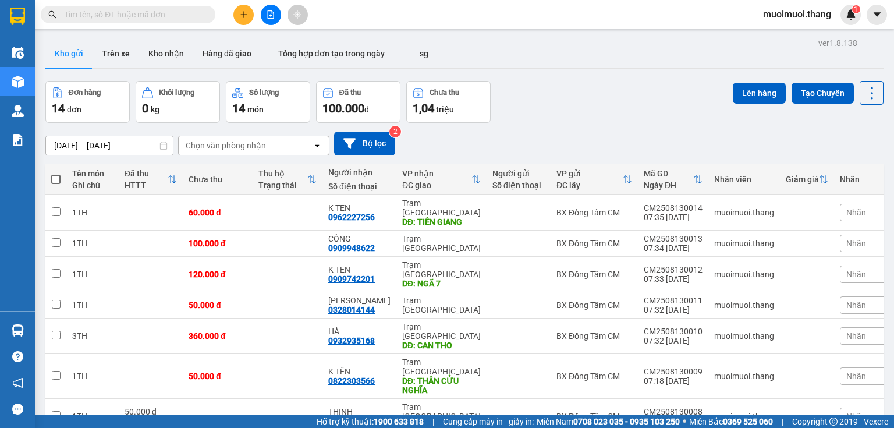
click at [58, 175] on span at bounding box center [55, 179] width 9 height 9
click at [56, 173] on input "checkbox" at bounding box center [56, 173] width 0 height 0
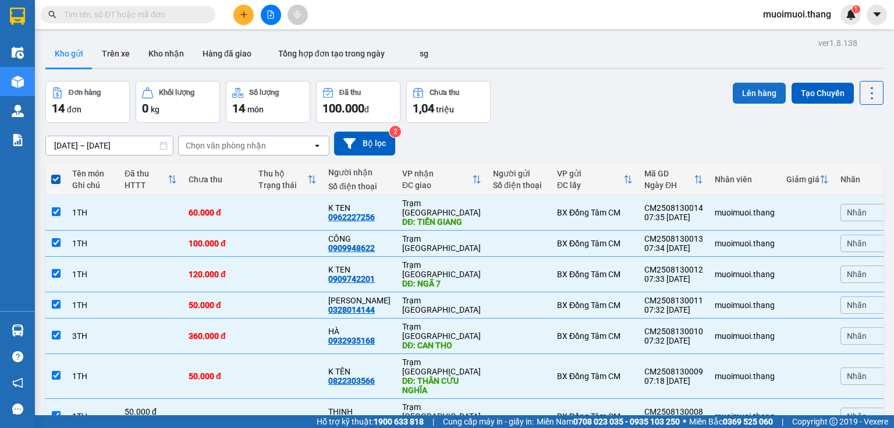
click at [740, 91] on button "Lên hàng" at bounding box center [759, 93] width 53 height 21
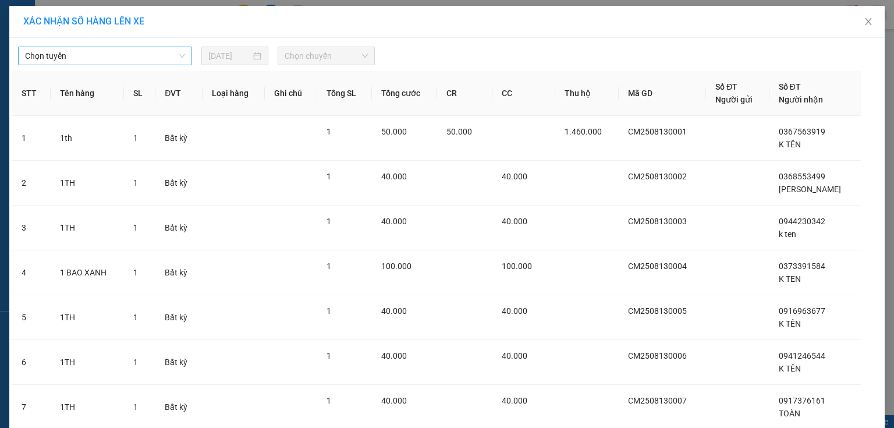
click at [51, 64] on span "Chọn tuyến" at bounding box center [105, 55] width 160 height 17
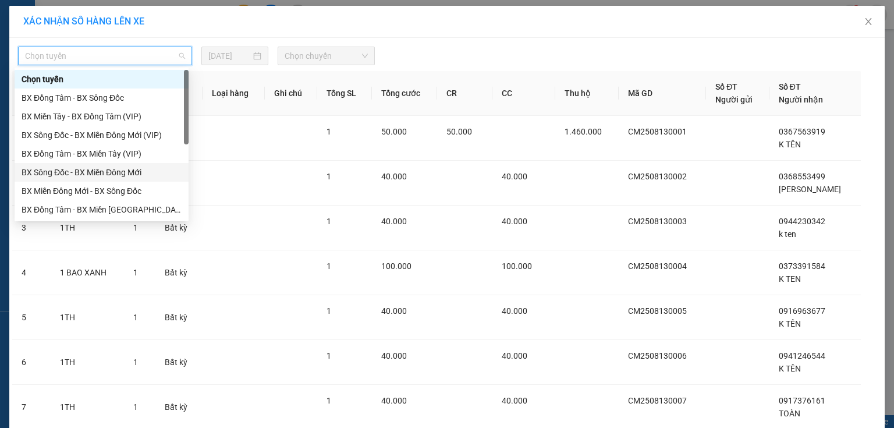
click at [34, 176] on div "BX Sông Đốc - BX Miền Đông Mới" at bounding box center [102, 172] width 160 height 13
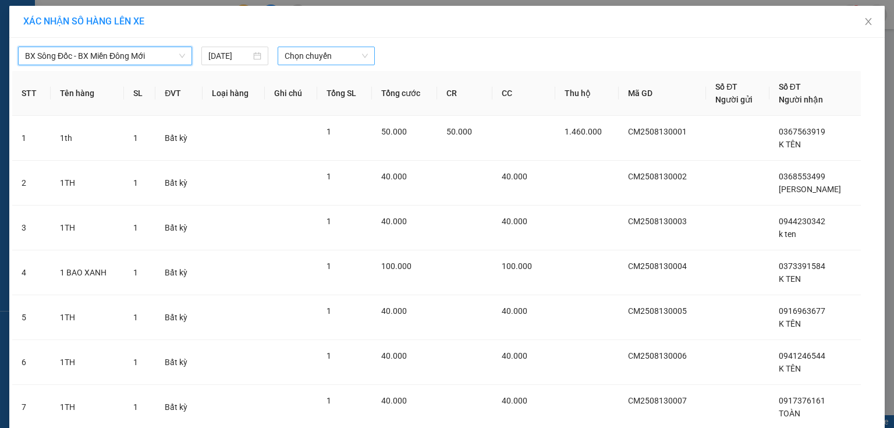
click at [325, 49] on span "Chọn chuyến" at bounding box center [327, 55] width 84 height 17
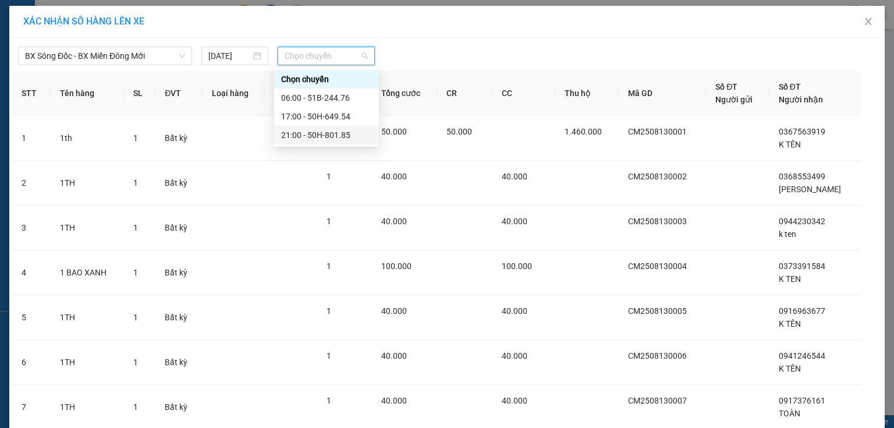
click at [303, 129] on div "21:00 - 50H-801.85" at bounding box center [326, 135] width 91 height 13
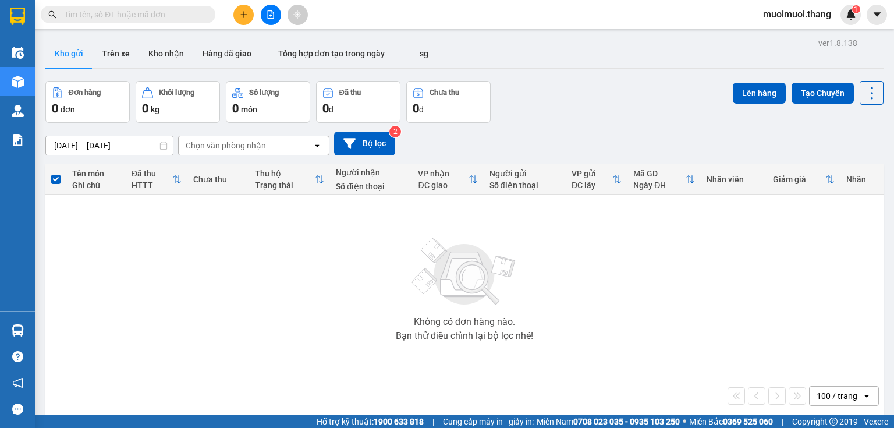
click at [240, 12] on icon "plus" at bounding box center [244, 14] width 8 height 8
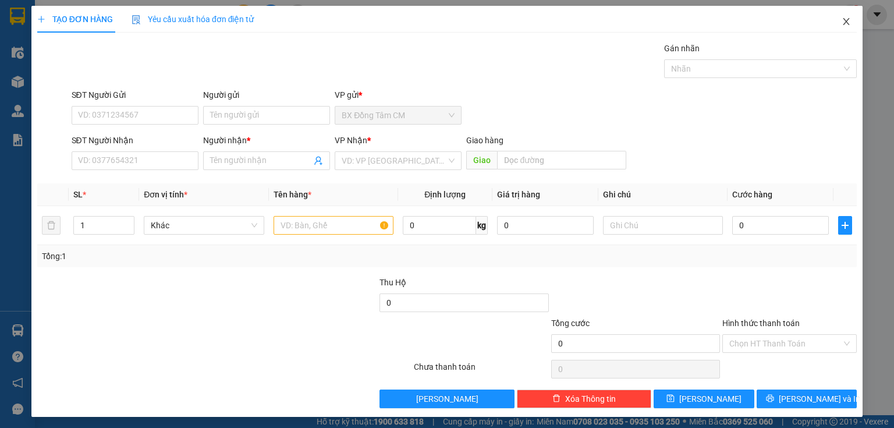
click at [843, 21] on icon "close" at bounding box center [846, 21] width 9 height 9
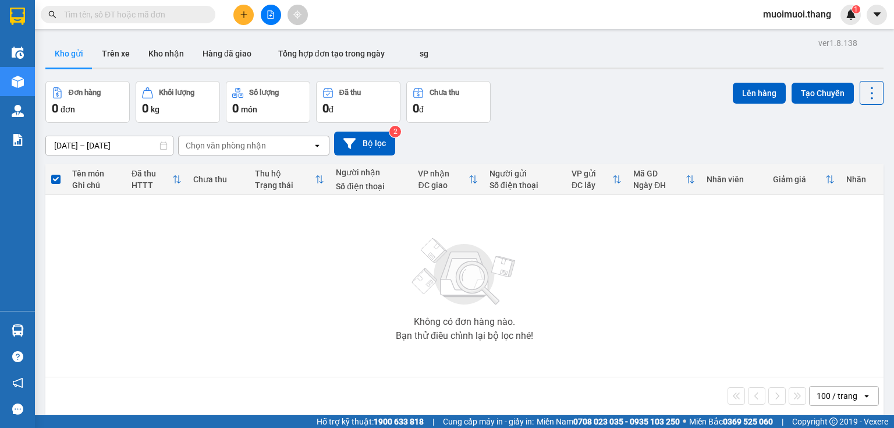
click at [277, 12] on button at bounding box center [271, 15] width 20 height 20
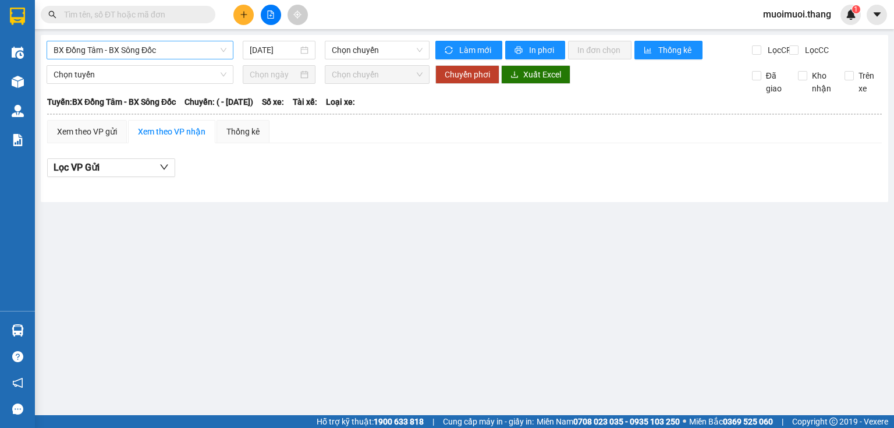
click at [137, 50] on span "BX Đồng Tâm - BX Sông Đốc" at bounding box center [140, 49] width 173 height 17
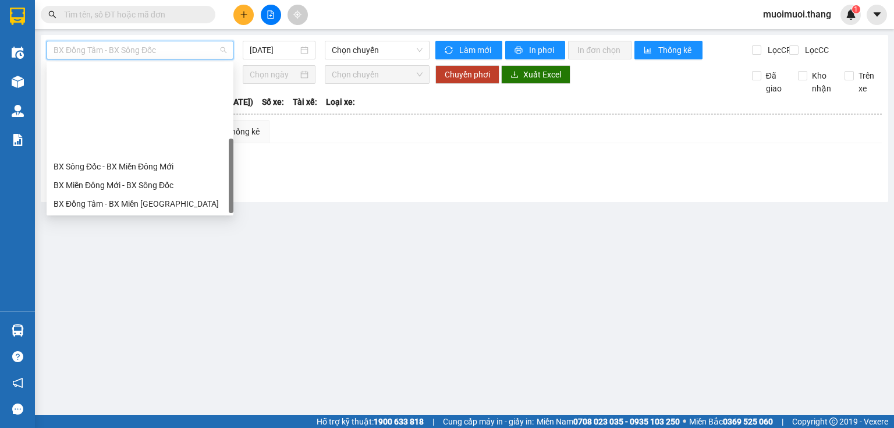
click at [84, 272] on div "BX Miền Tây - BX Đồng Tâm" at bounding box center [140, 278] width 173 height 13
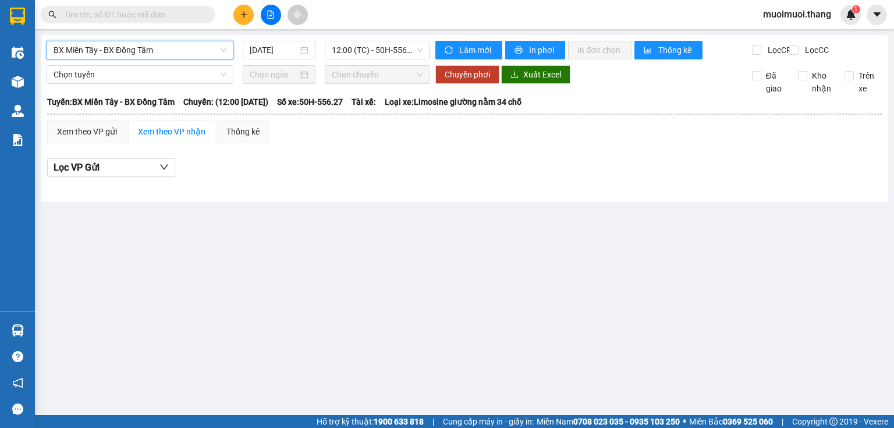
click at [175, 55] on span "BX Miền Tây - BX Đồng Tâm" at bounding box center [140, 49] width 173 height 17
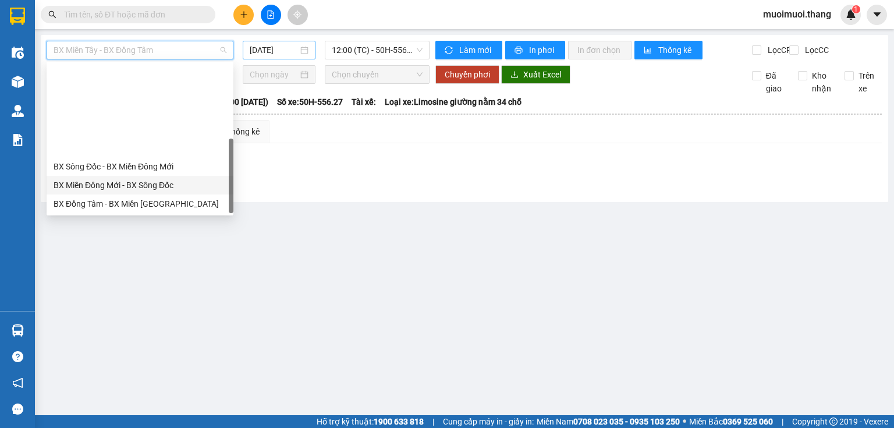
click at [263, 42] on div "[DATE]" at bounding box center [279, 50] width 72 height 19
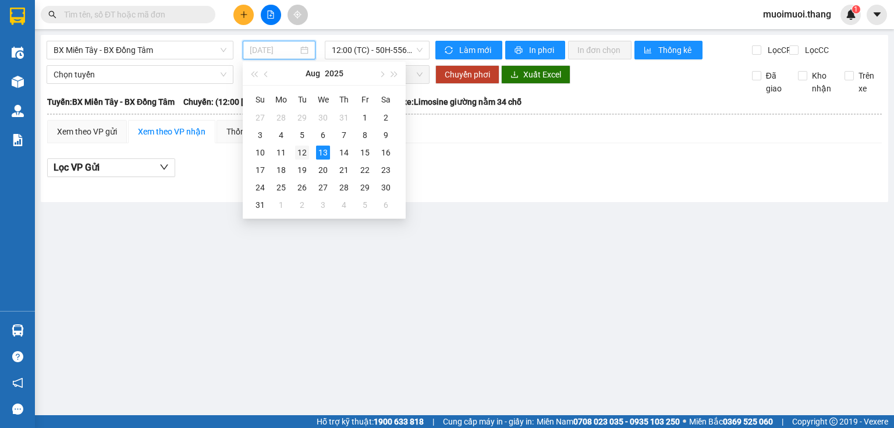
click at [302, 152] on div "12" at bounding box center [302, 153] width 14 height 14
type input "12/08/2025"
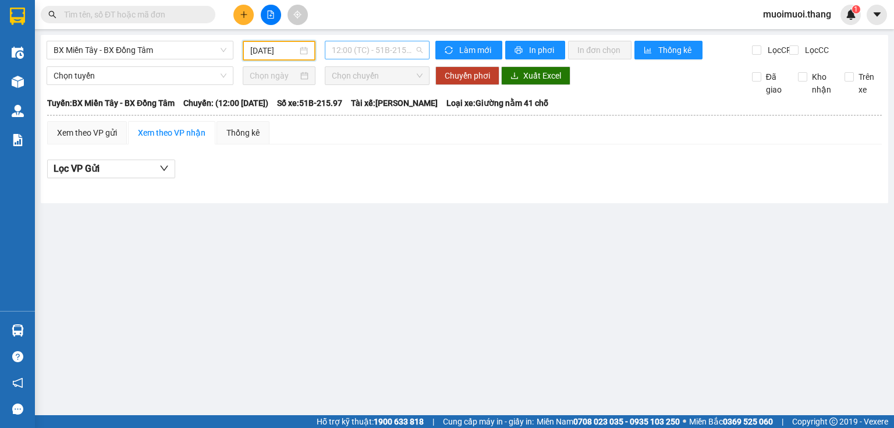
click at [380, 56] on span "12:00 (TC) - 51B-215.97" at bounding box center [377, 49] width 91 height 17
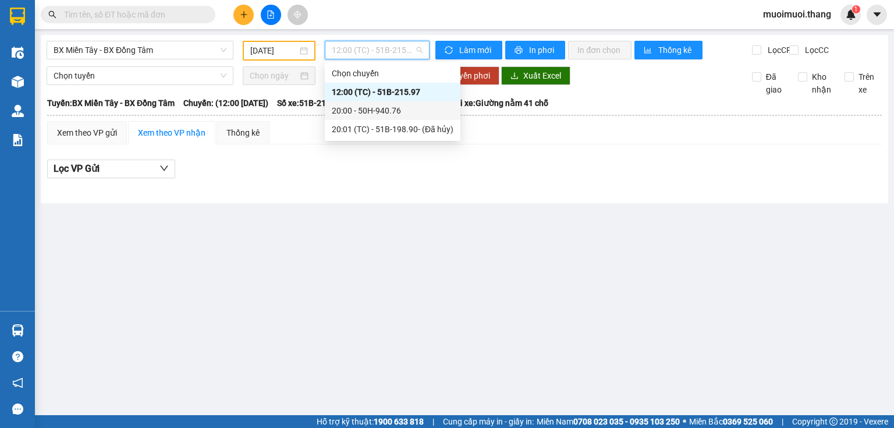
click at [374, 109] on div "20:00 - 50H-940.76" at bounding box center [393, 110] width 122 height 13
